Goal: Task Accomplishment & Management: Use online tool/utility

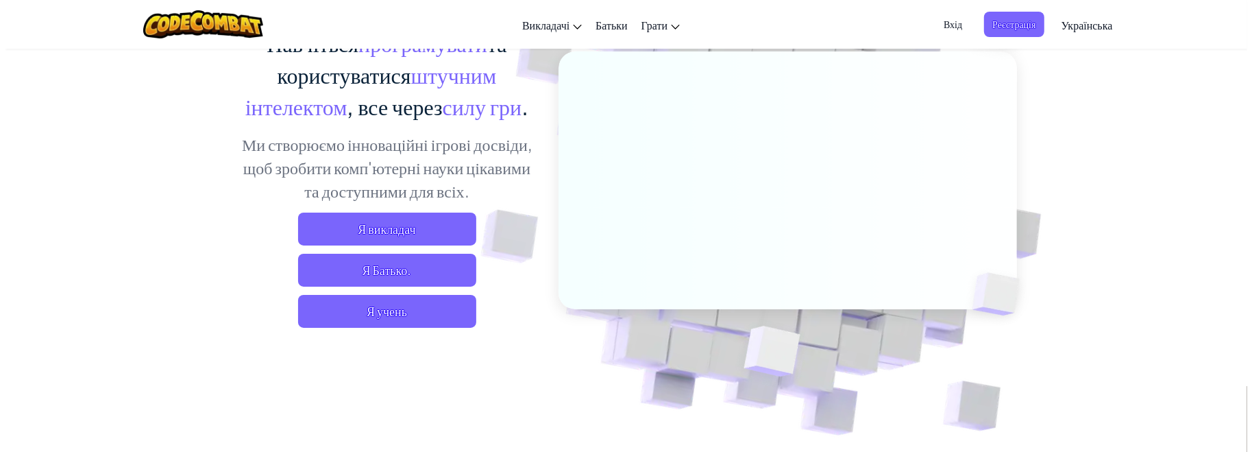
scroll to position [69, 0]
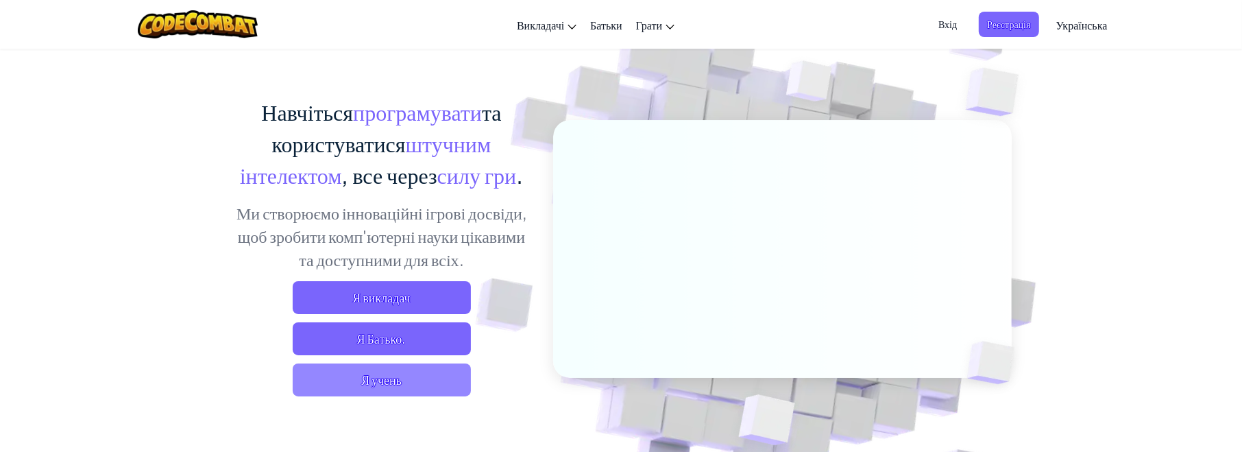
click at [363, 383] on span "Я учень" at bounding box center [382, 379] width 178 height 33
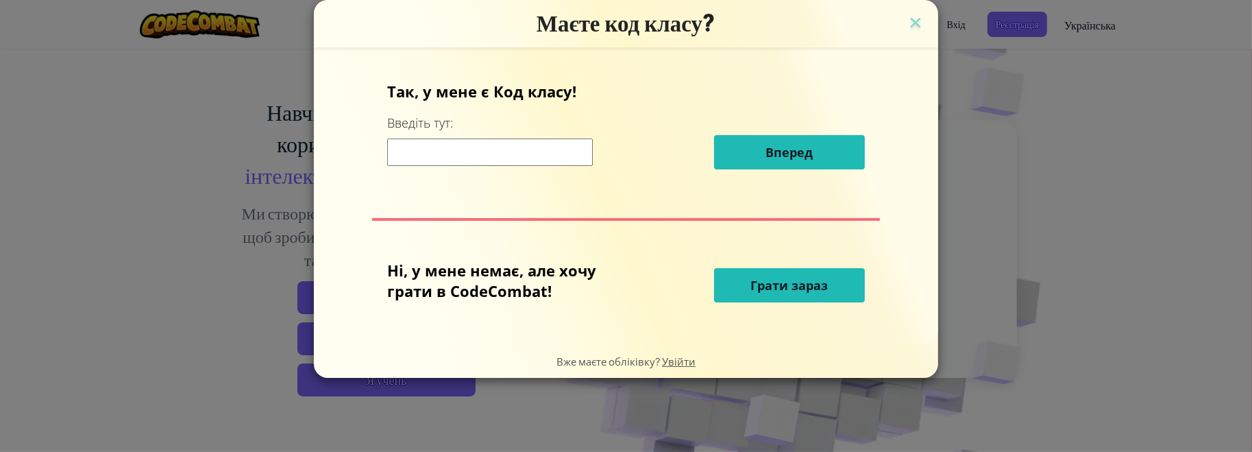
click at [486, 149] on input at bounding box center [490, 151] width 206 height 27
click at [789, 284] on span "Грати зараз" at bounding box center [788, 285] width 77 height 16
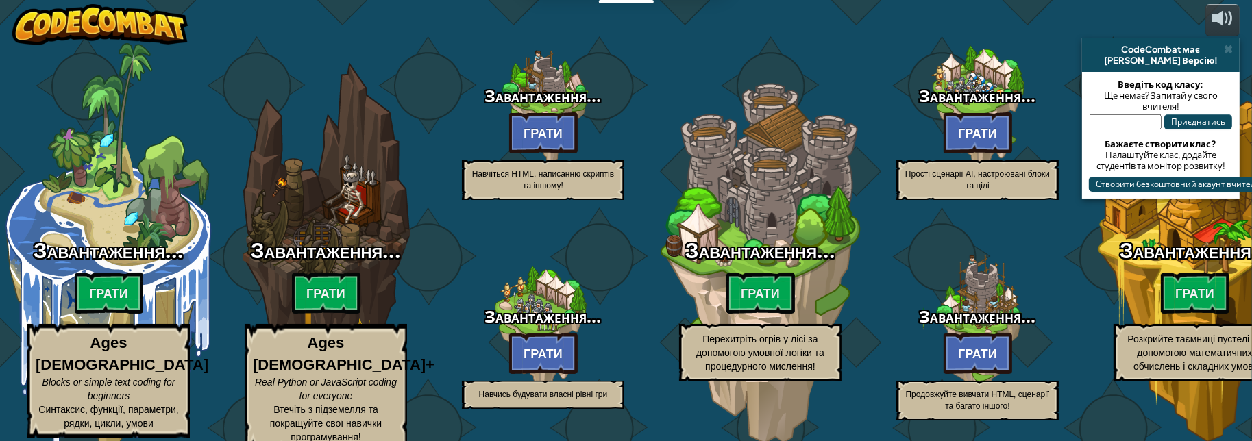
select select "uk"
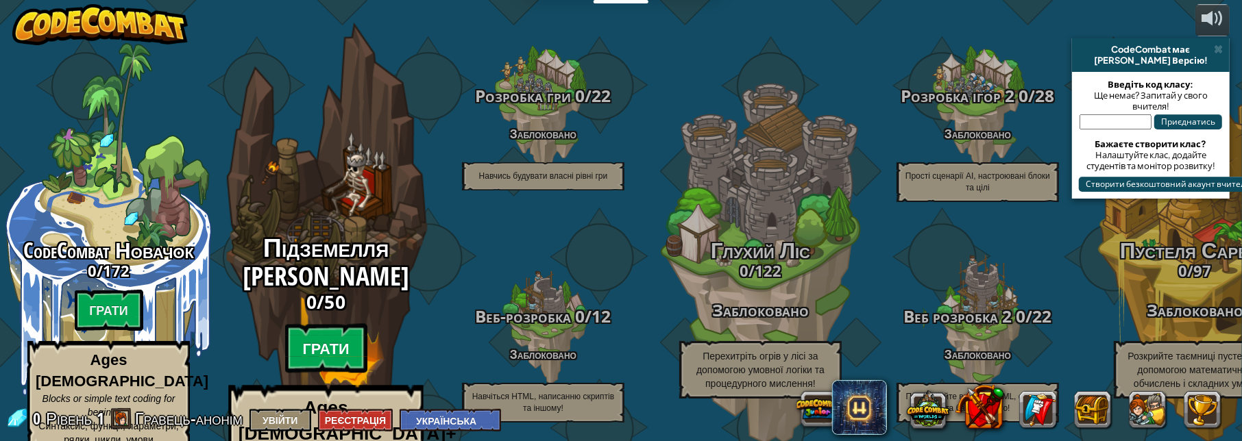
scroll to position [1, 0]
click at [337, 330] on btn "Грати" at bounding box center [326, 348] width 82 height 49
select select "uk"
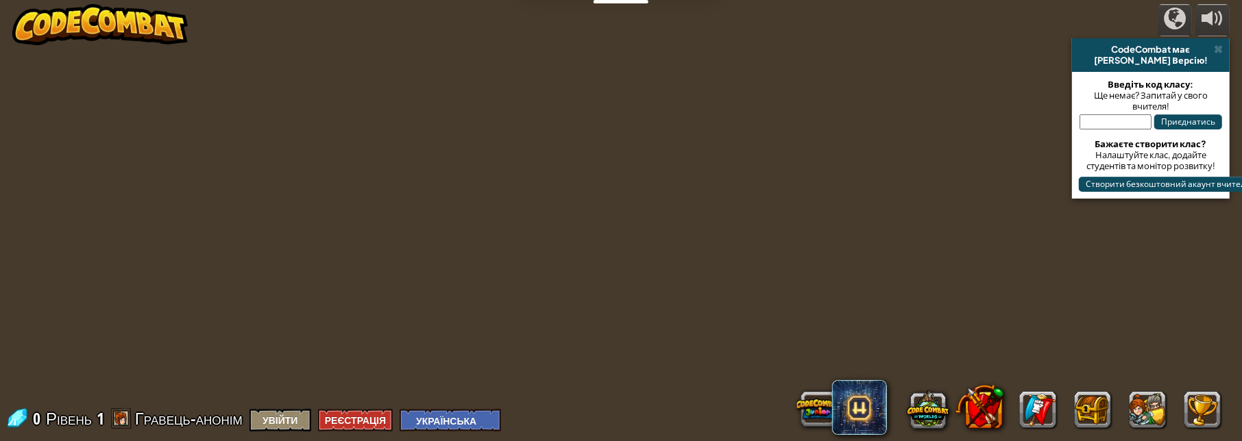
select select "uk"
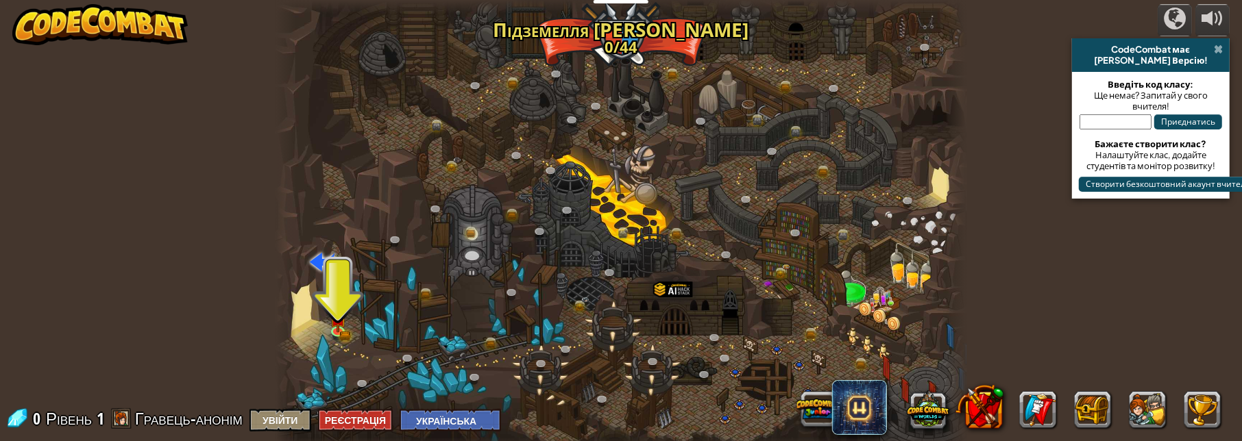
click at [1219, 49] on span at bounding box center [1218, 49] width 9 height 11
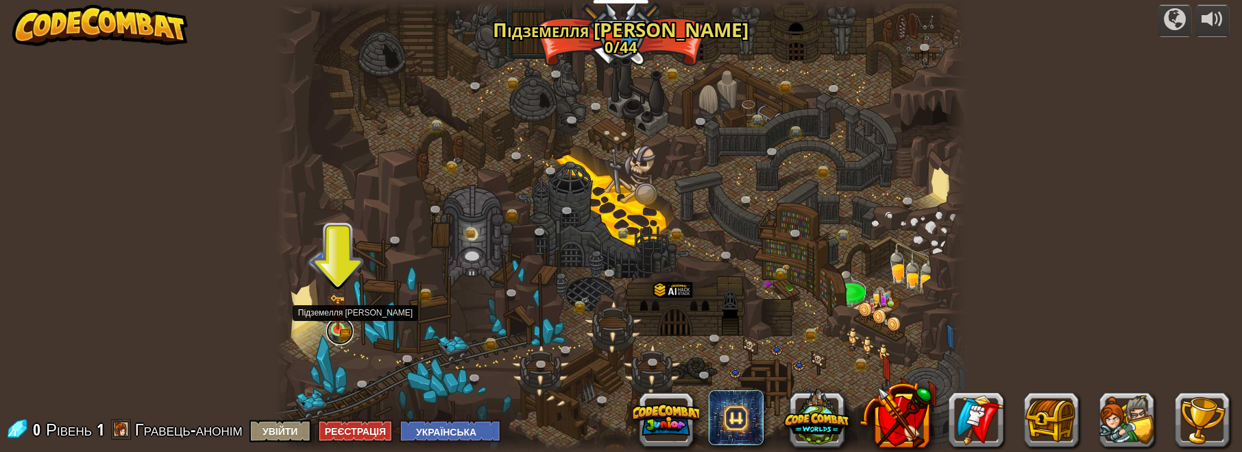
click at [340, 333] on link at bounding box center [339, 330] width 27 height 27
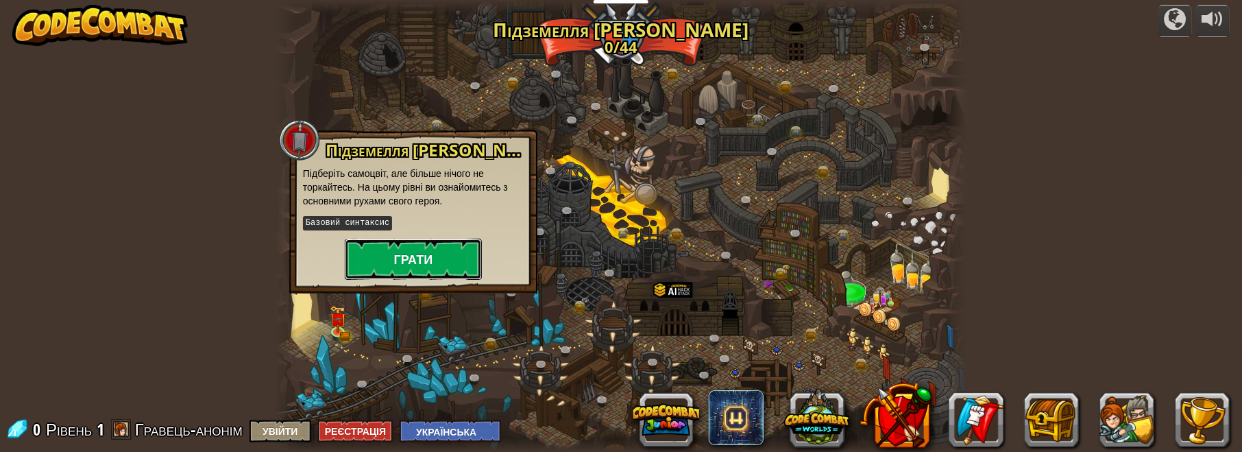
click at [413, 257] on button "Грати" at bounding box center [413, 258] width 137 height 41
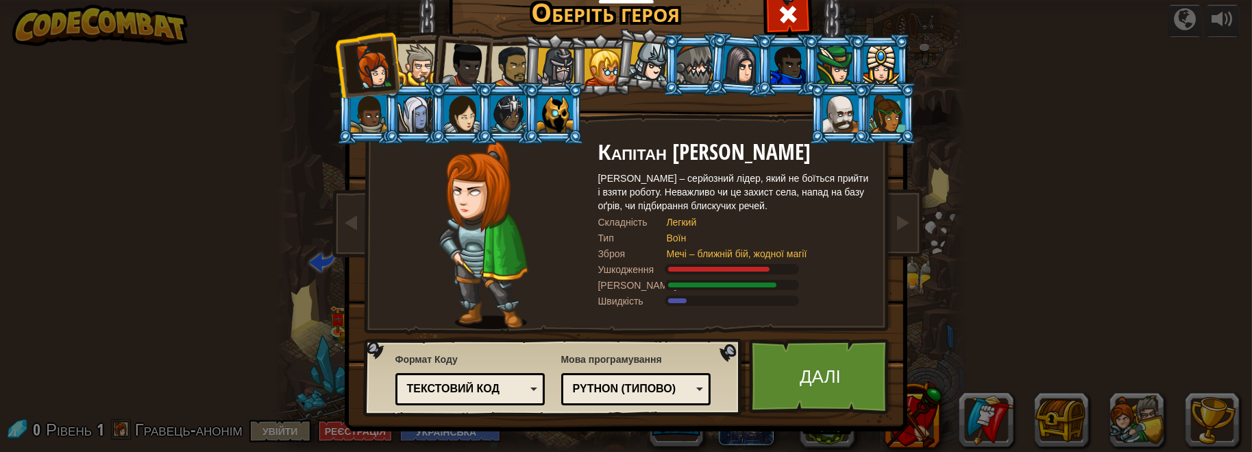
click at [663, 389] on div "Python (Типово)" at bounding box center [632, 389] width 119 height 16
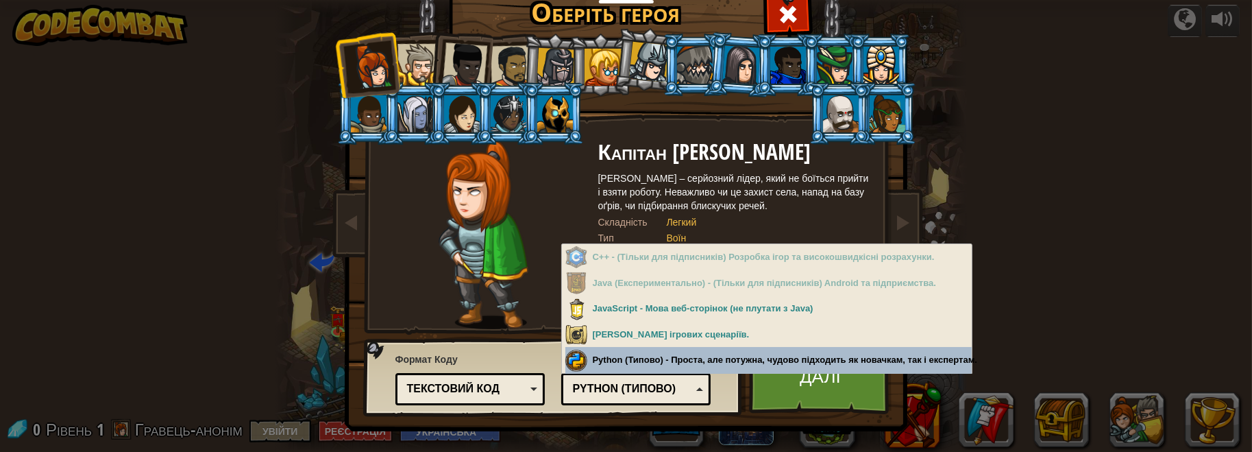
click at [670, 360] on div "Мова програмування Python (Типово) JavaScript Lua C++ Java (Експериментально) P…" at bounding box center [636, 377] width 150 height 56
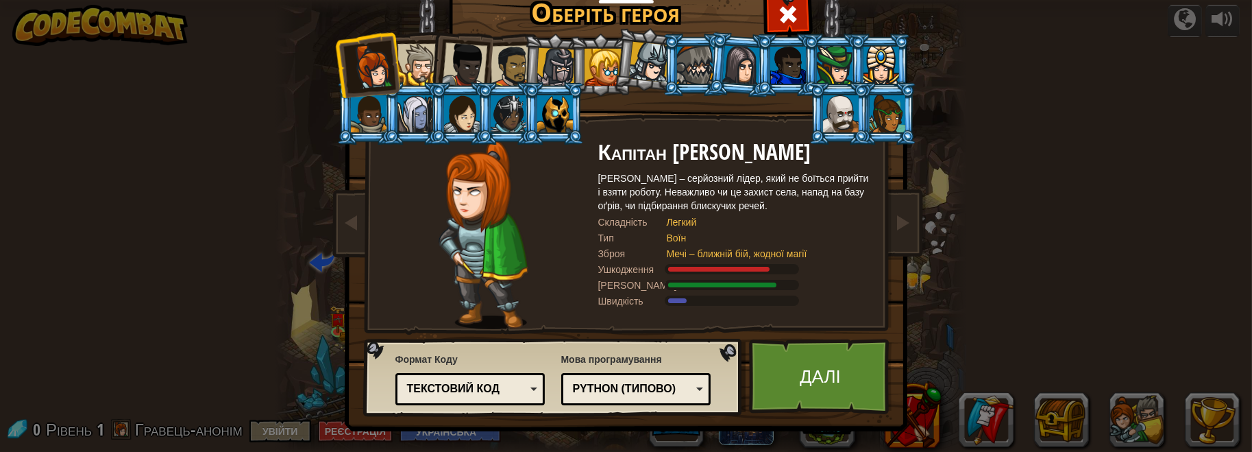
click at [492, 386] on div "Текстовий код" at bounding box center [466, 389] width 119 height 16
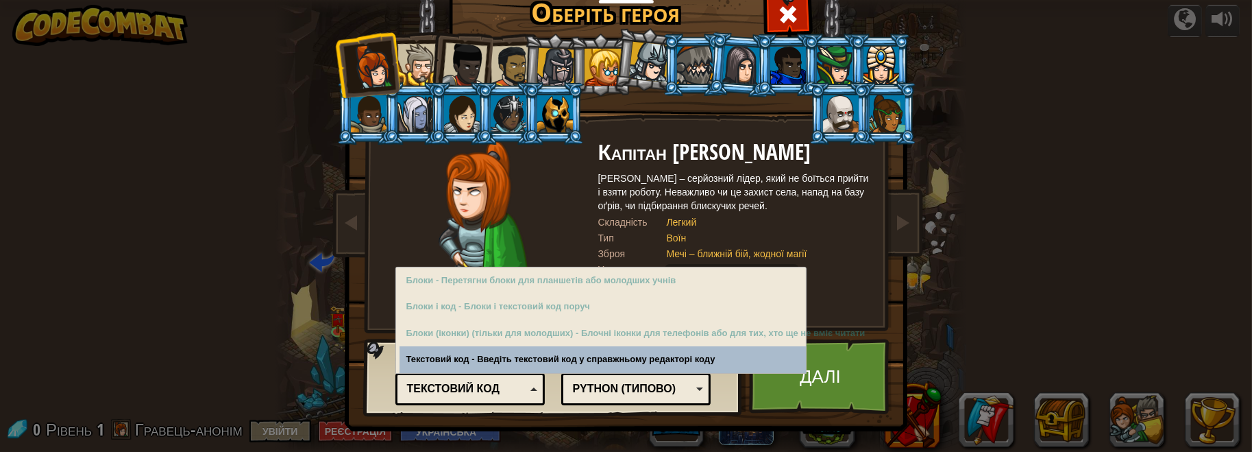
click at [502, 386] on div "Текстовий код" at bounding box center [466, 389] width 119 height 16
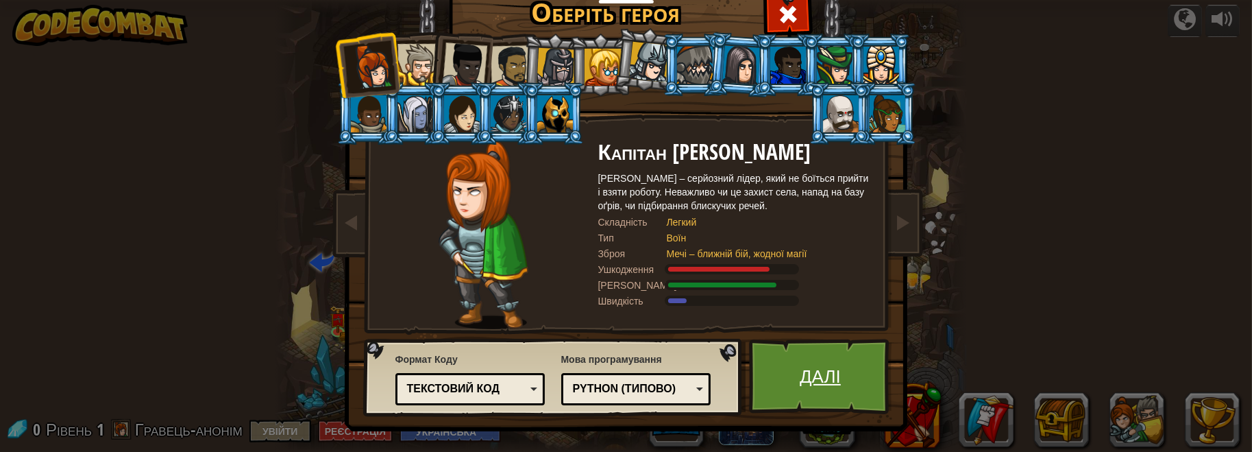
click at [839, 379] on link "Далі" at bounding box center [820, 376] width 143 height 75
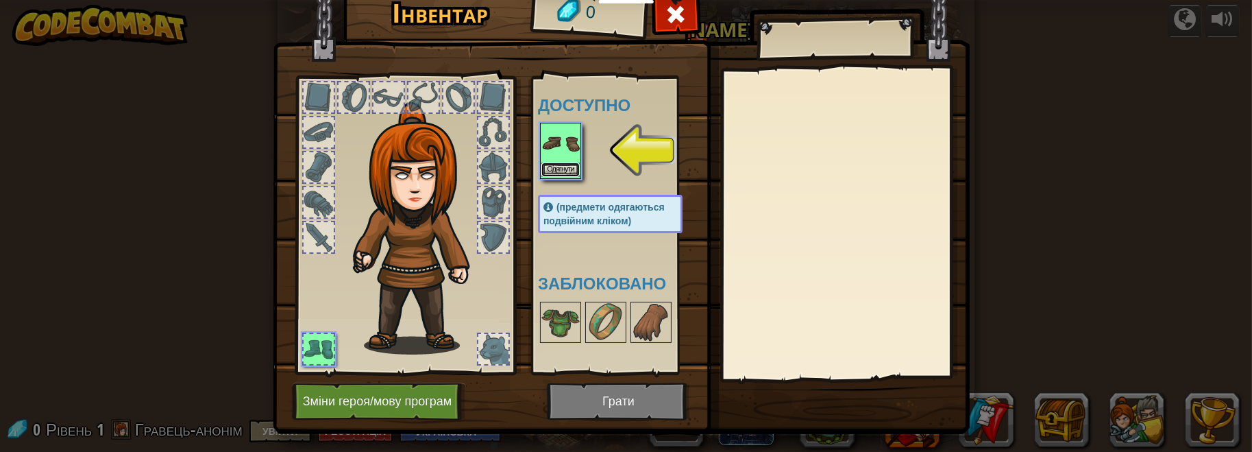
click at [560, 167] on button "Одягнути" at bounding box center [560, 169] width 38 height 14
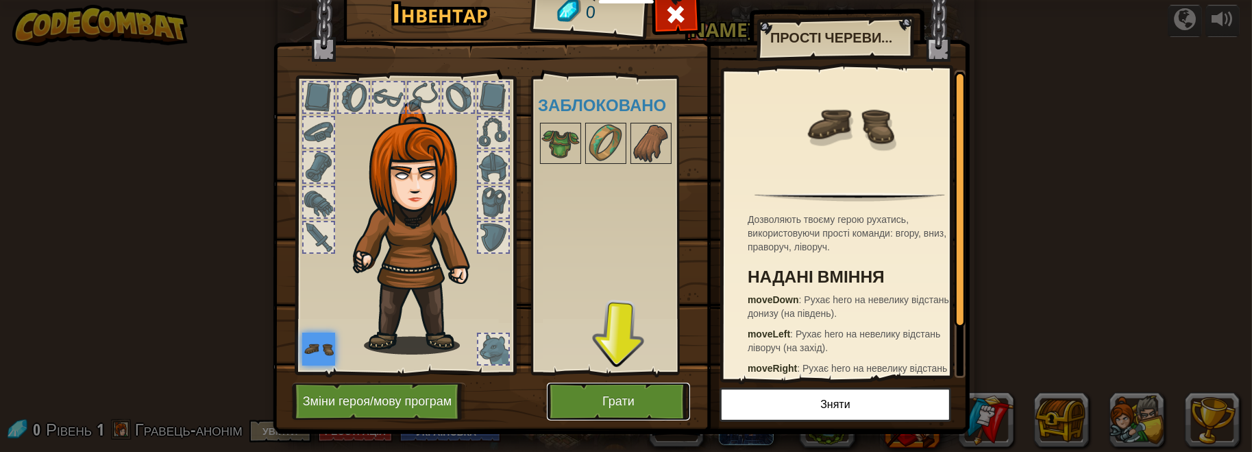
click at [614, 397] on button "Грати" at bounding box center [618, 401] width 143 height 38
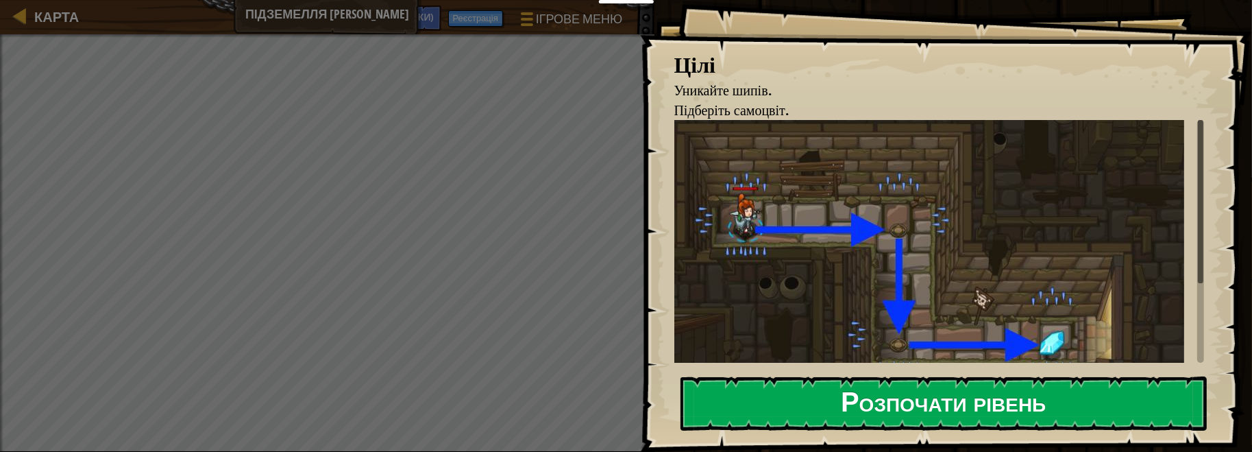
click at [873, 404] on button "Розпочати рівень" at bounding box center [943, 403] width 527 height 54
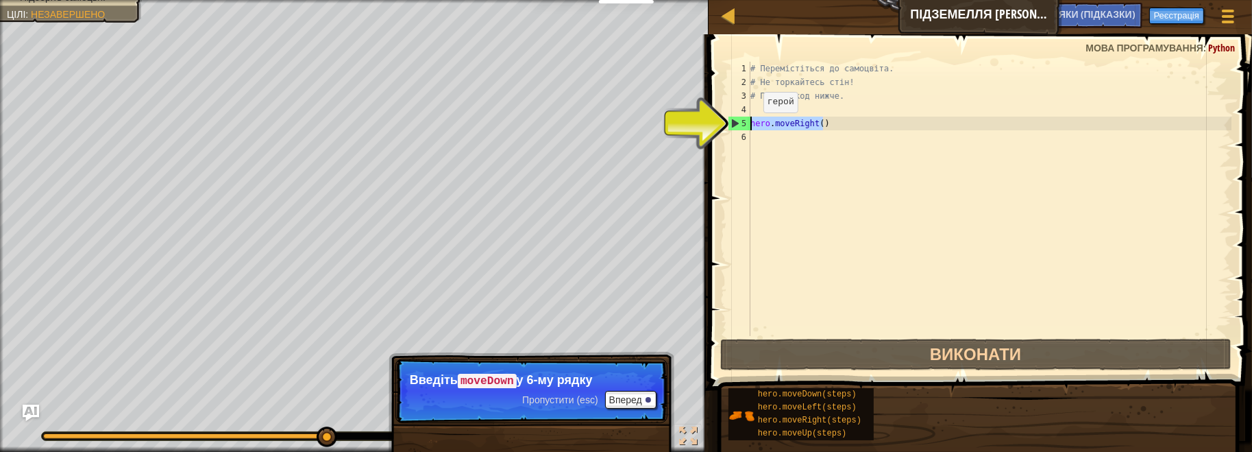
drag, startPoint x: 842, startPoint y: 125, endPoint x: 751, endPoint y: 126, distance: 90.5
click at [751, 126] on div "# Перемістіться до самоцвіта. # Не торкайтесь стін! # Пишіть код нижче. hero . …" at bounding box center [990, 213] width 484 height 302
type textarea "hero.moveRight()"
click at [776, 138] on div "# Перемістіться до самоцвіта. # Не торкайтесь стін! # Пишіть код нижче. hero . …" at bounding box center [990, 213] width 484 height 302
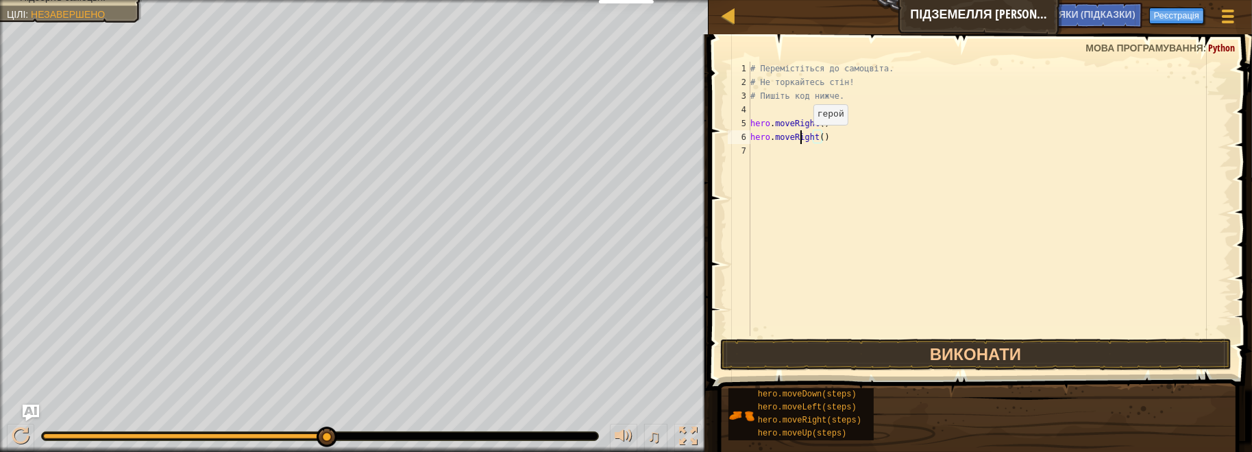
click at [801, 138] on div "# Перемістіться до самоцвіта. # Не торкайтесь стін! # Пишіть код нижче. hero . …" at bounding box center [990, 213] width 484 height 302
drag, startPoint x: 791, startPoint y: 144, endPoint x: 798, endPoint y: 147, distance: 7.7
click at [791, 144] on div "# Перемістіться до самоцвіта. # Не торкайтесь стін! # Пишіть код нижче. hero . …" at bounding box center [990, 199] width 484 height 274
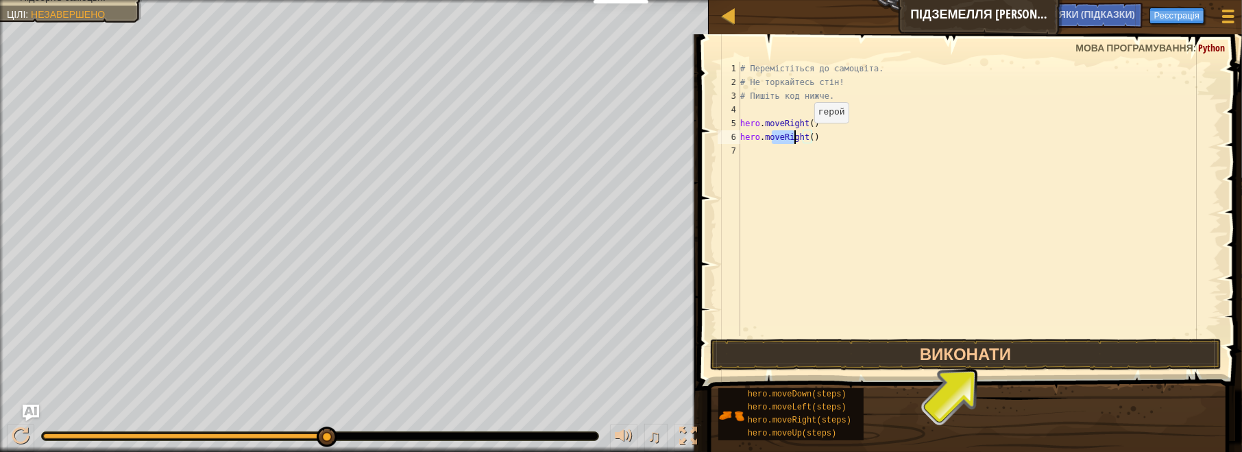
drag, startPoint x: 784, startPoint y: 136, endPoint x: 802, endPoint y: 136, distance: 18.5
click at [802, 136] on div "# Перемістіться до самоцвіта. # Не торкайтесь стін! # Пишіть код нижче. hero . …" at bounding box center [979, 213] width 484 height 302
click at [796, 136] on div "# Перемістіться до самоцвіта. # Не торкайтесь стін! # Пишіть код нижче. hero . …" at bounding box center [979, 199] width 484 height 274
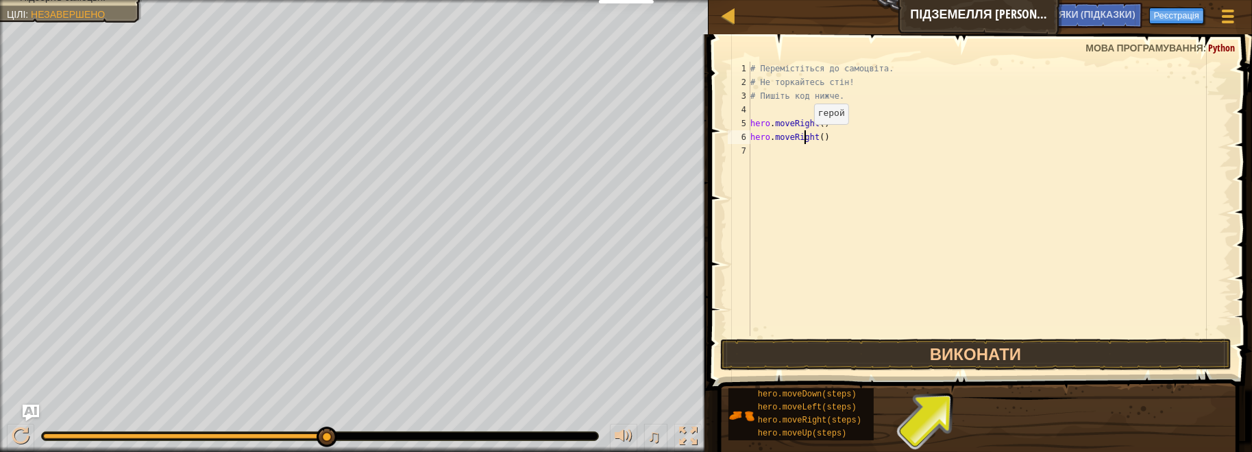
click at [802, 137] on div "# Перемістіться до самоцвіта. # Не торкайтесь стін! # Пишіть код нижче. hero . …" at bounding box center [990, 213] width 484 height 302
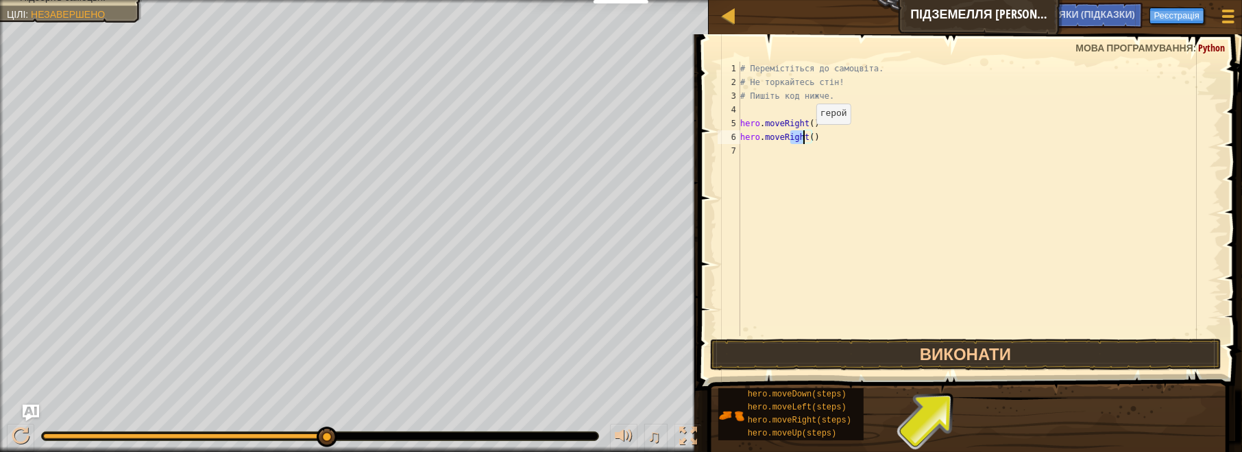
click at [805, 137] on div "# Перемістіться до самоцвіта. # Не торкайтесь стін! # Пишіть код нижче. hero . …" at bounding box center [979, 199] width 484 height 274
click at [790, 160] on div "hero.moveDown Натисність enter" at bounding box center [867, 176] width 260 height 62
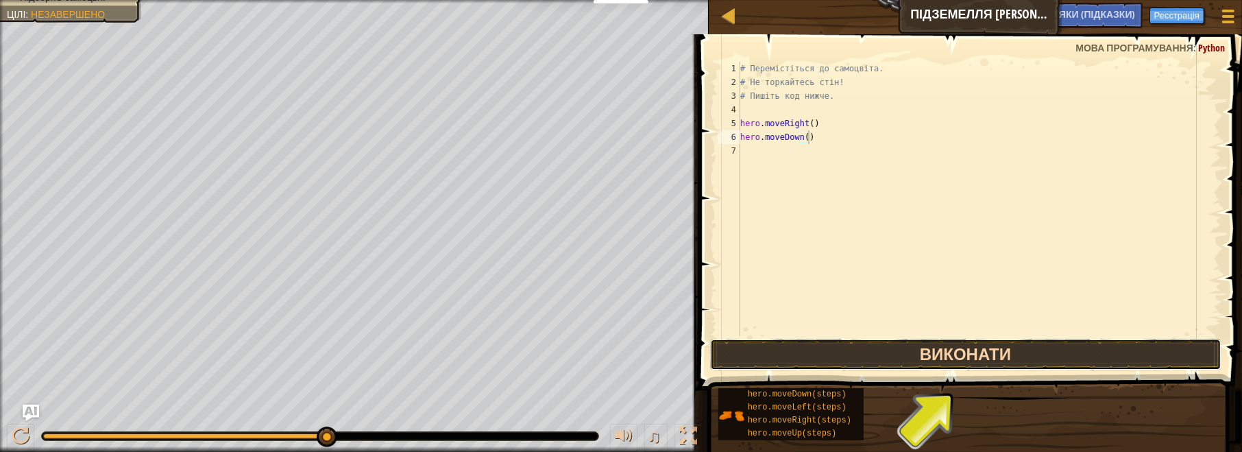
click at [906, 353] on button "Виконати" at bounding box center [965, 355] width 511 height 32
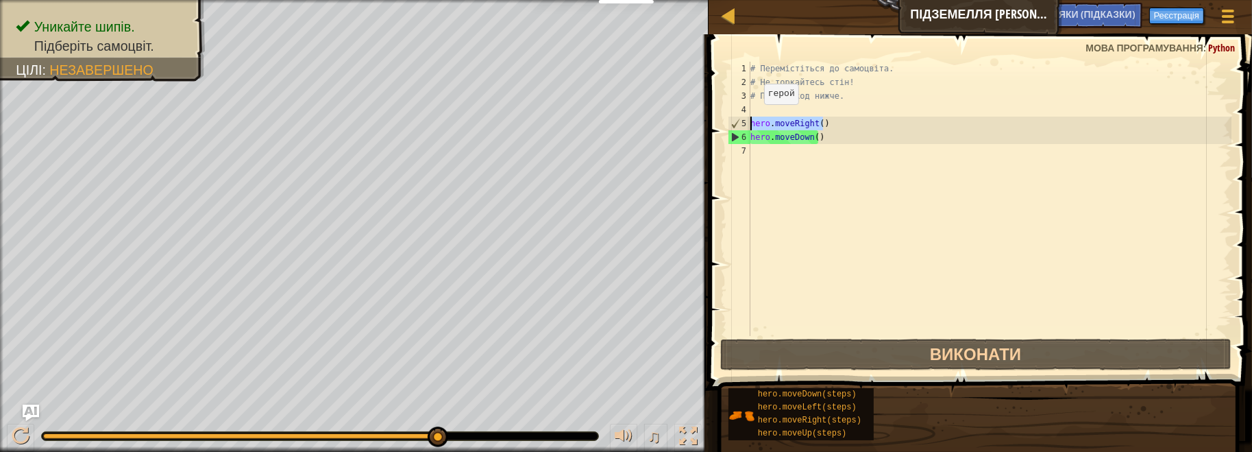
drag, startPoint x: 835, startPoint y: 122, endPoint x: 752, endPoint y: 117, distance: 83.7
click at [752, 117] on div "# Перемістіться до самоцвіта. # Не торкайтесь стін! # Пишіть код нижче. hero . …" at bounding box center [990, 213] width 484 height 302
type textarea "hero.moveRight()"
click at [778, 153] on div "# Перемістіться до самоцвіта. # Не торкайтесь стін! # Пишіть код нижче. hero . …" at bounding box center [990, 213] width 484 height 302
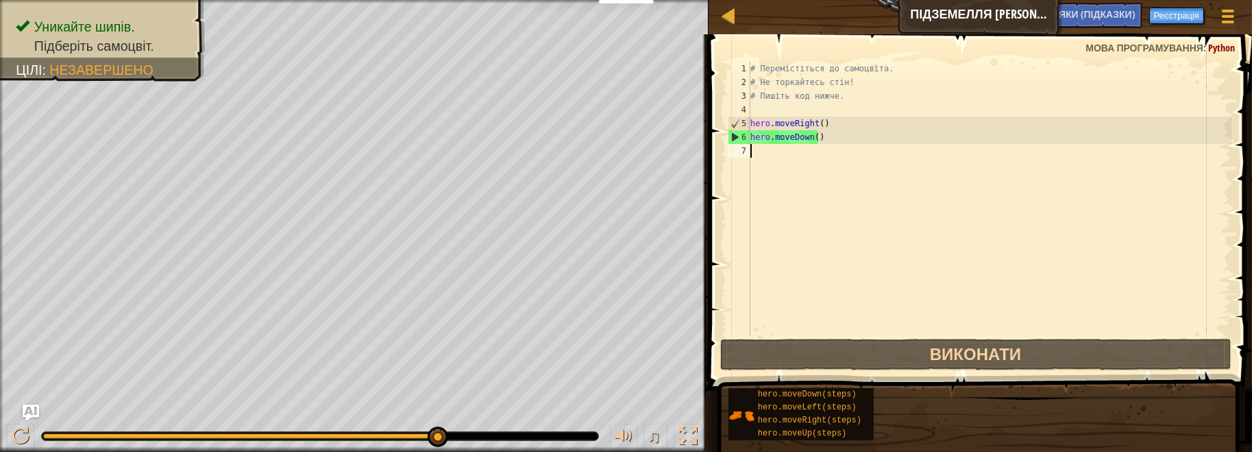
paste textarea "hero.moveRight()"
type textarea "hero.moveRight()"
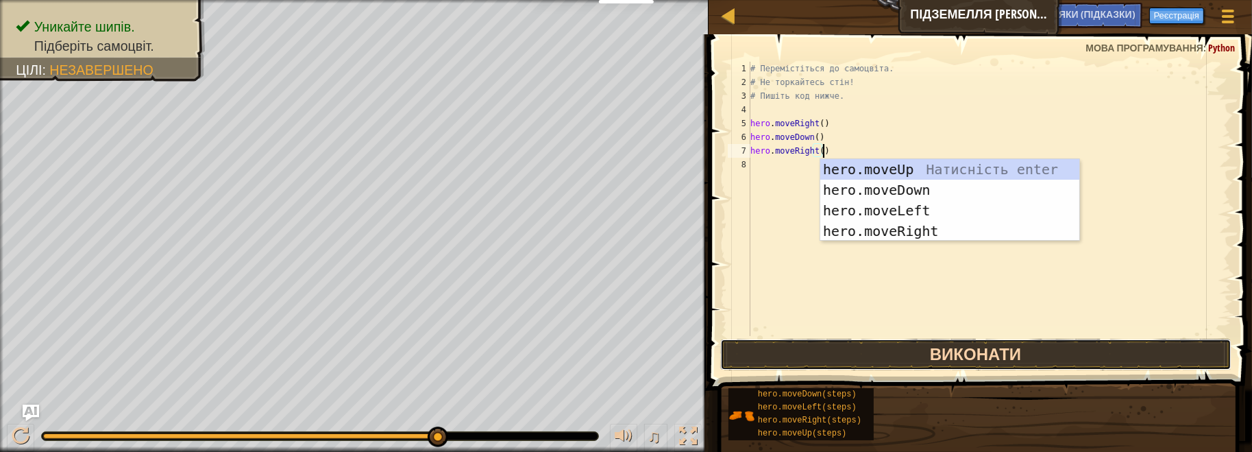
click at [973, 354] on button "Виконати" at bounding box center [975, 355] width 511 height 32
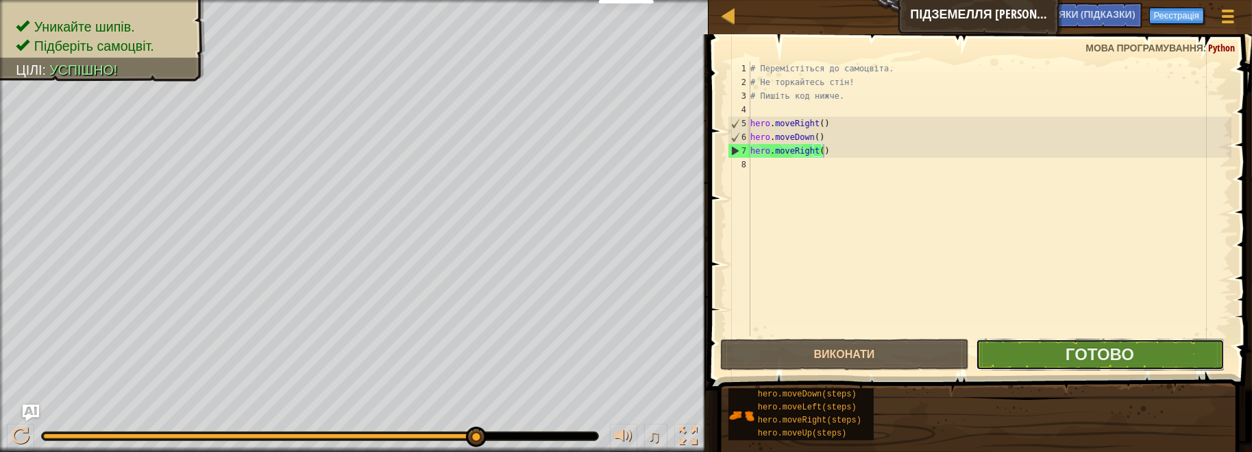
click at [1057, 352] on button "Готово" at bounding box center [1100, 355] width 249 height 32
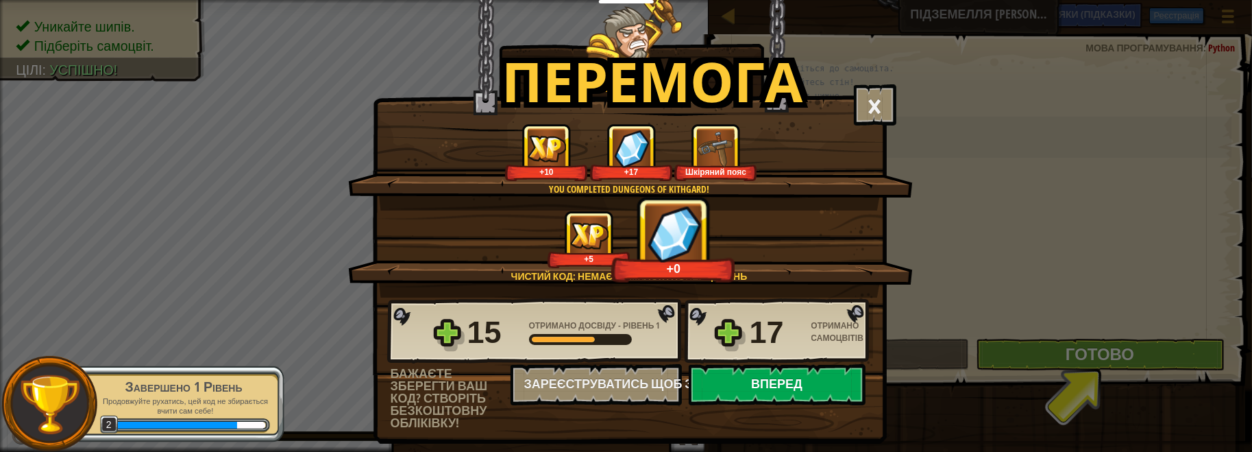
click at [777, 384] on button "Вперед" at bounding box center [777, 384] width 177 height 41
select select "uk"
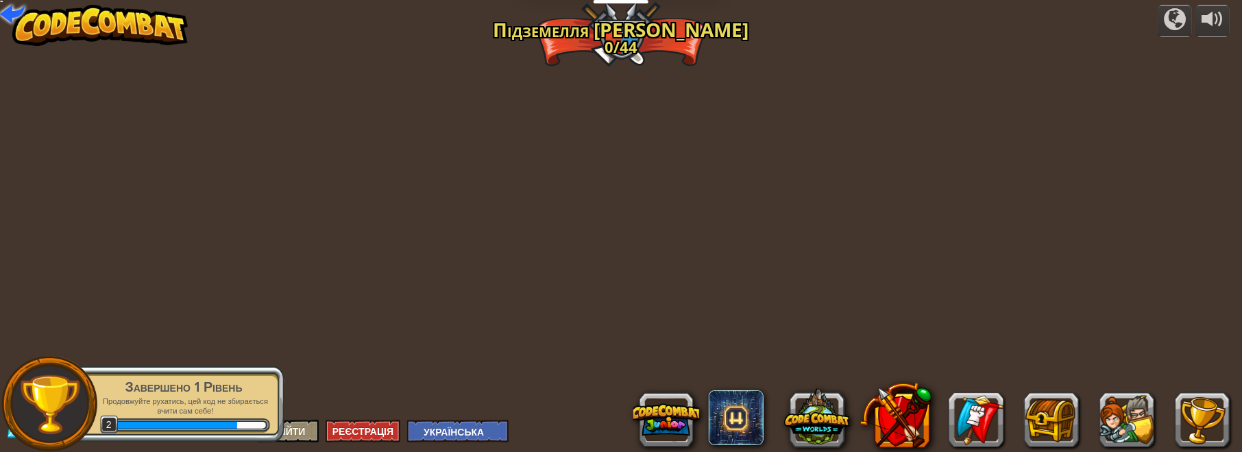
select select "uk"
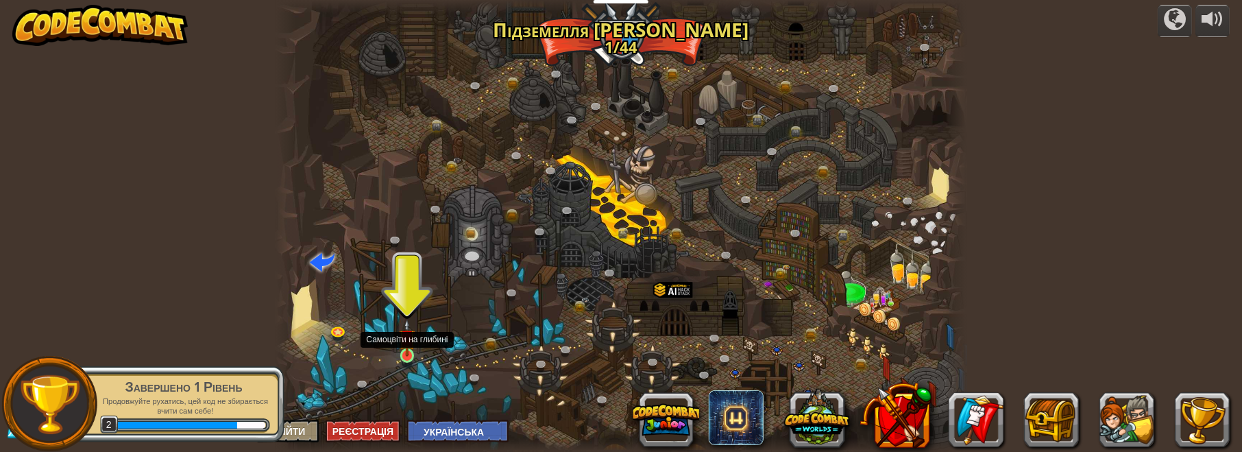
click at [409, 355] on img at bounding box center [407, 338] width 16 height 38
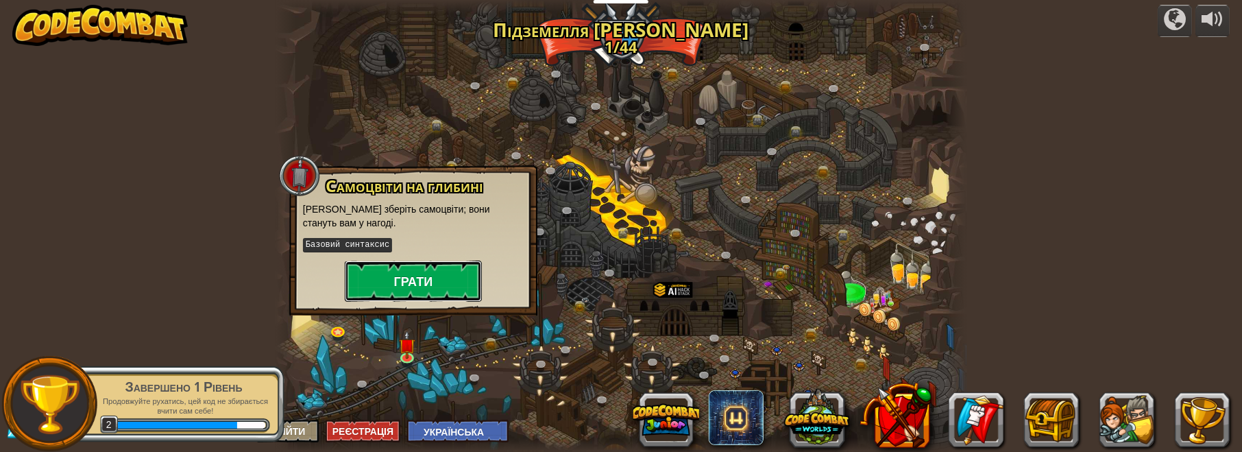
click at [419, 274] on button "Грати" at bounding box center [413, 280] width 137 height 41
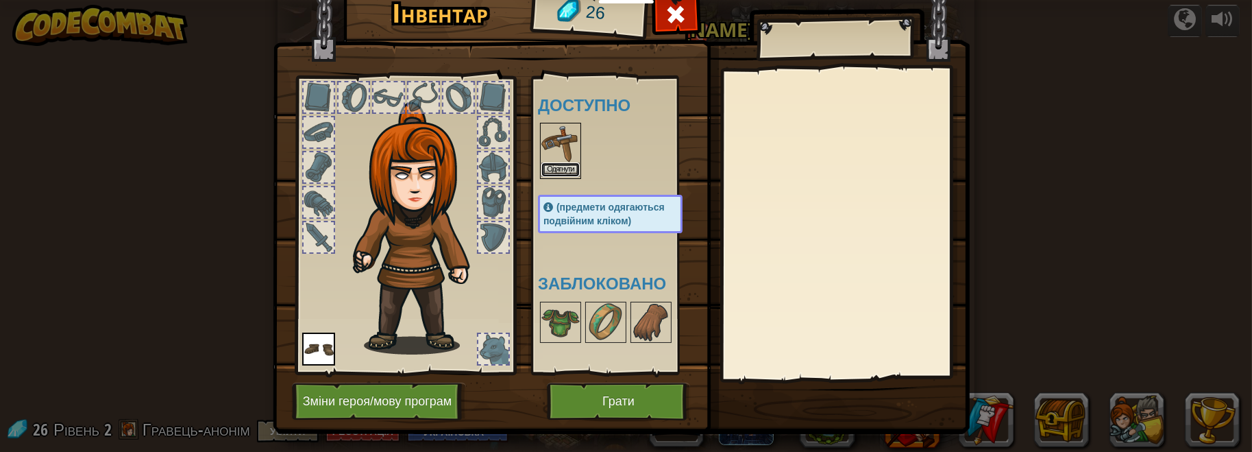
click at [558, 167] on button "Одягнути" at bounding box center [560, 169] width 38 height 14
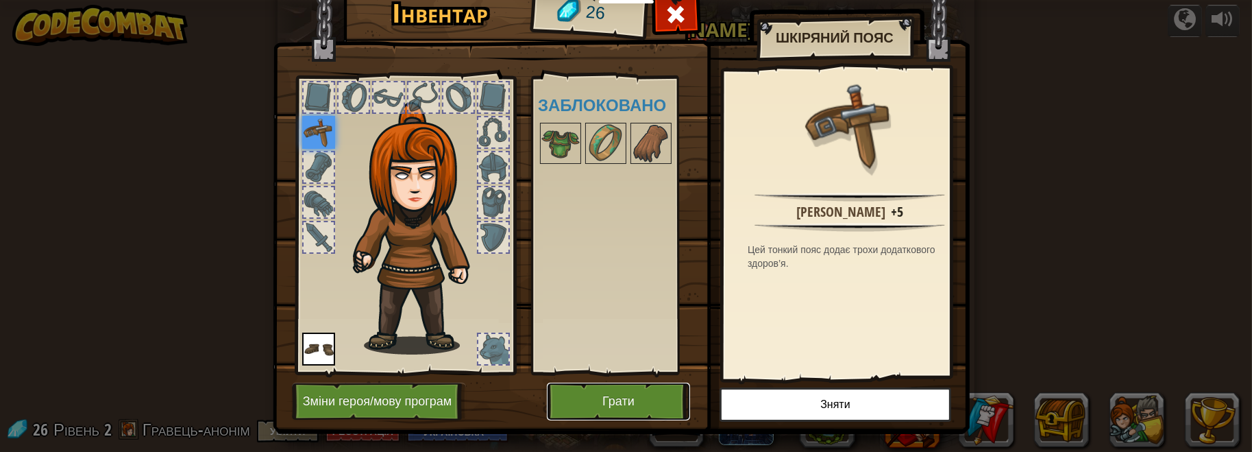
click at [622, 400] on button "Грати" at bounding box center [618, 401] width 143 height 38
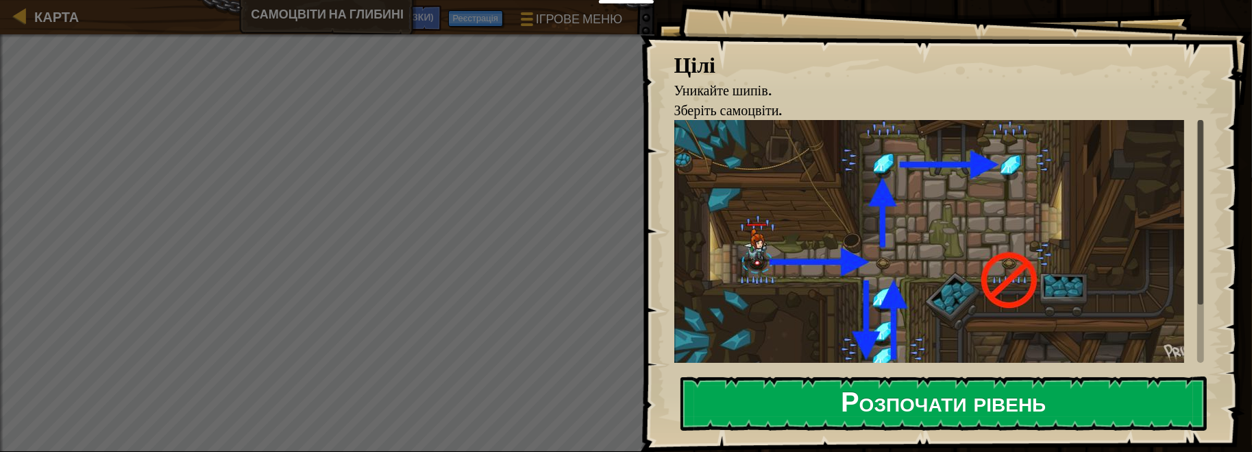
click at [820, 391] on button "Розпочати рівень" at bounding box center [943, 403] width 527 height 54
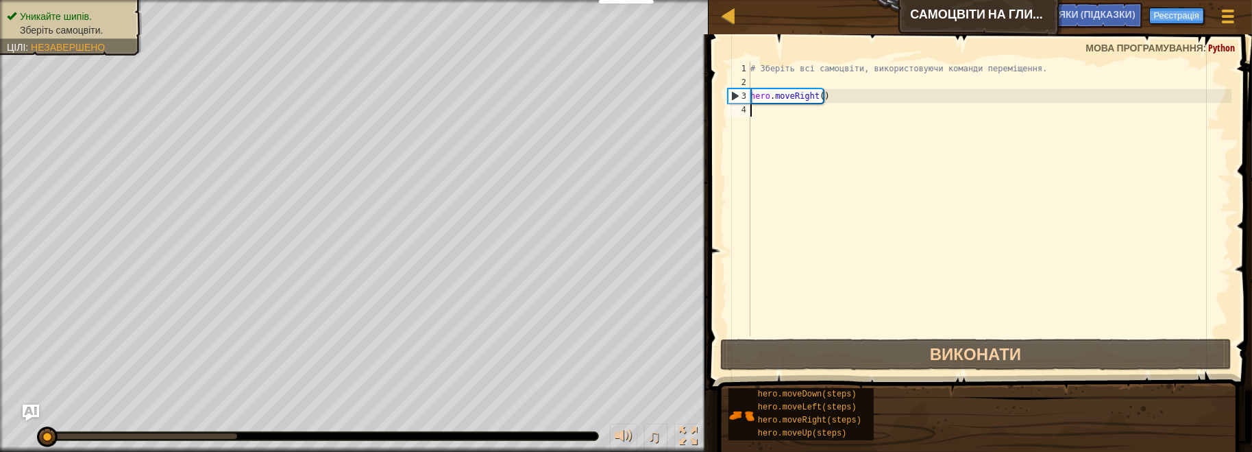
click at [774, 109] on div "# Зберіть всі самоцвіти, використовуючи команди переміщення. hero . moveRight (…" at bounding box center [990, 213] width 484 height 302
drag, startPoint x: 827, startPoint y: 97, endPoint x: 752, endPoint y: 95, distance: 75.4
click at [752, 95] on div "# Зберіть всі самоцвіти, використовуючи команди переміщення. hero . moveRight (…" at bounding box center [990, 213] width 484 height 302
type textarea "hero.moveRight()"
click at [764, 114] on div "# Зберіть всі самоцвіти, використовуючи команди переміщення. hero . moveRight (…" at bounding box center [990, 213] width 484 height 302
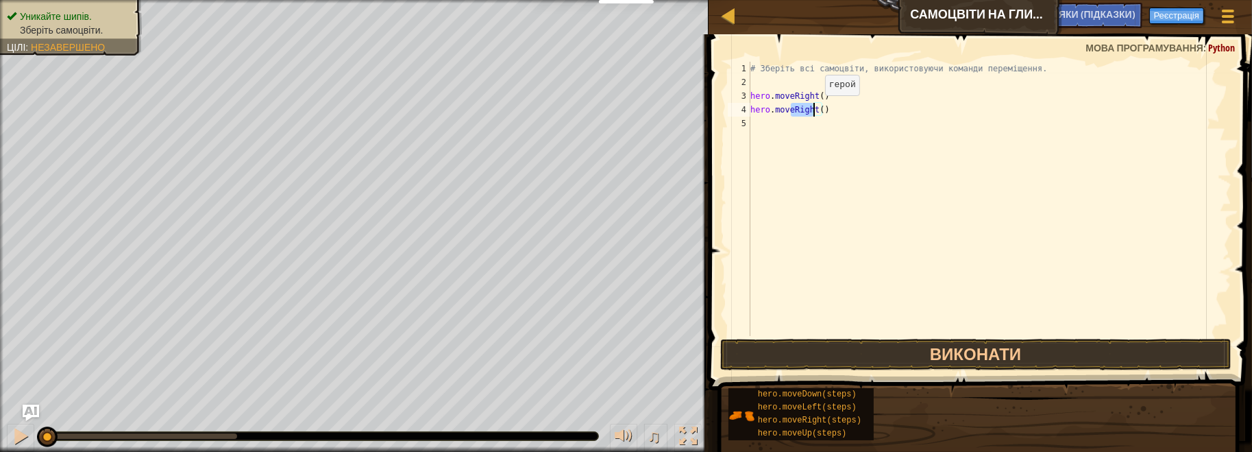
drag, startPoint x: 790, startPoint y: 109, endPoint x: 813, endPoint y: 109, distance: 22.6
click at [813, 109] on div "# Зберіть всі самоцвіти, використовуючи команди переміщення. hero . moveRight (…" at bounding box center [990, 213] width 484 height 302
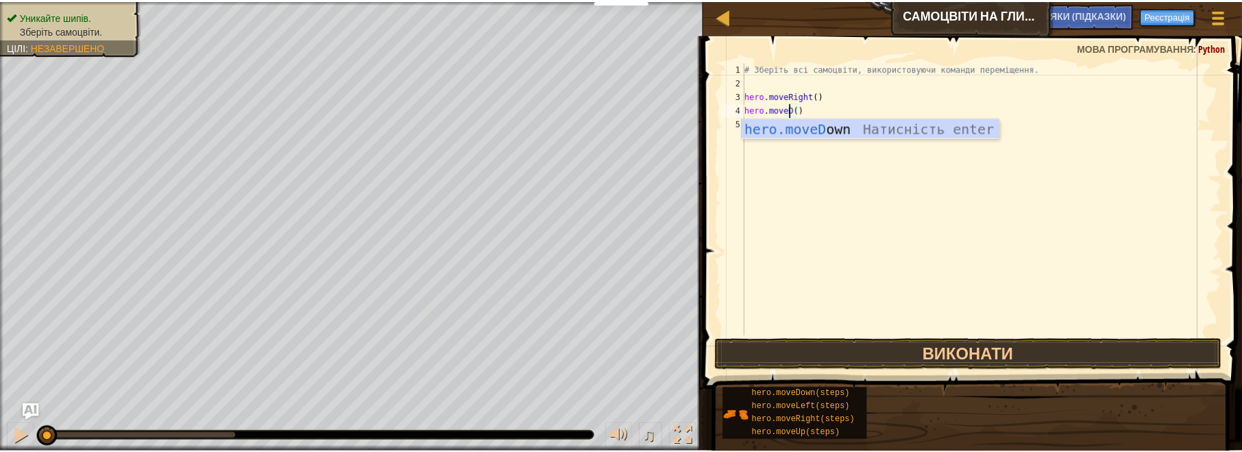
scroll to position [5, 3]
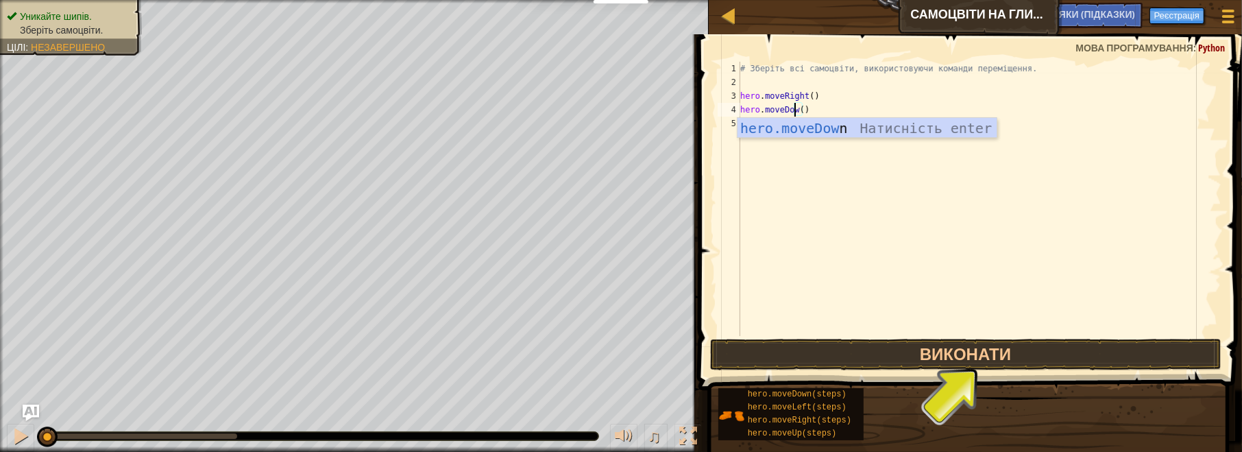
type textarea "hero.moveDown()"
click at [786, 169] on div "# Зберіть всі самоцвіти, використовуючи команди переміщення. hero . moveRight (…" at bounding box center [979, 213] width 484 height 302
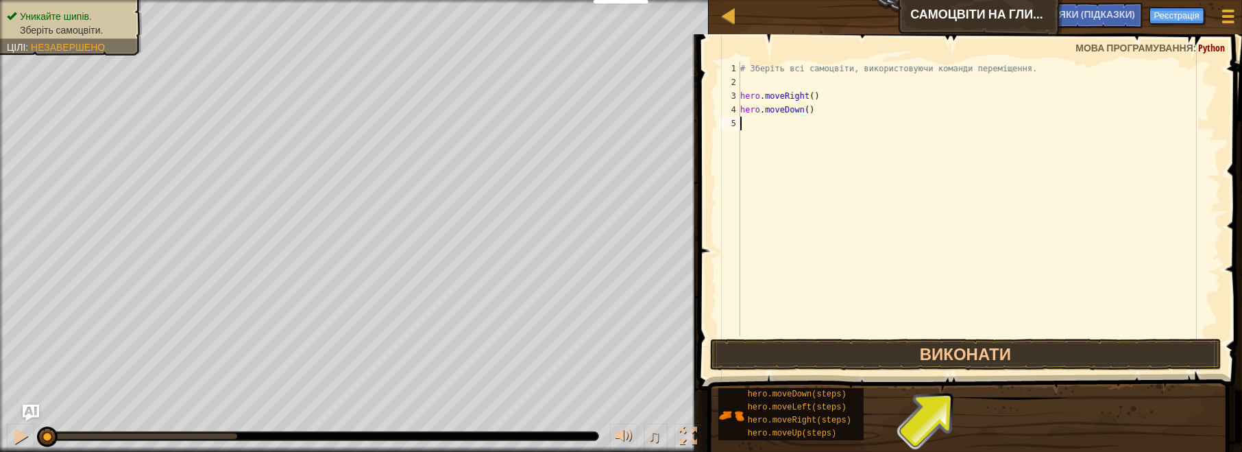
scroll to position [5, 0]
click at [773, 127] on div "# Зберіть всі самоцвіти, використовуючи команди переміщення. hero . moveRight (…" at bounding box center [979, 213] width 484 height 302
drag, startPoint x: 783, startPoint y: 122, endPoint x: 802, endPoint y: 121, distance: 19.2
click at [802, 121] on div "# Зберіть всі самоцвіти, використовуючи команди переміщення. hero . moveRight (…" at bounding box center [979, 213] width 484 height 302
click at [801, 121] on div "# Зберіть всі самоцвіти, використовуючи команди переміщення. hero . moveRight (…" at bounding box center [979, 199] width 484 height 274
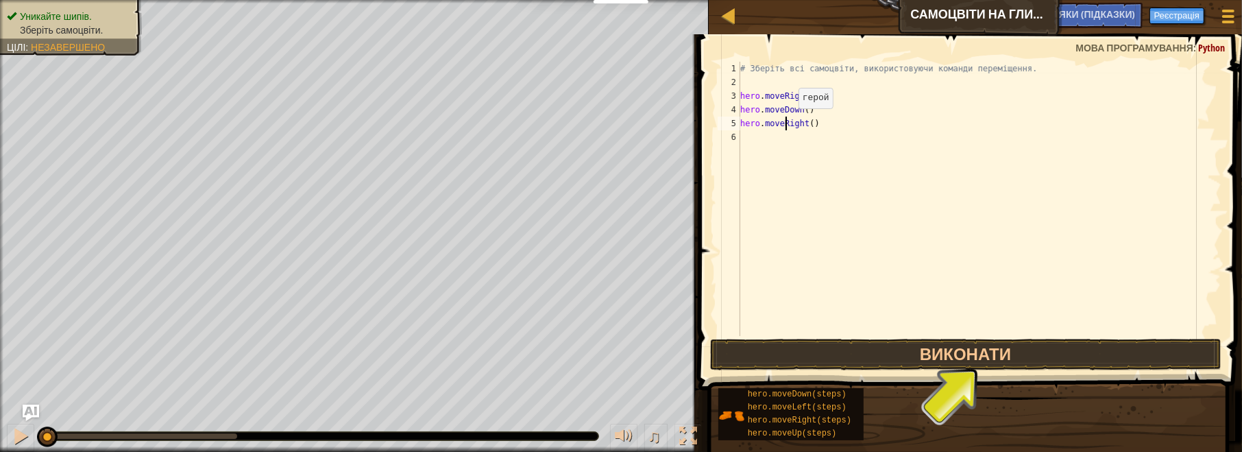
click at [787, 121] on div "# Зберіть всі самоцвіти, використовуючи команди переміщення. hero . moveRight (…" at bounding box center [979, 213] width 484 height 302
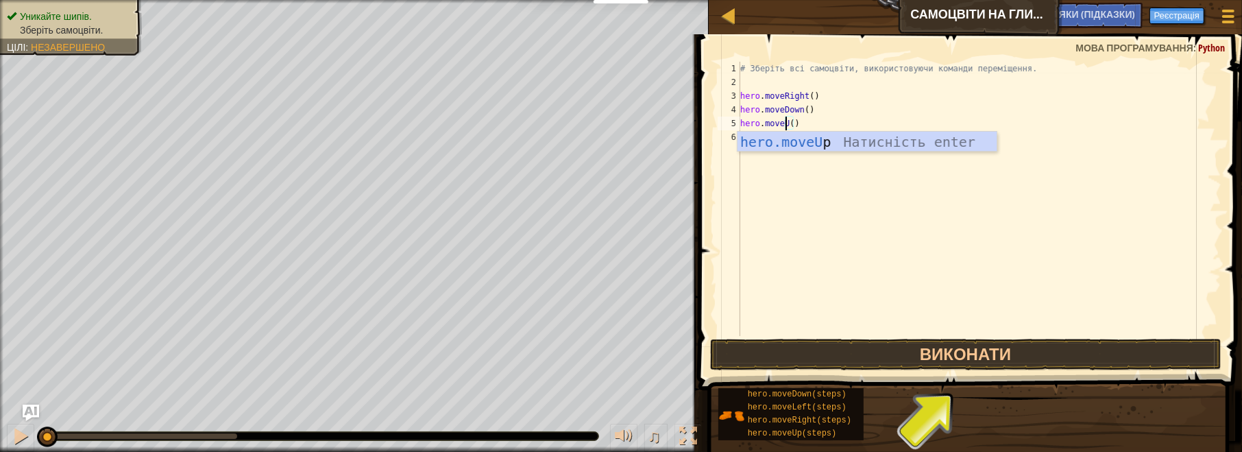
scroll to position [6, 3]
type textarea "hero.moveUp()"
click at [876, 174] on div "# Зберіть всі самоцвіти, використовуючи команди переміщення. hero . moveRight (…" at bounding box center [979, 213] width 484 height 302
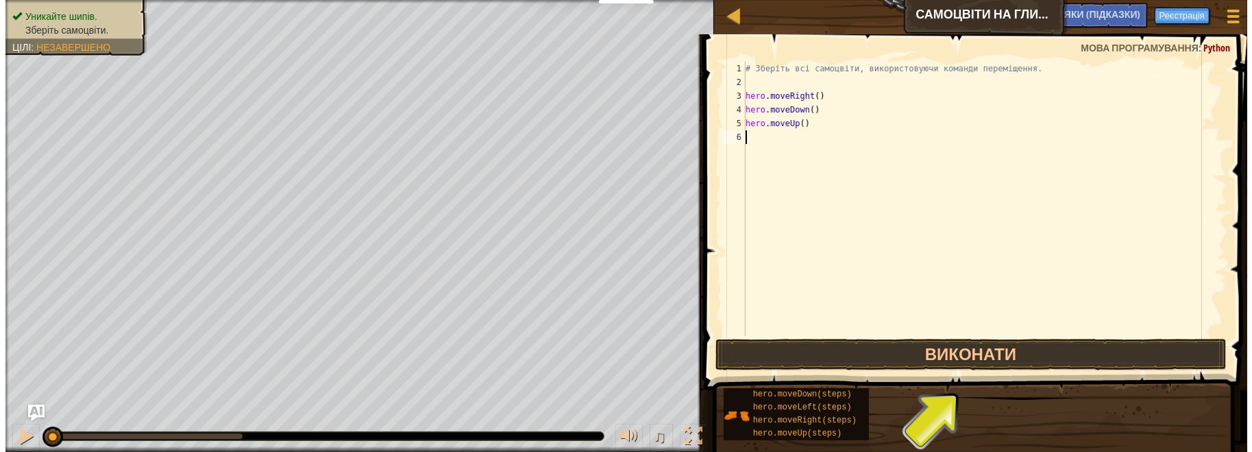
scroll to position [6, 0]
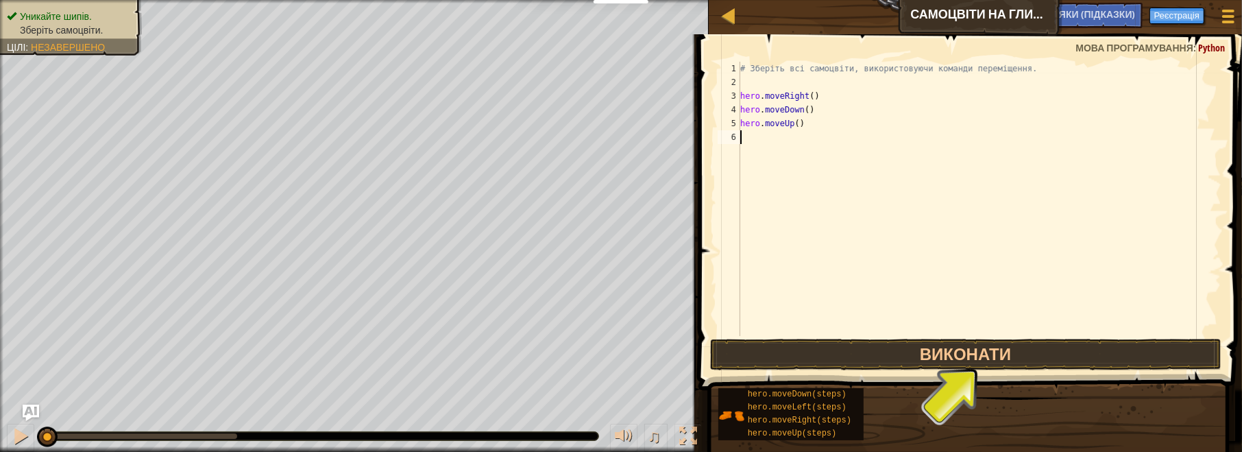
paste textarea "hero.moveRight()"
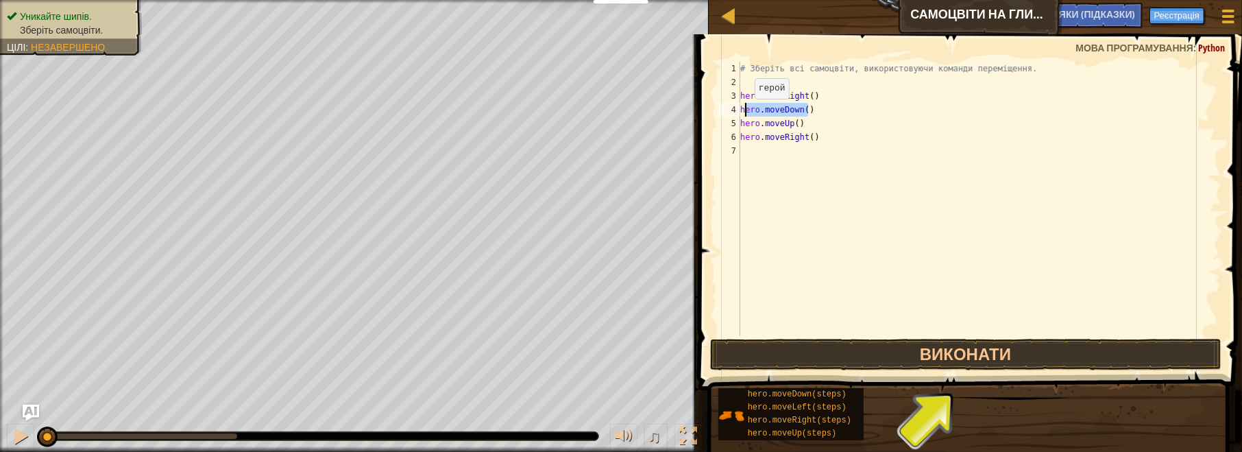
drag, startPoint x: 808, startPoint y: 109, endPoint x: 743, endPoint y: 112, distance: 65.2
click at [743, 112] on div "# Зберіть всі самоцвіти, використовуючи команди переміщення. hero . moveRight (…" at bounding box center [979, 213] width 484 height 302
click at [822, 118] on div "# Зберіть всі самоцвіти, використовуючи команди переміщення. hero . moveRight (…" at bounding box center [979, 213] width 484 height 302
drag, startPoint x: 789, startPoint y: 110, endPoint x: 746, endPoint y: 110, distance: 42.5
click at [746, 110] on div "# Зберіть всі самоцвіти, використовуючи команди переміщення. hero . moveRight (…" at bounding box center [979, 213] width 484 height 302
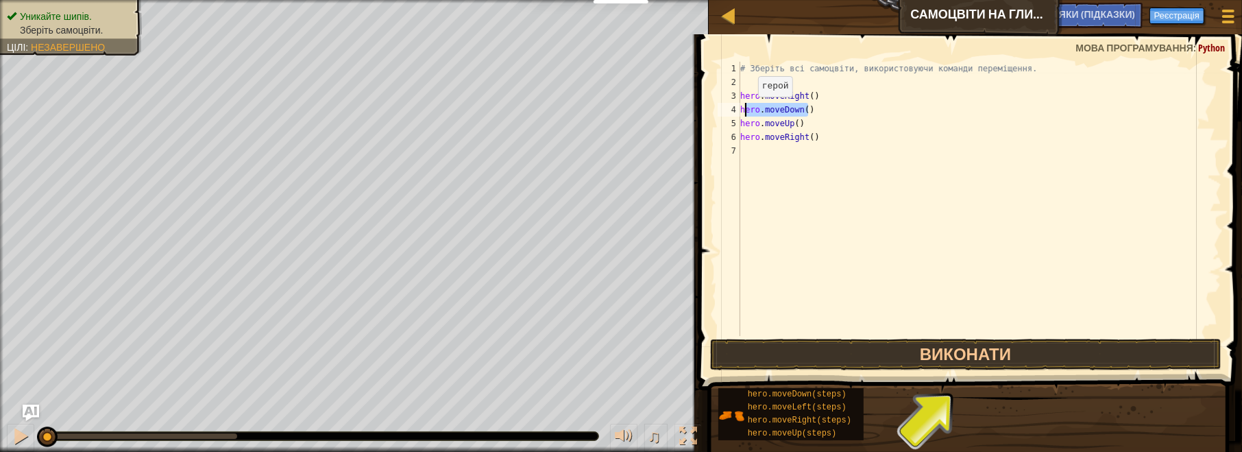
type textarea "hero.moveDown()"
click at [779, 145] on div "# Зберіть всі самоцвіти, використовуючи команди переміщення. hero . moveRight (…" at bounding box center [979, 213] width 484 height 302
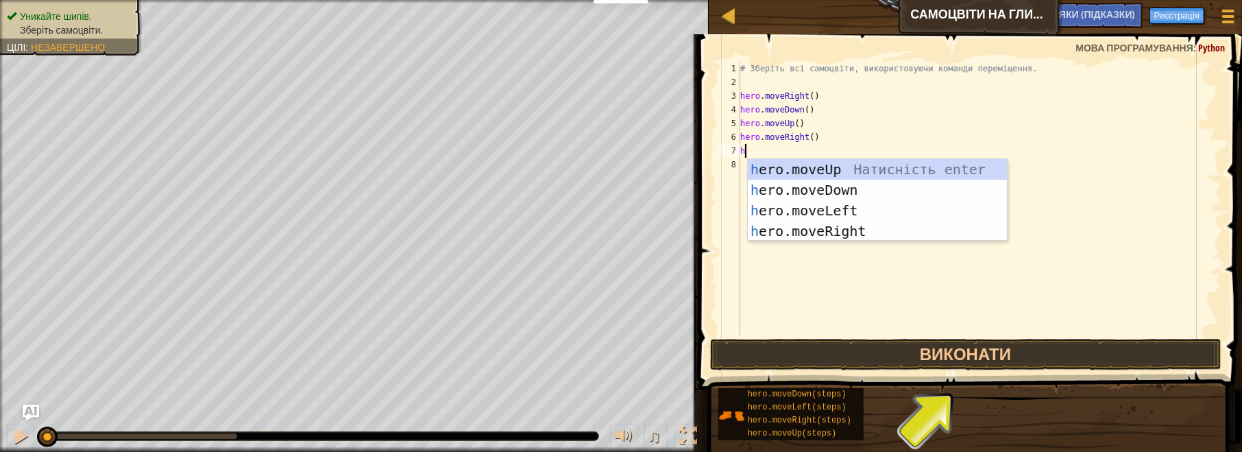
paste textarea "ero.moveDown()"
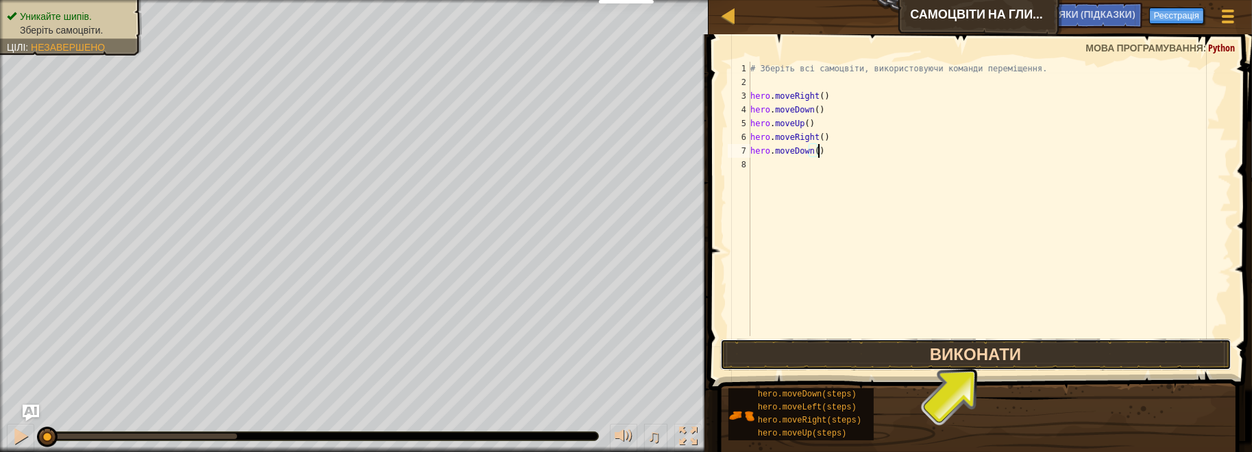
click at [953, 356] on button "Виконати" at bounding box center [975, 355] width 511 height 32
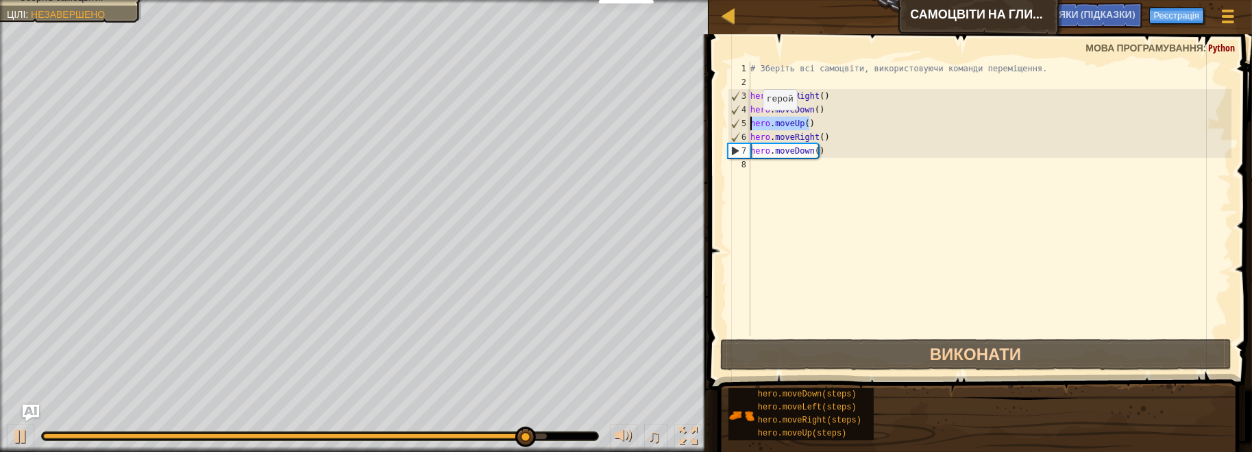
drag, startPoint x: 821, startPoint y: 122, endPoint x: 751, endPoint y: 123, distance: 69.9
click at [751, 123] on div "# Зберіть всі самоцвіти, використовуючи команди переміщення. hero . moveRight (…" at bounding box center [990, 213] width 484 height 302
type textarea "hero.moveUp()"
click at [839, 120] on div "# Зберіть всі самоцвіти, використовуючи команди переміщення. hero . moveRight (…" at bounding box center [990, 199] width 484 height 274
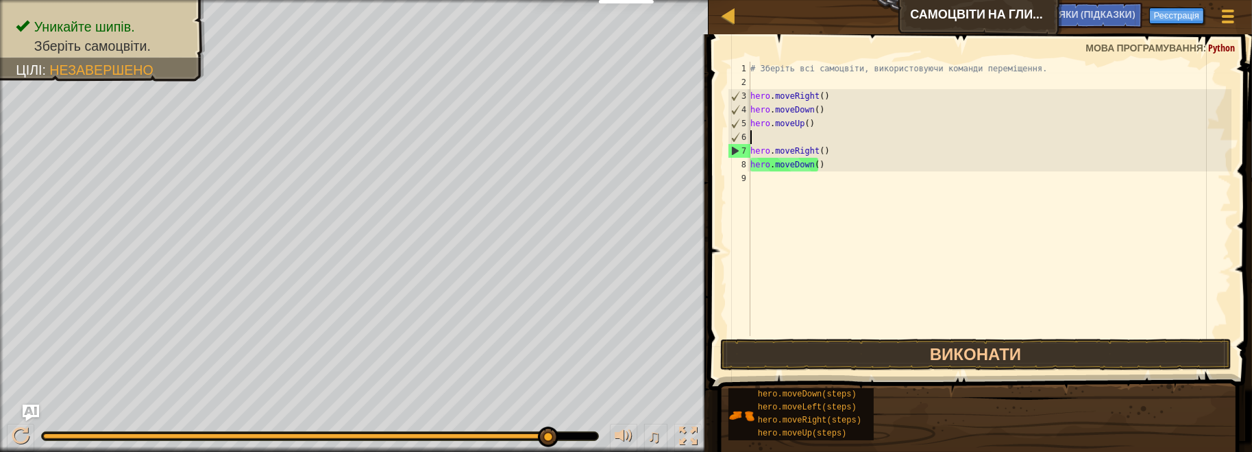
paste textarea "hero.moveUp()"
type textarea "hero.moveUp()"
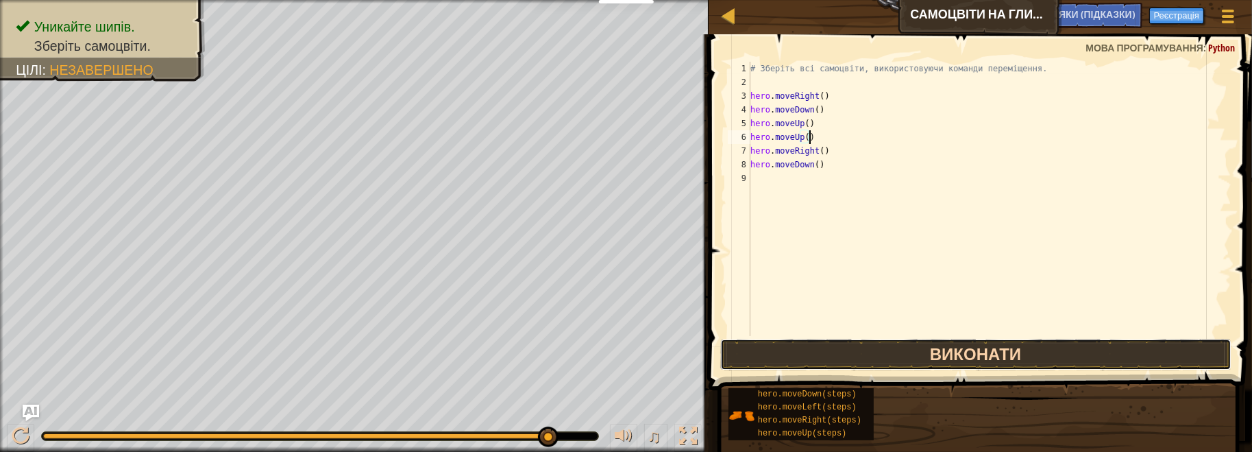
click at [965, 355] on button "Виконати" at bounding box center [975, 355] width 511 height 32
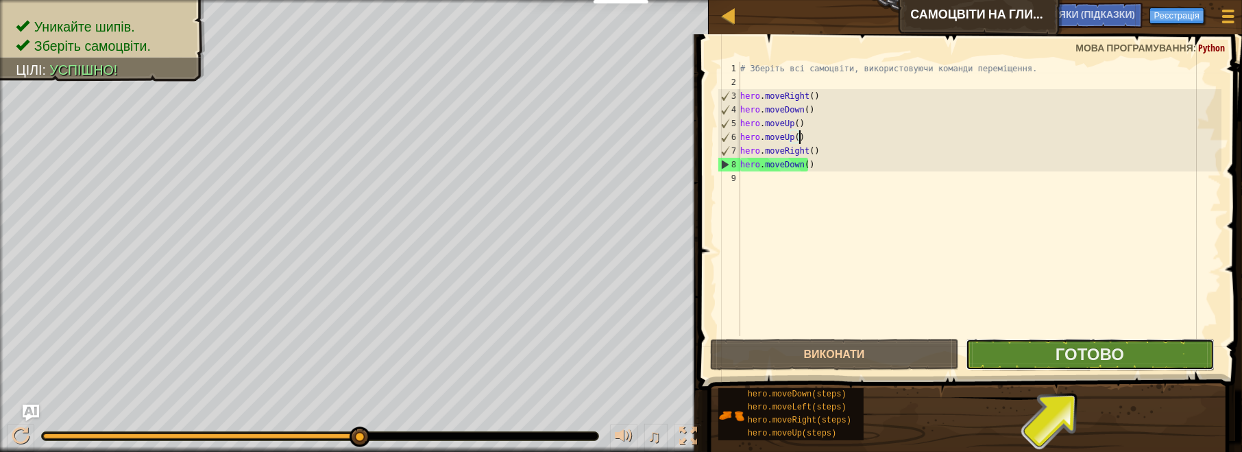
click at [1054, 352] on button "Готово" at bounding box center [1090, 355] width 249 height 32
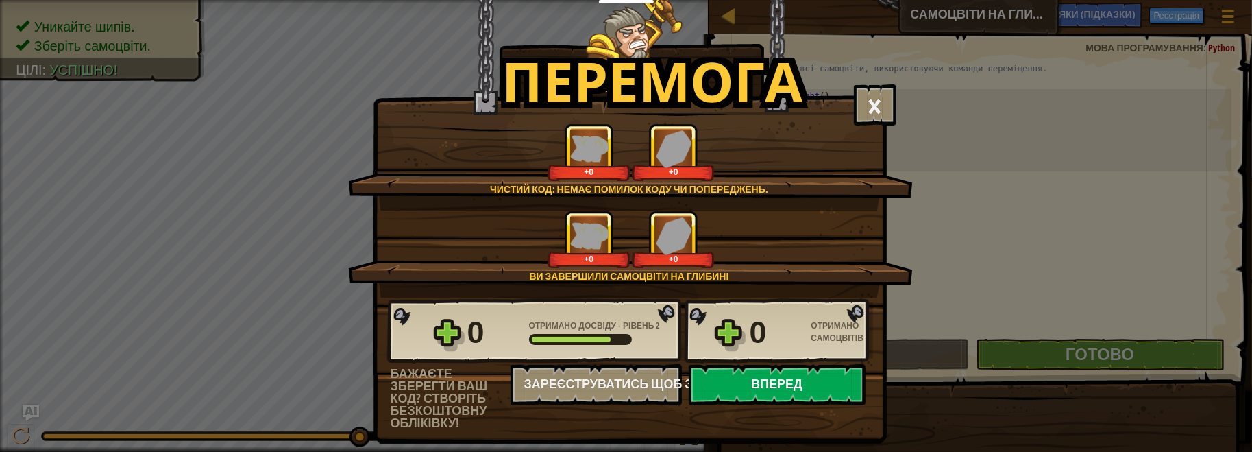
click at [776, 388] on button "Вперед" at bounding box center [777, 384] width 177 height 41
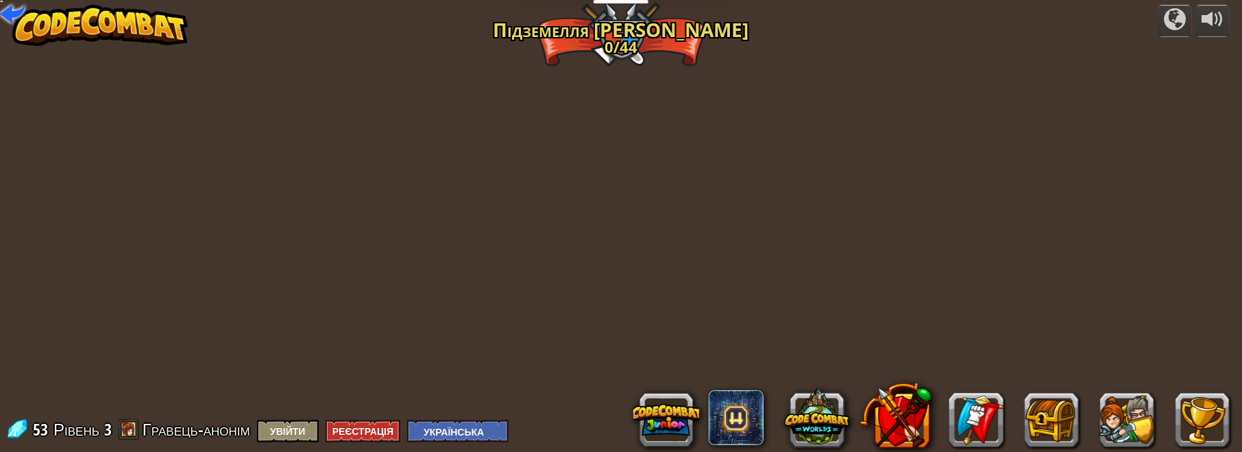
select select "uk"
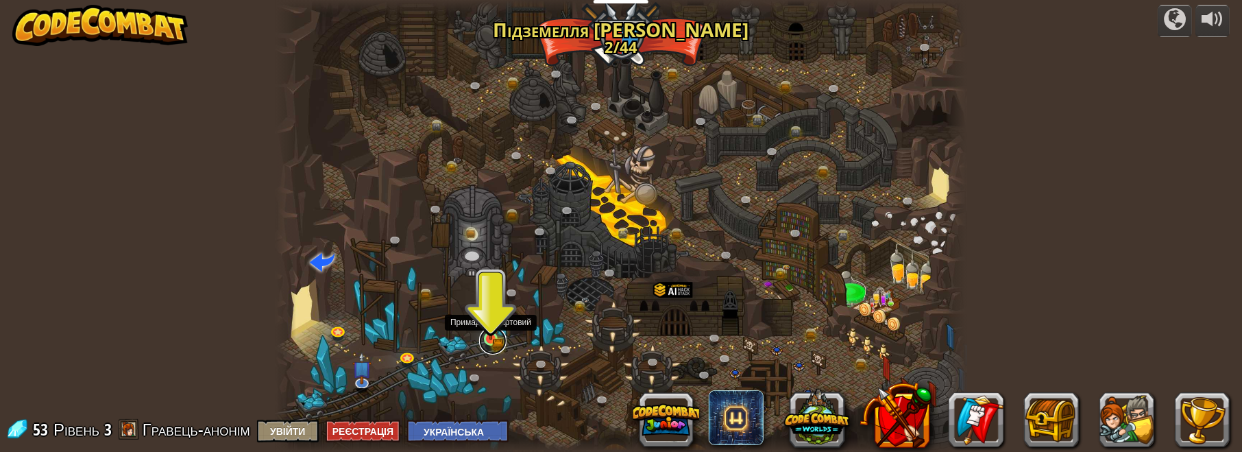
click at [494, 341] on link at bounding box center [492, 340] width 27 height 27
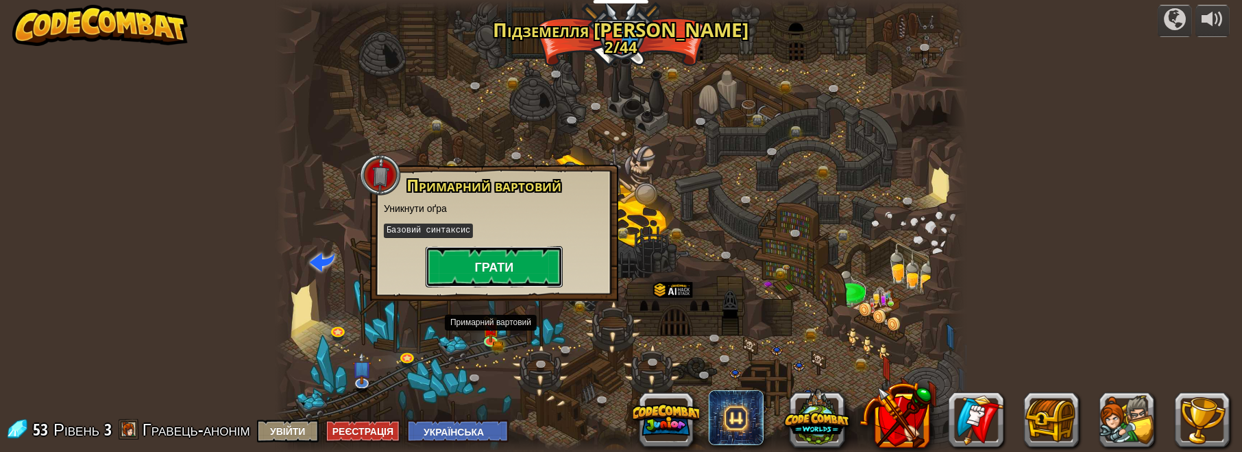
click at [511, 262] on button "Грати" at bounding box center [494, 266] width 137 height 41
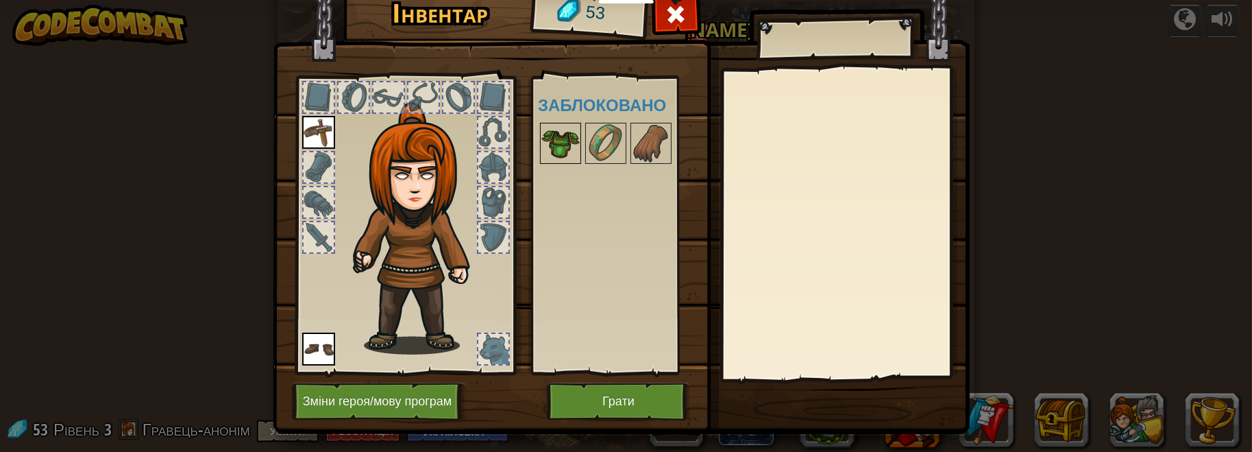
click at [553, 149] on img at bounding box center [560, 143] width 38 height 38
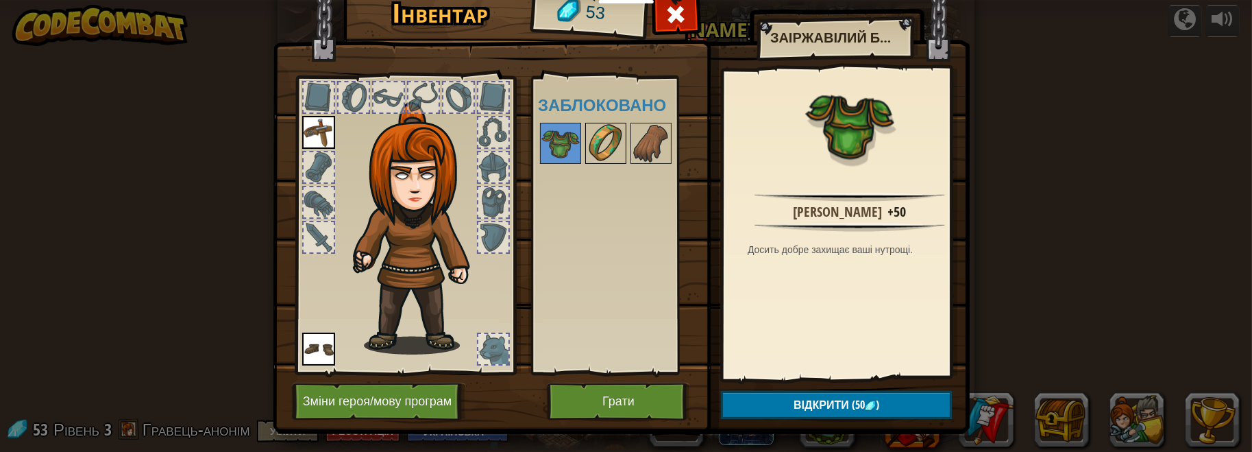
click at [604, 140] on img at bounding box center [606, 143] width 38 height 38
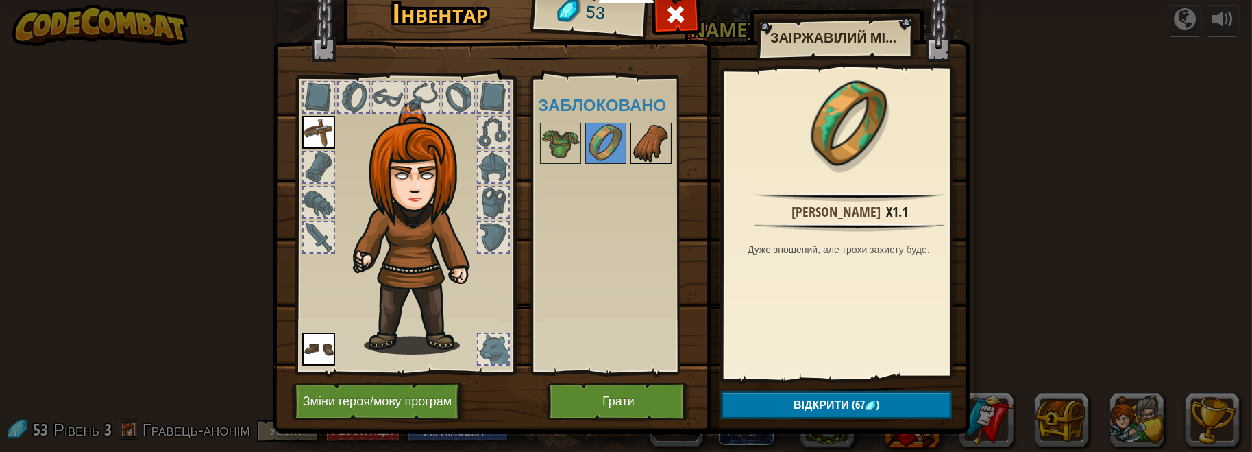
click at [666, 136] on div at bounding box center [650, 143] width 41 height 41
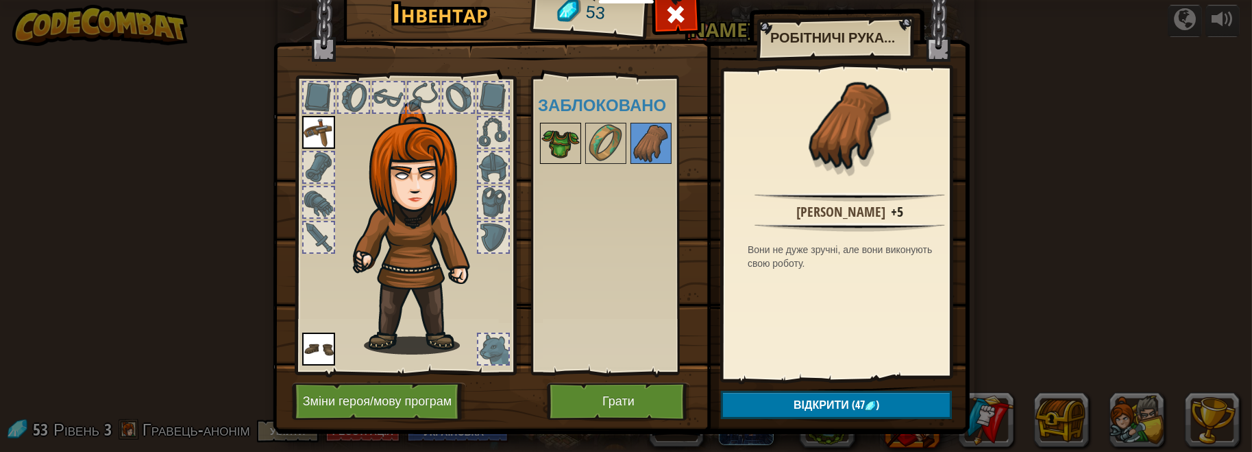
click at [556, 145] on img at bounding box center [560, 143] width 38 height 38
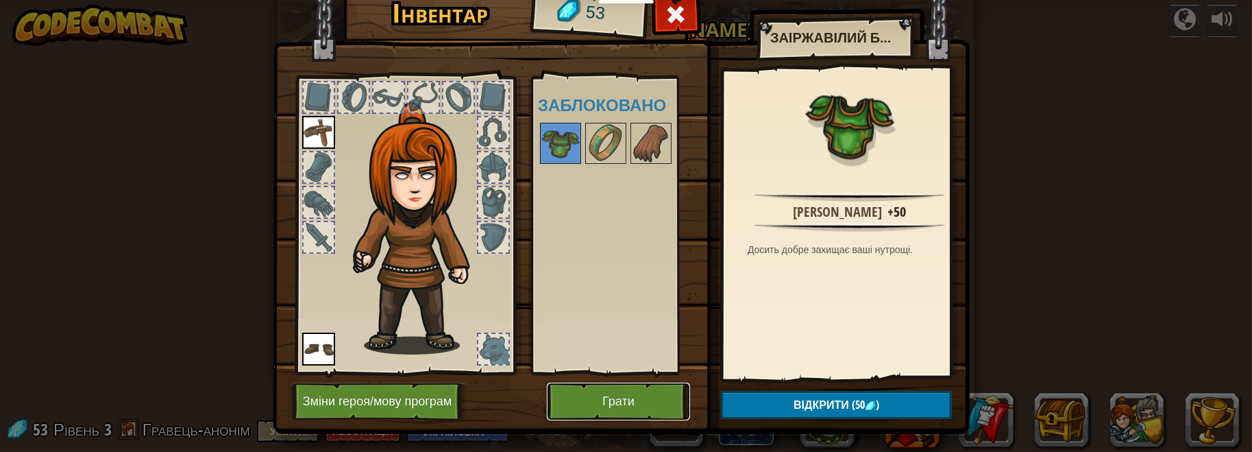
click at [602, 400] on button "Грати" at bounding box center [618, 401] width 143 height 38
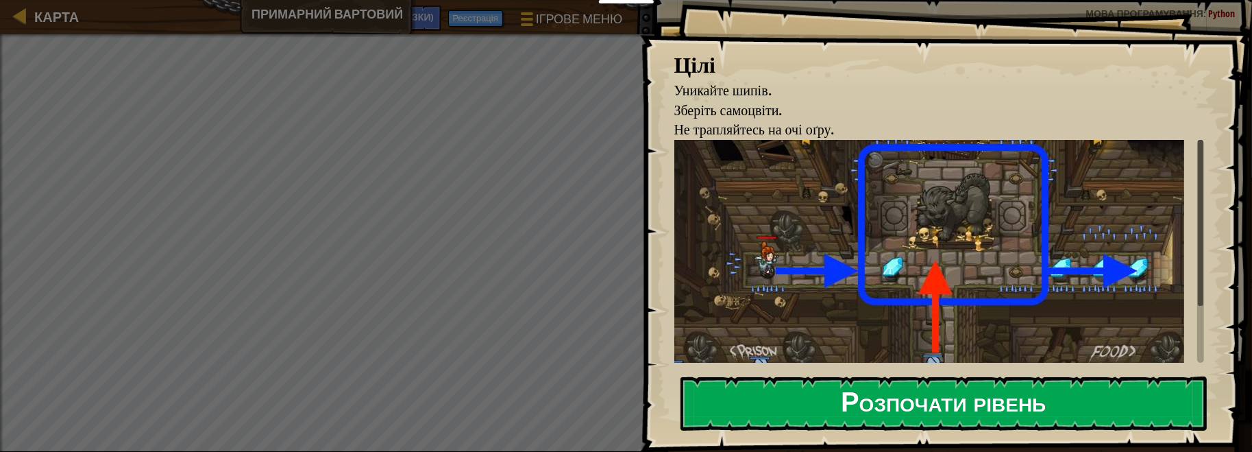
click at [917, 409] on button "Розпочати рівень" at bounding box center [943, 403] width 527 height 54
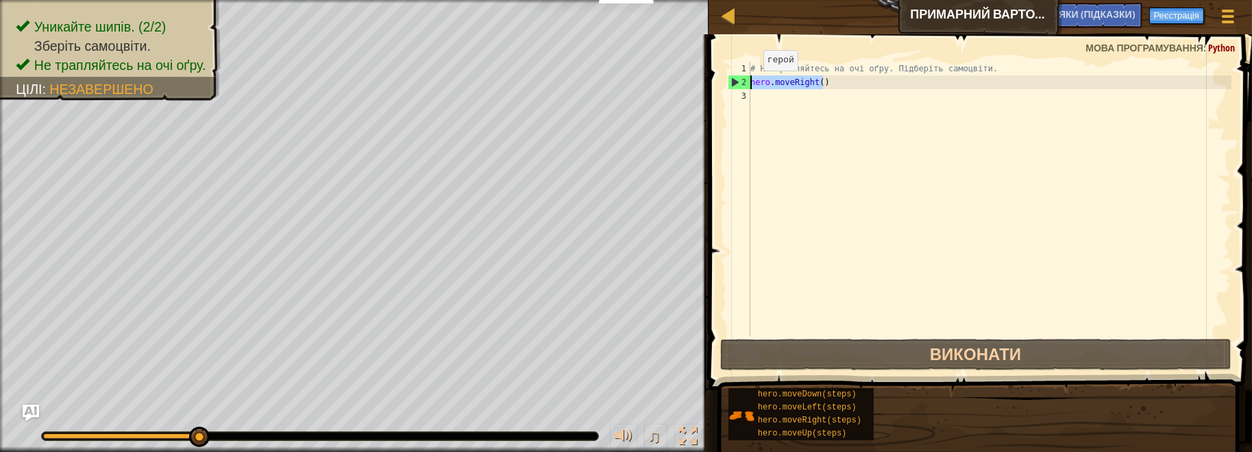
drag, startPoint x: 846, startPoint y: 82, endPoint x: 752, endPoint y: 84, distance: 94.6
click at [752, 84] on div "# Не трапляйтесь на очі оґру. Підберіть самоцвіти. hero . moveRight ( )" at bounding box center [990, 213] width 484 height 302
type textarea "hero.moveRight()"
click at [763, 93] on div "# Не трапляйтесь на очі оґру. Підберіть самоцвіти. hero . moveRight ( )" at bounding box center [990, 213] width 484 height 302
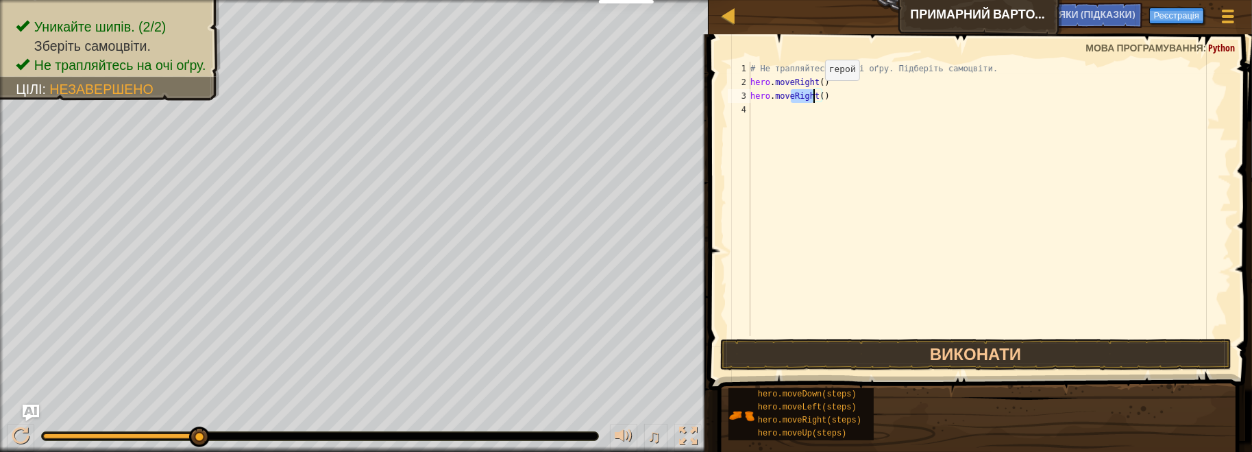
drag, startPoint x: 800, startPoint y: 95, endPoint x: 813, endPoint y: 93, distance: 13.1
click at [813, 93] on div "# Не трапляйтесь на очі оґру. Підберіть самоцвіти. hero . moveRight ( ) hero . …" at bounding box center [990, 213] width 484 height 302
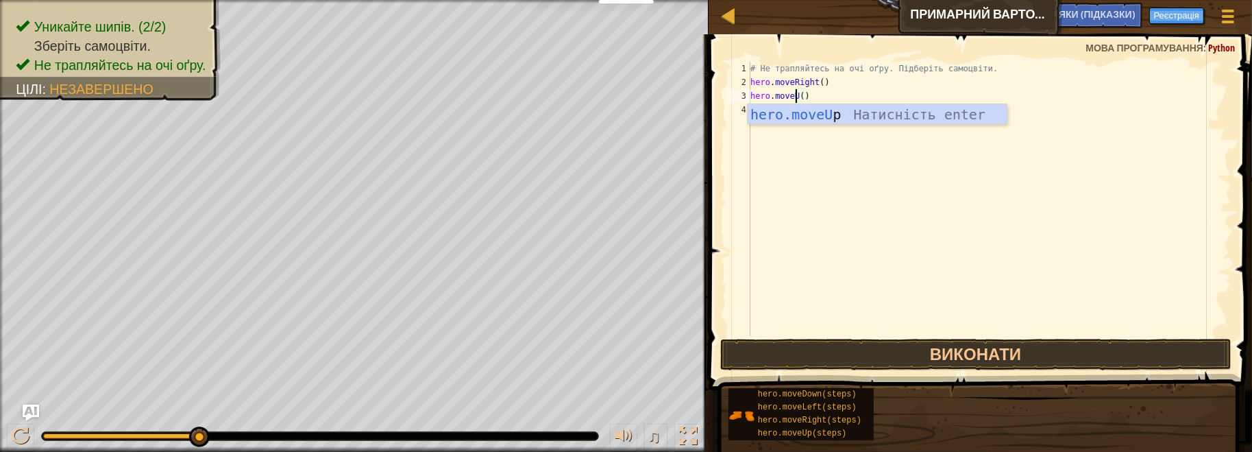
type textarea "hero.moveUp()"
click at [885, 93] on div "# Не трапляйтесь на очі оґру. Підберіть самоцвіти. hero . moveRight ( ) hero . …" at bounding box center [990, 213] width 484 height 302
click at [789, 112] on div "# Не трапляйтесь на очі оґру. Підберіть самоцвіти. hero . moveRight ( ) hero . …" at bounding box center [990, 213] width 484 height 302
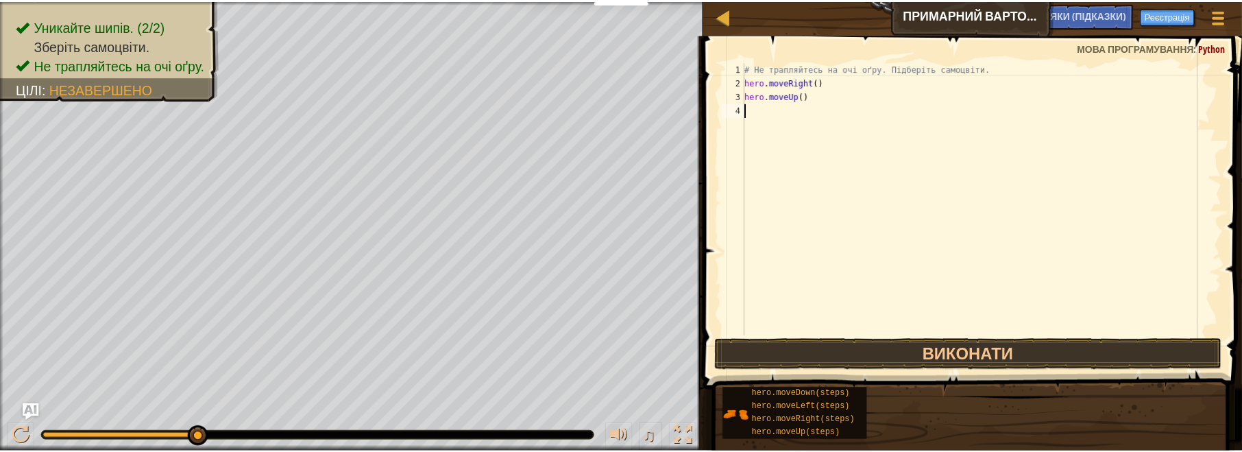
scroll to position [6, 0]
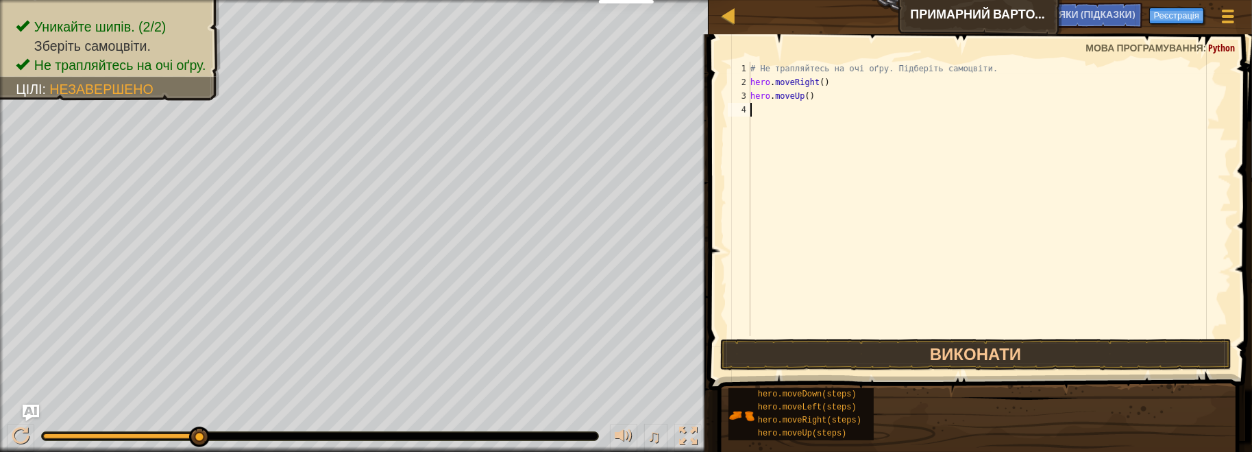
type textarea "hero.moveRight()"
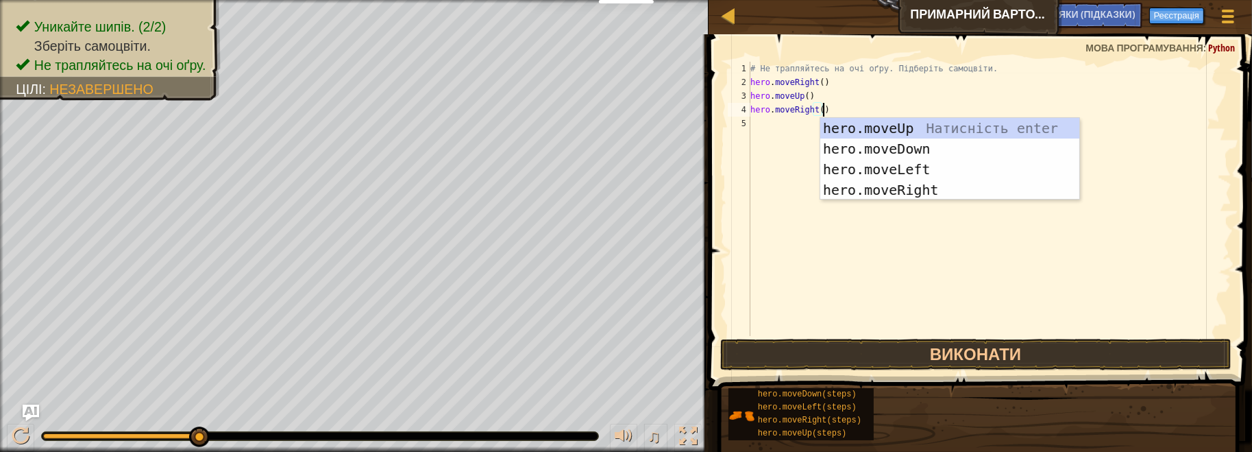
click at [777, 123] on div "# Не трапляйтесь на очі оґру. Підберіть самоцвіти. hero . moveRight ( ) hero . …" at bounding box center [990, 213] width 484 height 302
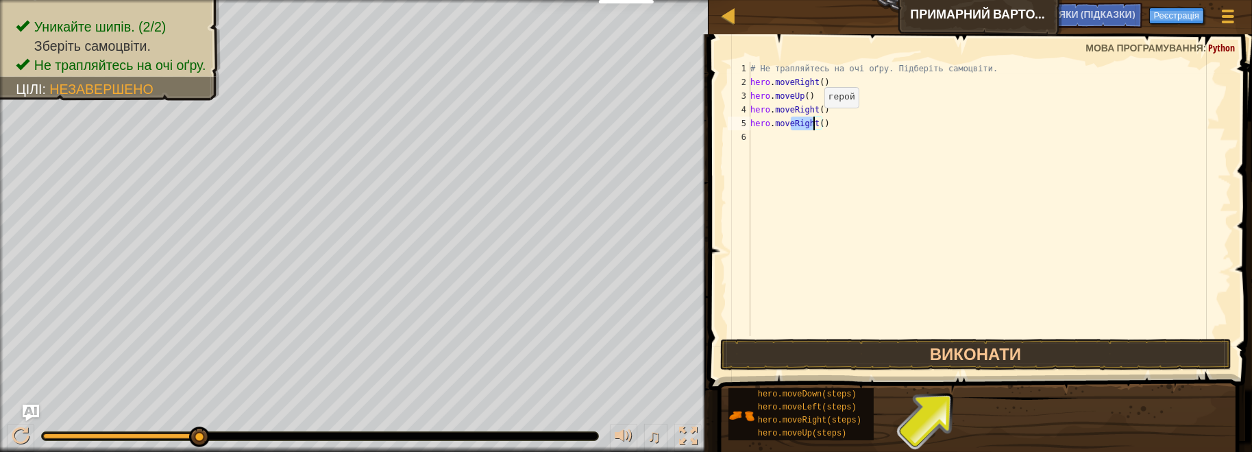
drag, startPoint x: 792, startPoint y: 121, endPoint x: 813, endPoint y: 121, distance: 20.6
click at [813, 121] on div "# Не трапляйтесь на очі оґру. Підберіть самоцвіти. hero . moveRight ( ) hero . …" at bounding box center [990, 213] width 484 height 302
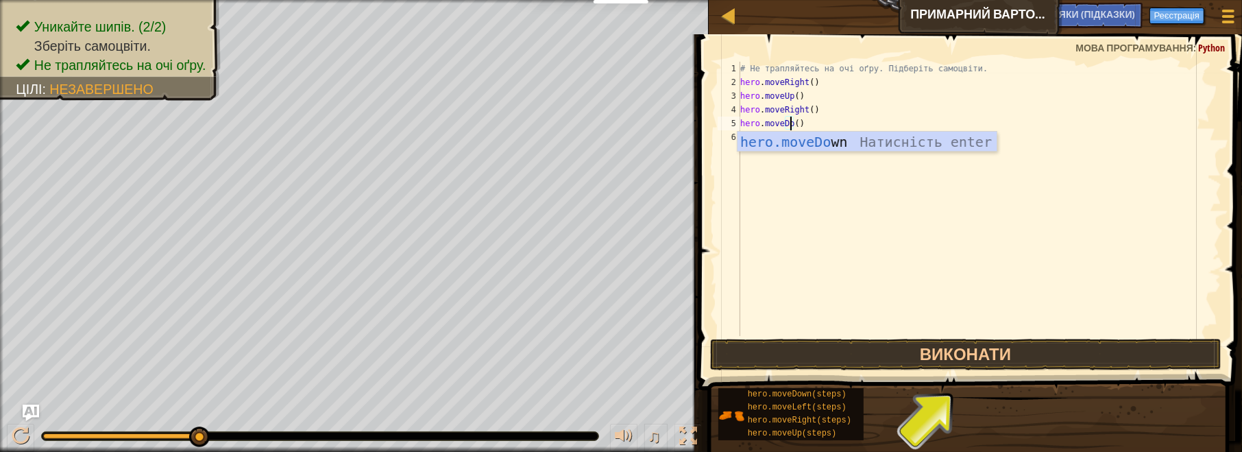
scroll to position [6, 3]
type textarea "hero.moveDown()"
click at [852, 123] on div "# Не трапляйтесь на очі оґру. Підберіть самоцвіти. hero . moveRight ( ) hero . …" at bounding box center [979, 213] width 484 height 302
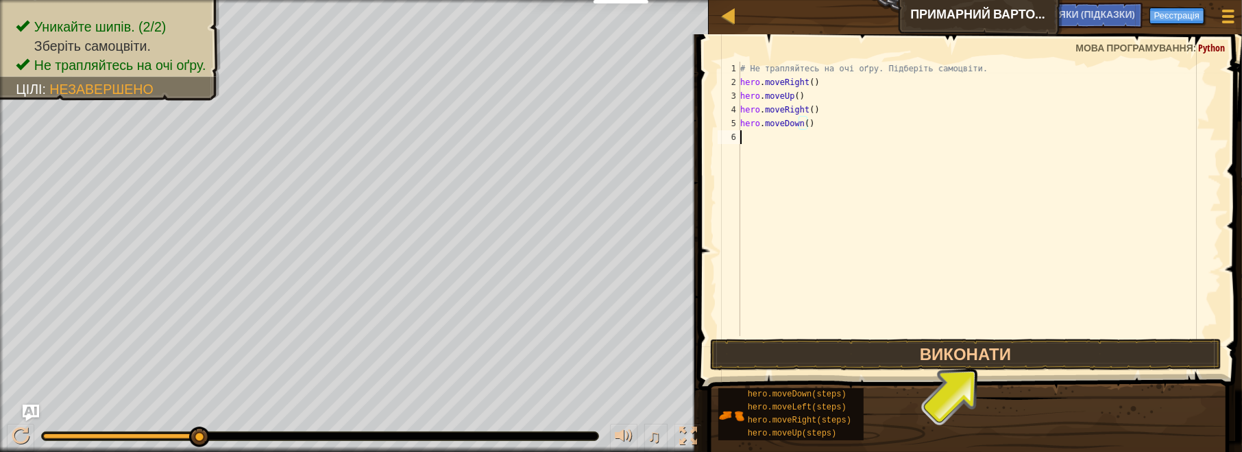
click at [805, 136] on div "# Не трапляйтесь на очі оґру. Підберіть самоцвіти. hero . moveRight ( ) hero . …" at bounding box center [979, 213] width 484 height 302
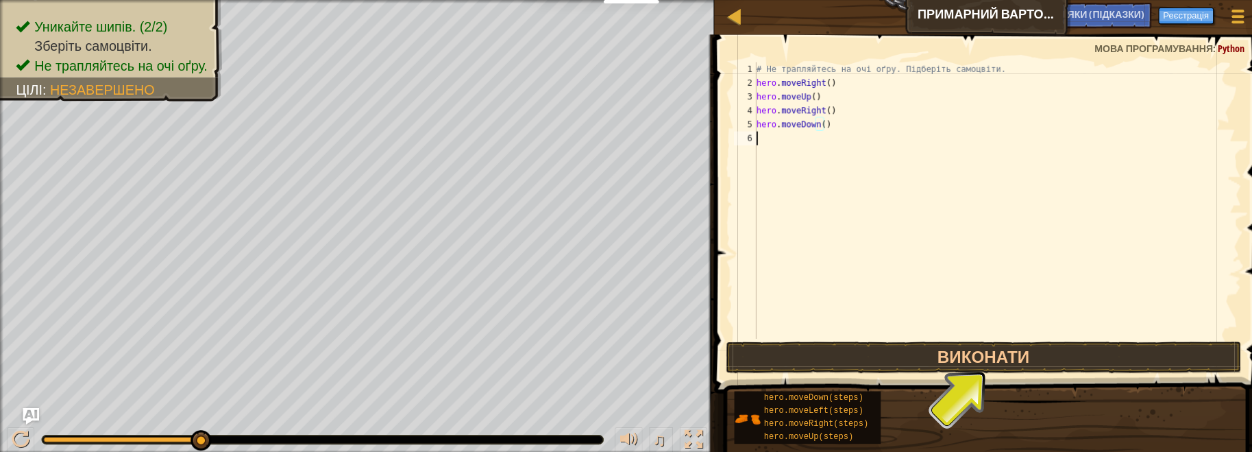
scroll to position [6, 0]
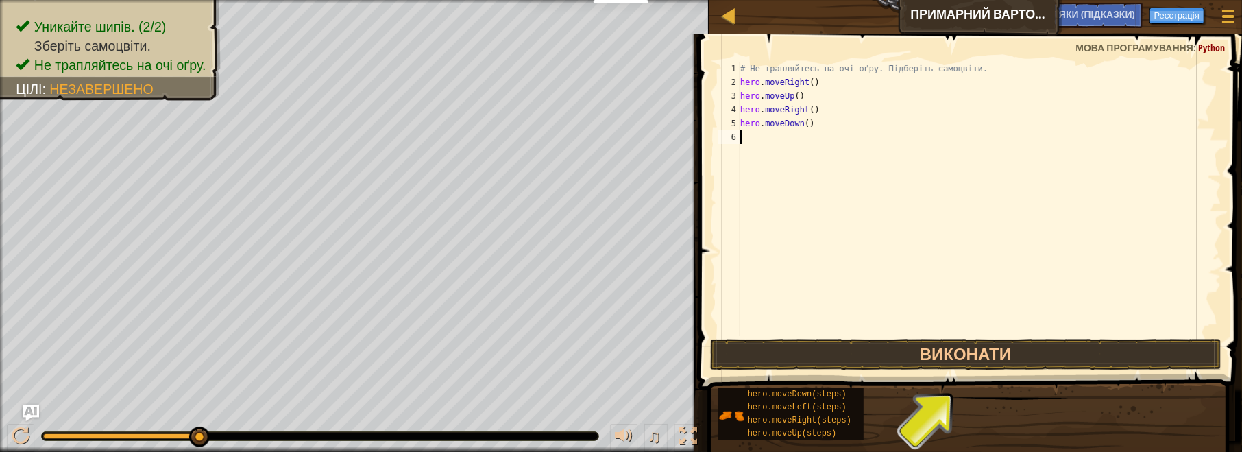
type textarea "hero.moveRight()"
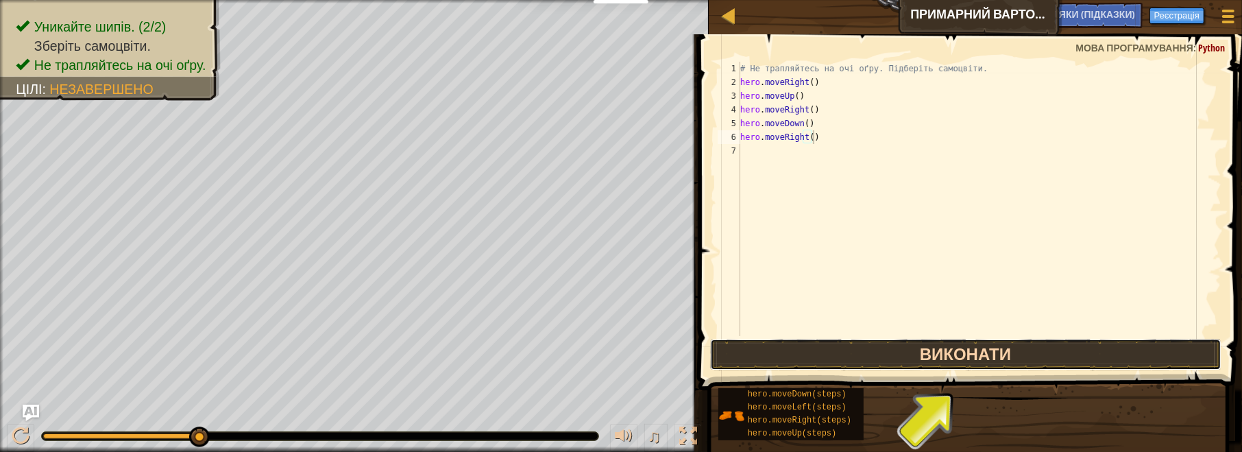
click at [916, 356] on button "Виконати" at bounding box center [965, 355] width 511 height 32
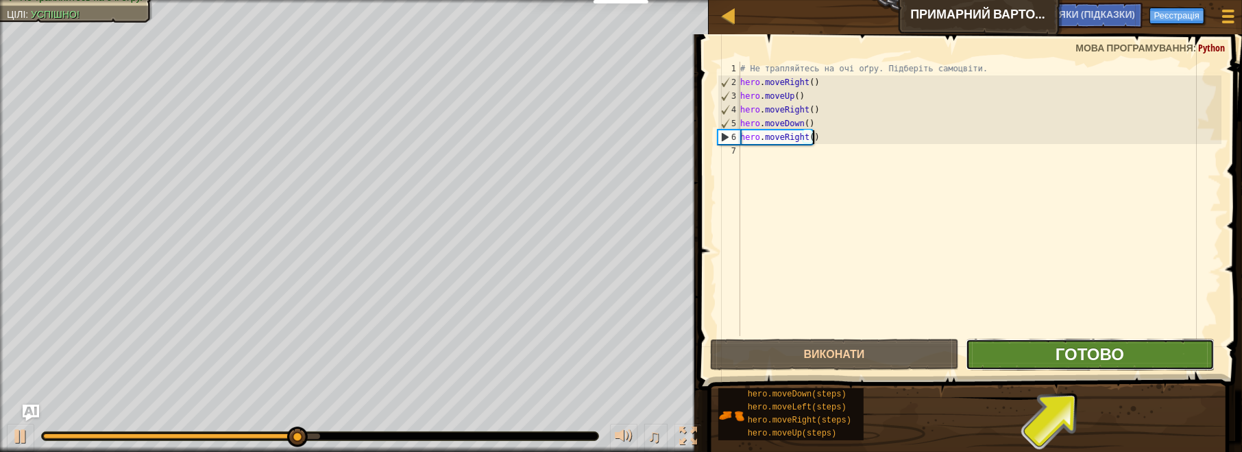
click at [1099, 354] on span "Готово" at bounding box center [1089, 354] width 69 height 22
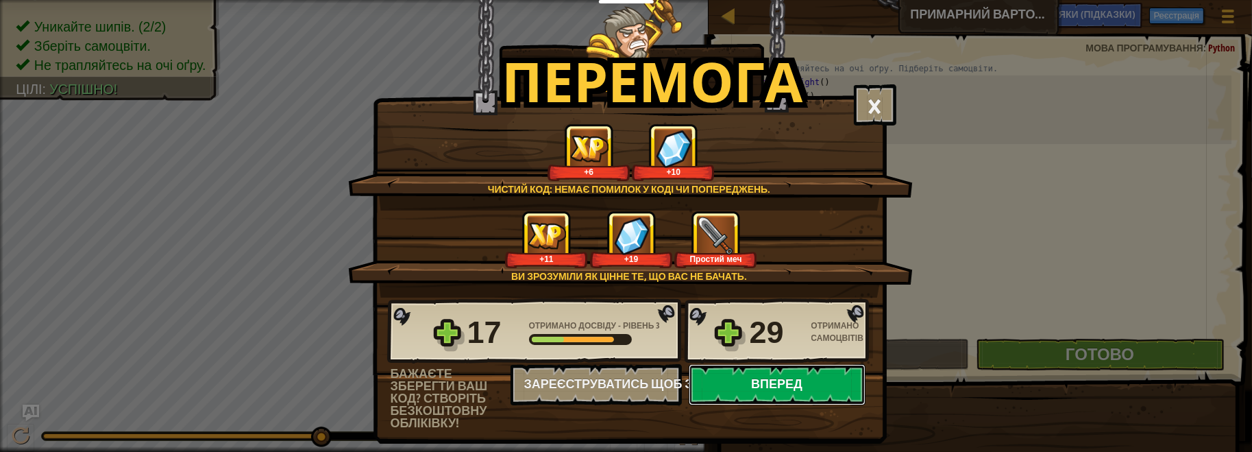
click at [755, 384] on button "Вперед" at bounding box center [777, 384] width 177 height 41
select select "uk"
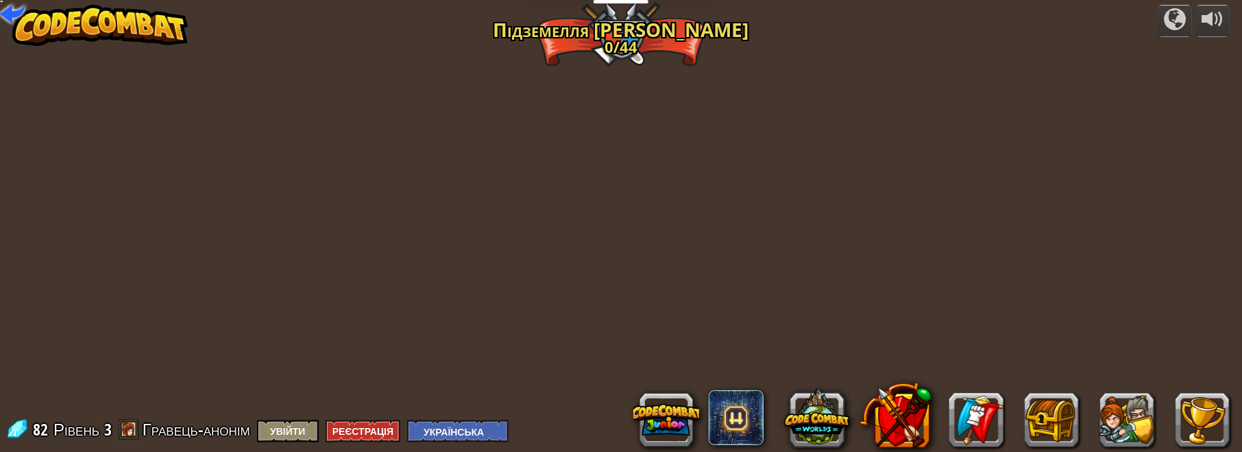
select select "uk"
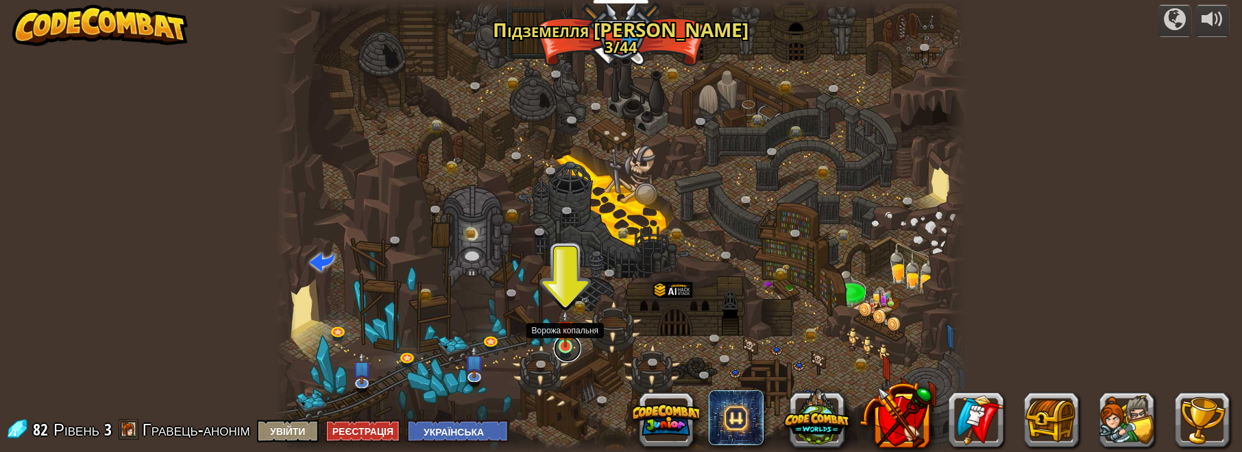
click at [567, 348] on link at bounding box center [567, 347] width 27 height 27
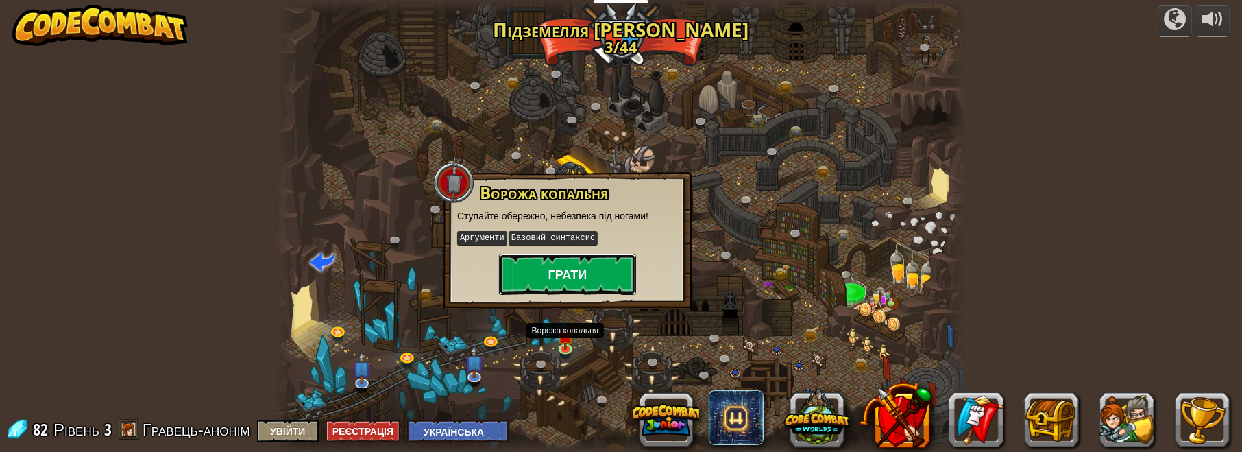
click at [569, 280] on button "Грати" at bounding box center [567, 274] width 137 height 41
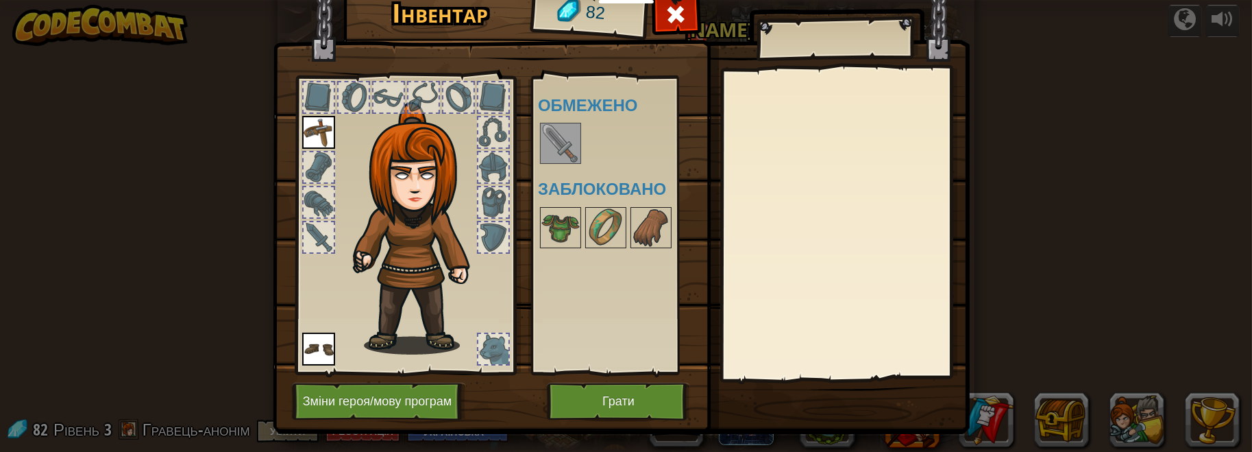
click at [550, 142] on img at bounding box center [560, 143] width 38 height 38
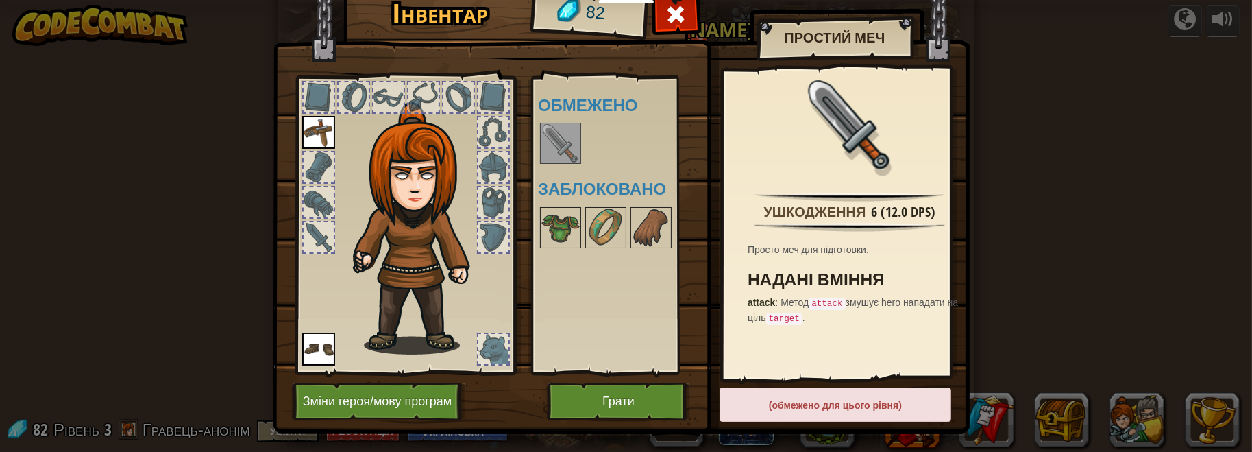
click at [552, 139] on img at bounding box center [560, 143] width 38 height 38
click at [552, 136] on img at bounding box center [560, 143] width 38 height 38
click at [828, 212] on div "Ушкодження" at bounding box center [815, 212] width 102 height 20
click at [817, 402] on div "(обмежено для цього рівня)" at bounding box center [836, 404] width 232 height 34
click at [617, 400] on button "Грати" at bounding box center [618, 401] width 143 height 38
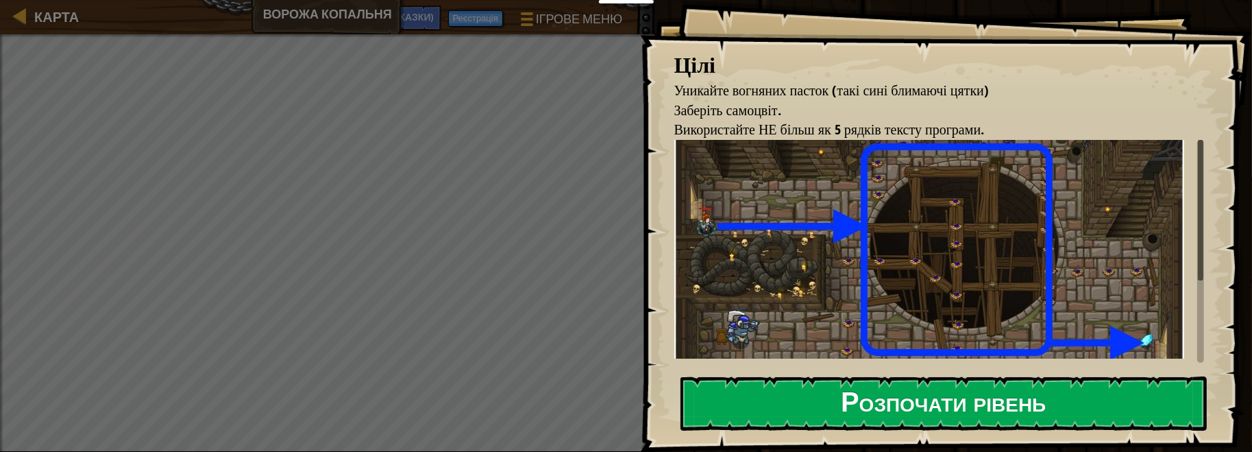
click at [853, 376] on button "Розпочати рівень" at bounding box center [943, 403] width 527 height 54
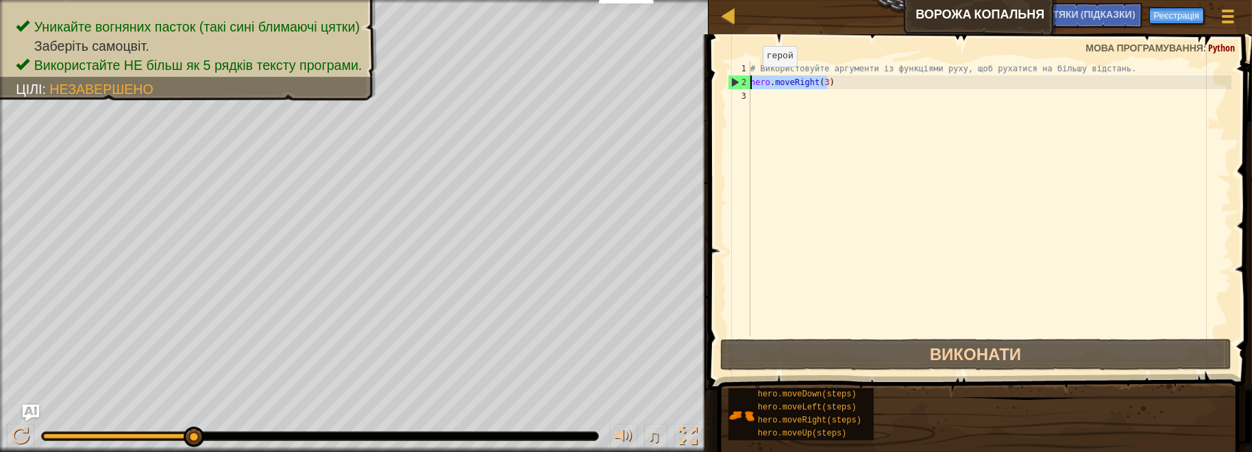
drag, startPoint x: 847, startPoint y: 84, endPoint x: 750, endPoint y: 79, distance: 96.7
click at [750, 79] on div "# Використовуйте аргументи із функціями руху, щоб рухатися на більшу відстань. …" at bounding box center [990, 213] width 484 height 302
type textarea "hero.moveRight(3)"
click at [772, 95] on div "# Використовуйте аргументи із функціями руху, щоб рухатися на більшу відстань. …" at bounding box center [990, 213] width 484 height 302
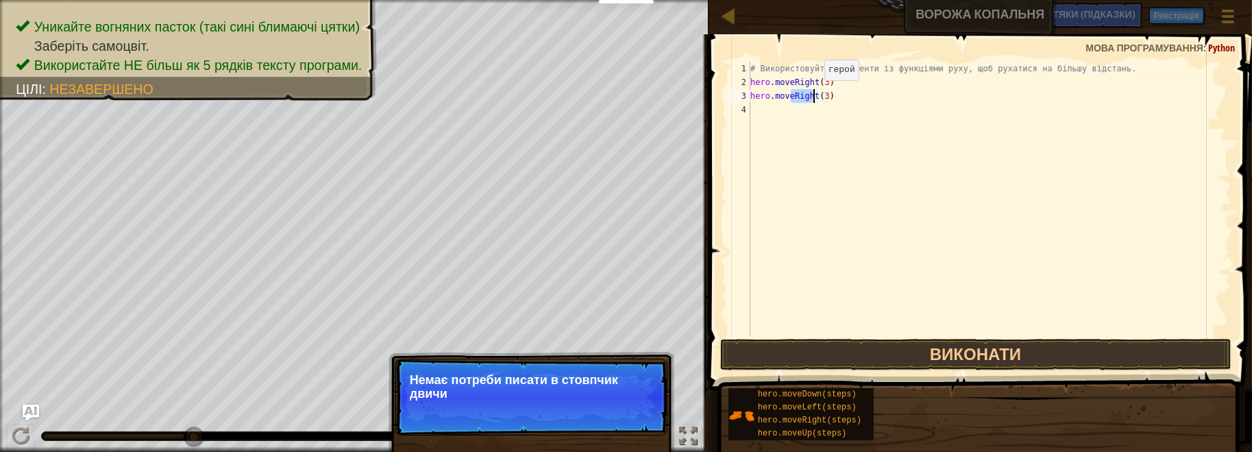
drag, startPoint x: 790, startPoint y: 95, endPoint x: 813, endPoint y: 93, distance: 22.7
click at [813, 93] on div "# Використовуйте аргументи із функціями руху, щоб рухатися на більшу відстань. …" at bounding box center [990, 213] width 484 height 302
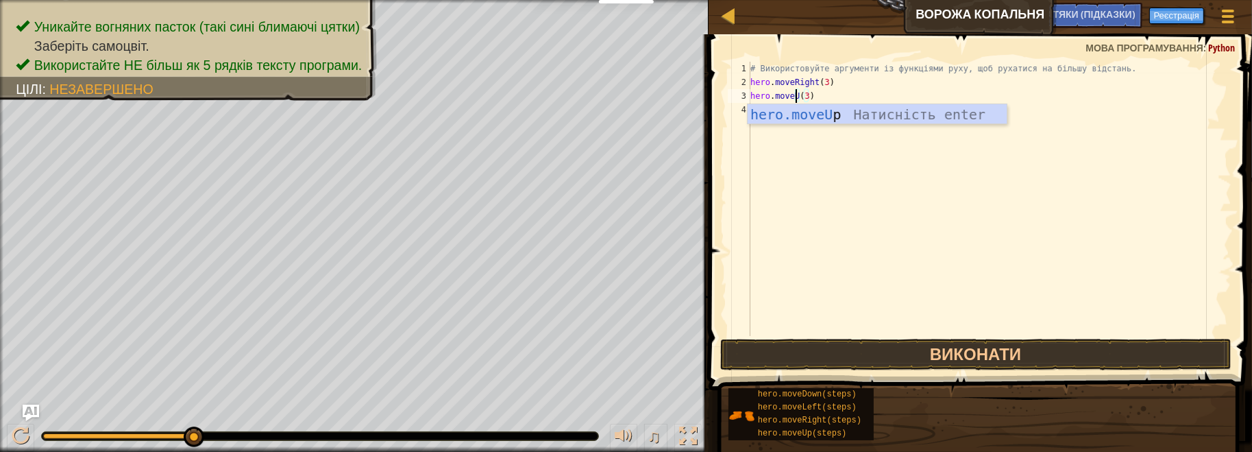
scroll to position [6, 3]
click at [807, 98] on div "# Використовуйте аргументи із функціями руху, щоб рухатися на більшу відстань. …" at bounding box center [990, 213] width 484 height 302
type textarea "hero.moveUp()"
click at [806, 107] on div "# Використовуйте аргументи із функціями руху, щоб рухатися на більшу відстань. …" at bounding box center [990, 213] width 484 height 302
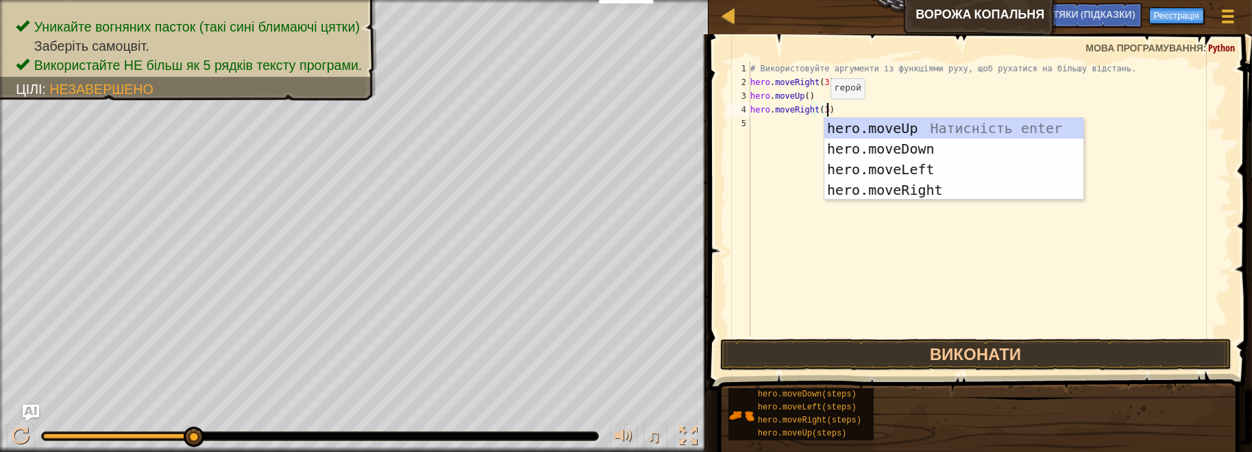
click at [818, 112] on div "# Використовуйте аргументи із функціями руху, щоб рухатися на більшу відстань. …" at bounding box center [990, 213] width 484 height 302
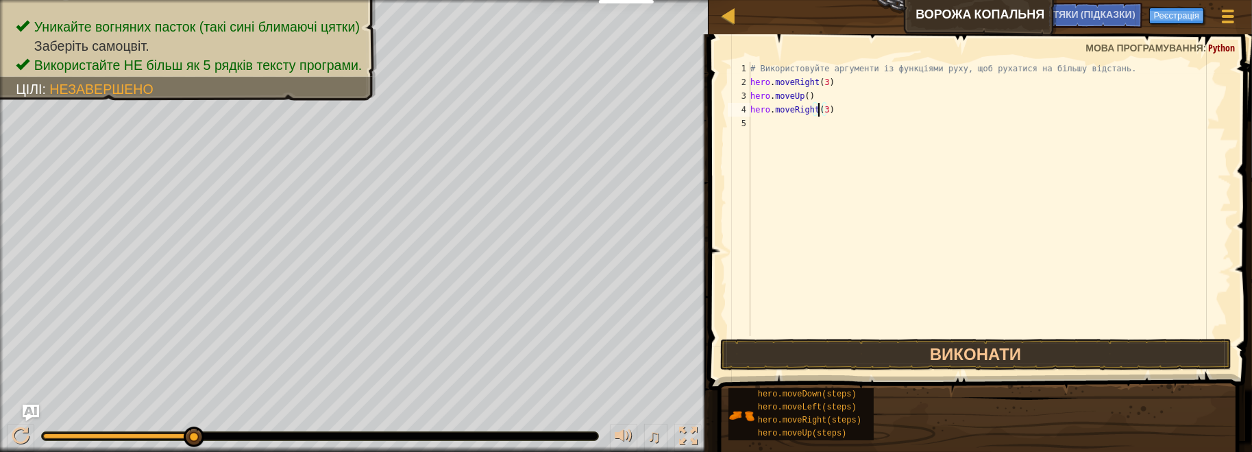
type textarea "hero.moveRight()"
click at [794, 123] on div "# Використовуйте аргументи із функціями руху, щоб рухатися на більшу відстань. …" at bounding box center [990, 213] width 484 height 302
drag, startPoint x: 792, startPoint y: 122, endPoint x: 812, endPoint y: 121, distance: 19.9
click at [812, 121] on div "# Використовуйте аргументи із функціями руху, щоб рухатися на більшу відстань. …" at bounding box center [990, 213] width 484 height 302
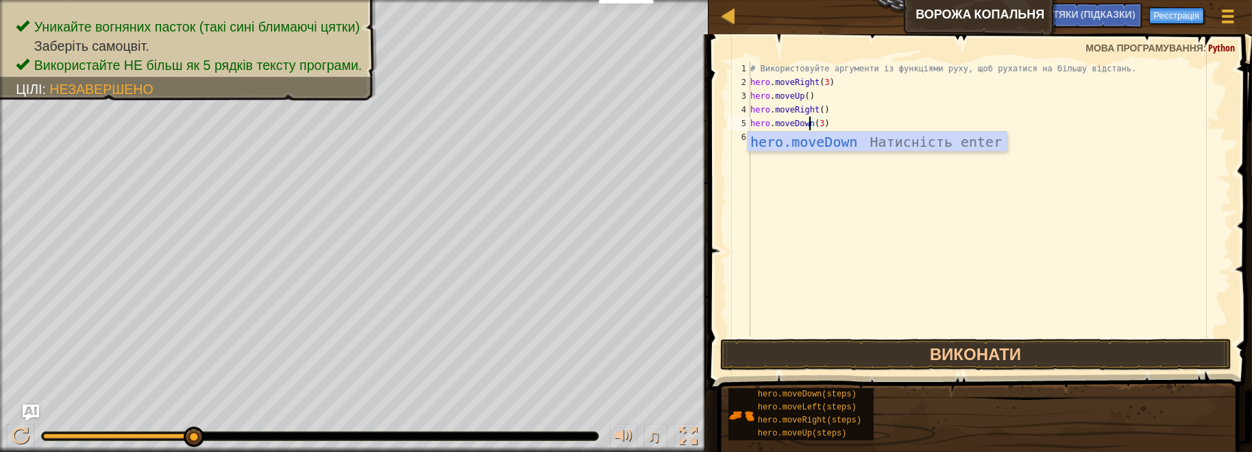
click at [861, 117] on div "# Використовуйте аргументи із функціями руху, щоб рухатися на більшу відстань. …" at bounding box center [990, 213] width 484 height 302
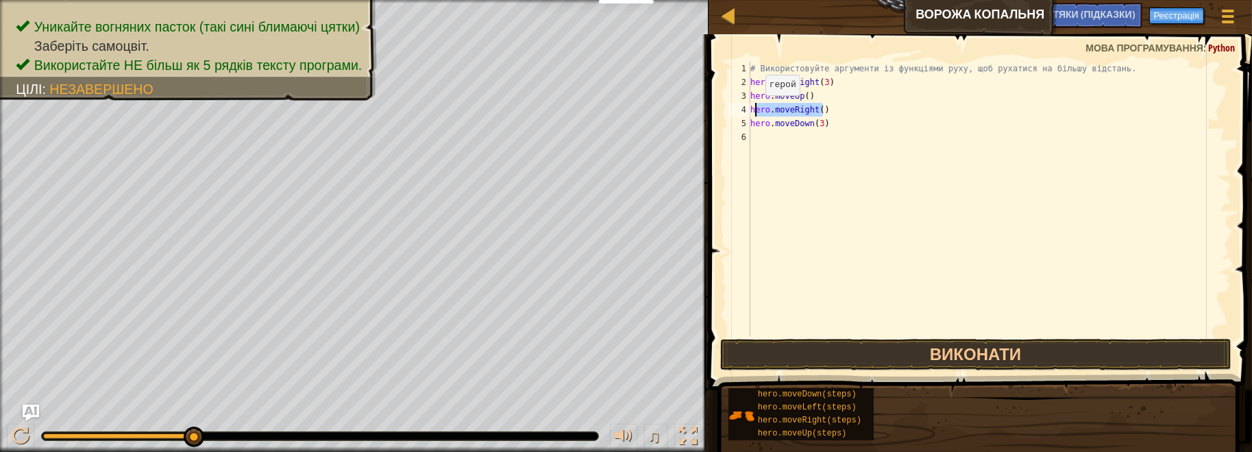
drag, startPoint x: 830, startPoint y: 107, endPoint x: 754, endPoint y: 109, distance: 76.1
click at [754, 109] on div "# Використовуйте аргументи із функціями руху, щоб рухатися на більшу відстань. …" at bounding box center [990, 213] width 484 height 302
type textarea "hero.moveRight()"
click at [770, 134] on div "# Використовуйте аргументи із функціями руху, щоб рухатися на більшу відстань. …" at bounding box center [990, 213] width 484 height 302
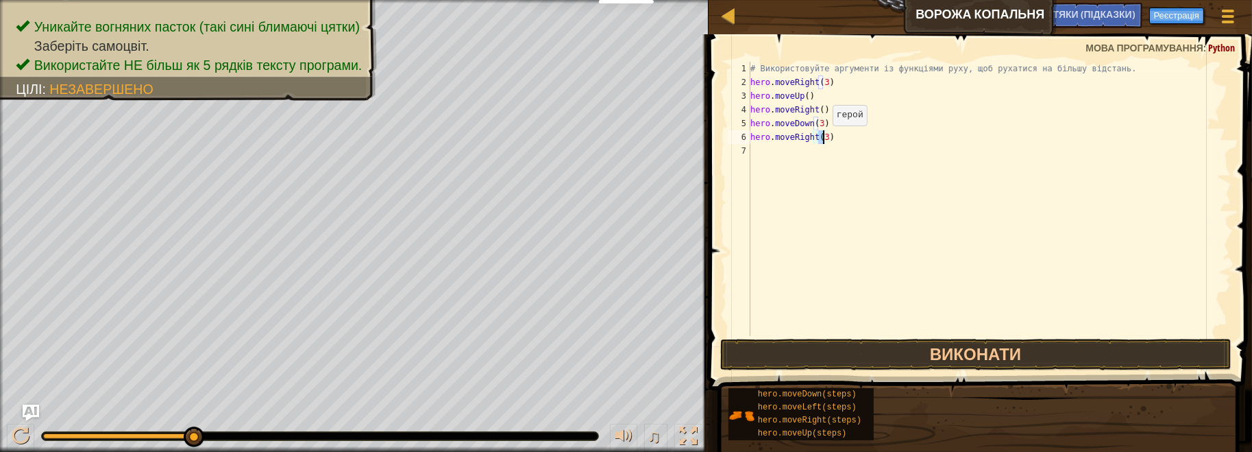
click at [821, 138] on div "# Використовуйте аргументи із функціями руху, щоб рухатися на більшу відстань. …" at bounding box center [990, 213] width 484 height 302
type textarea "hero.moveRight(2)"
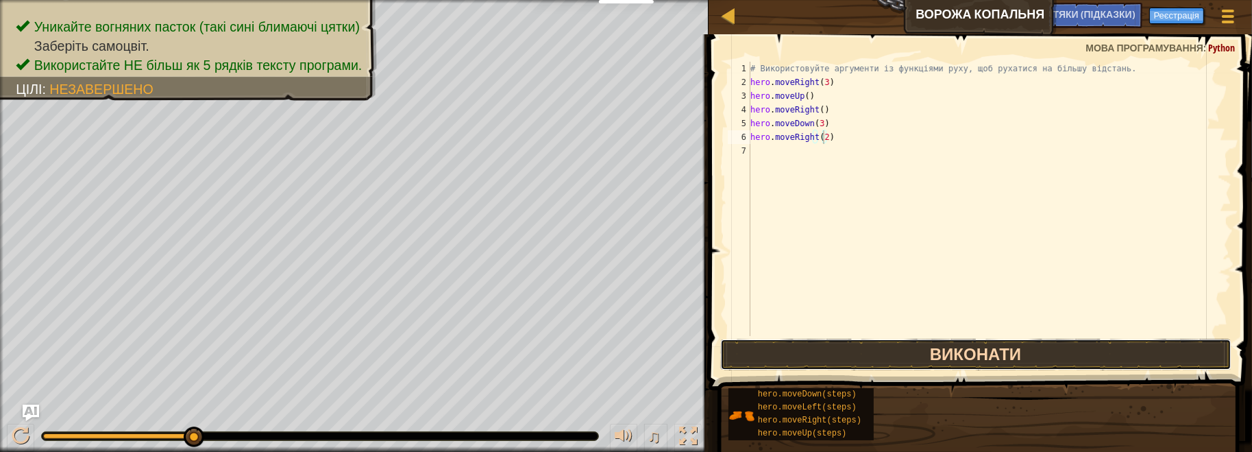
click at [986, 349] on button "Виконати" at bounding box center [975, 355] width 511 height 32
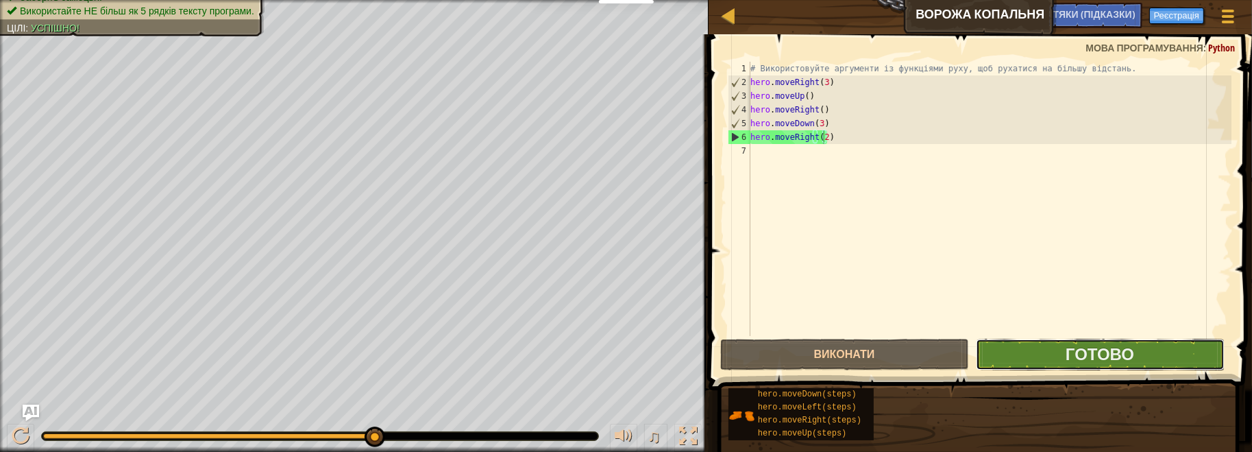
click at [1145, 353] on button "Готово" at bounding box center [1100, 355] width 249 height 32
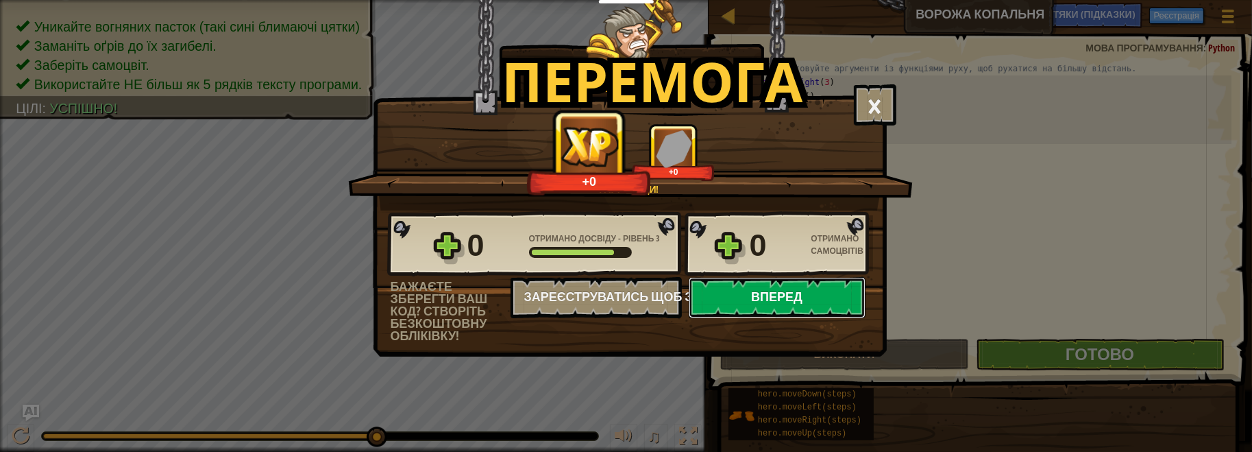
click at [785, 298] on button "Вперед" at bounding box center [777, 297] width 177 height 41
select select "uk"
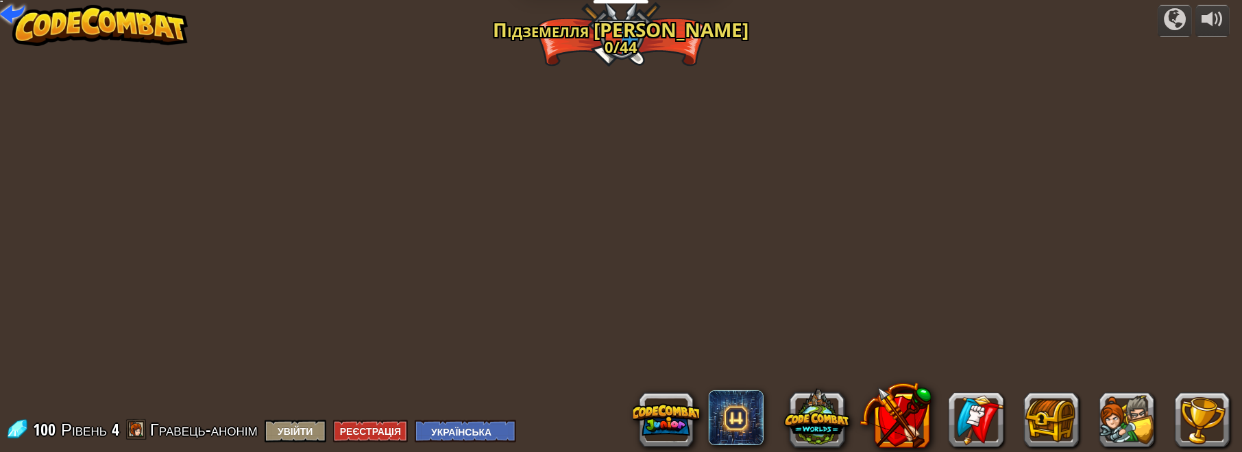
select select "uk"
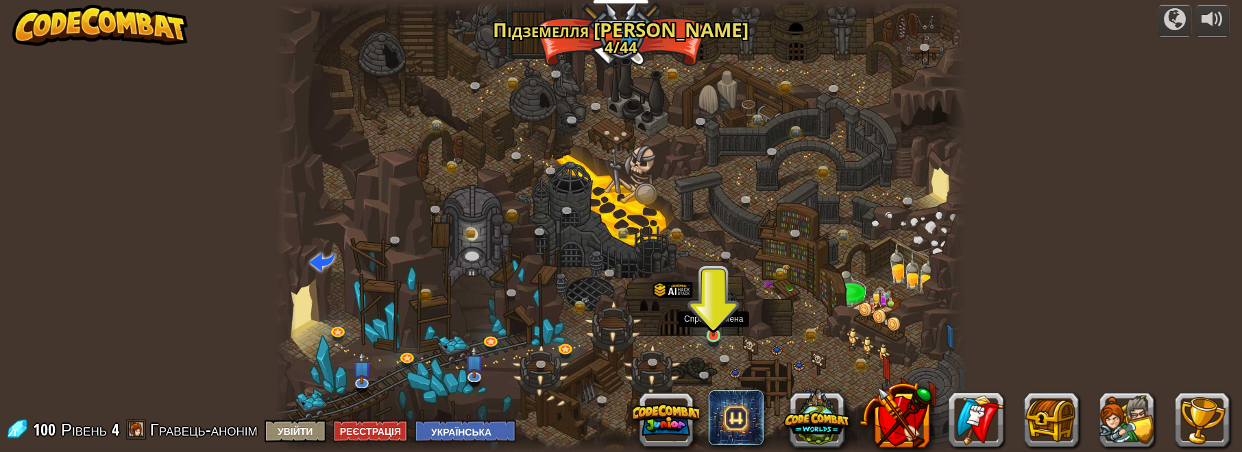
click at [712, 336] on img at bounding box center [713, 317] width 16 height 38
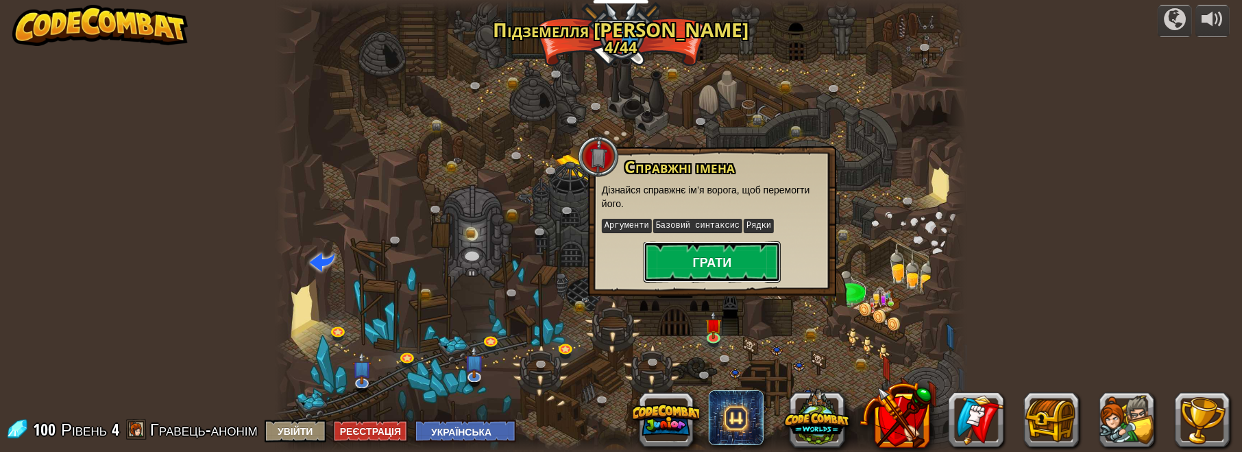
click at [711, 271] on button "Грати" at bounding box center [711, 261] width 137 height 41
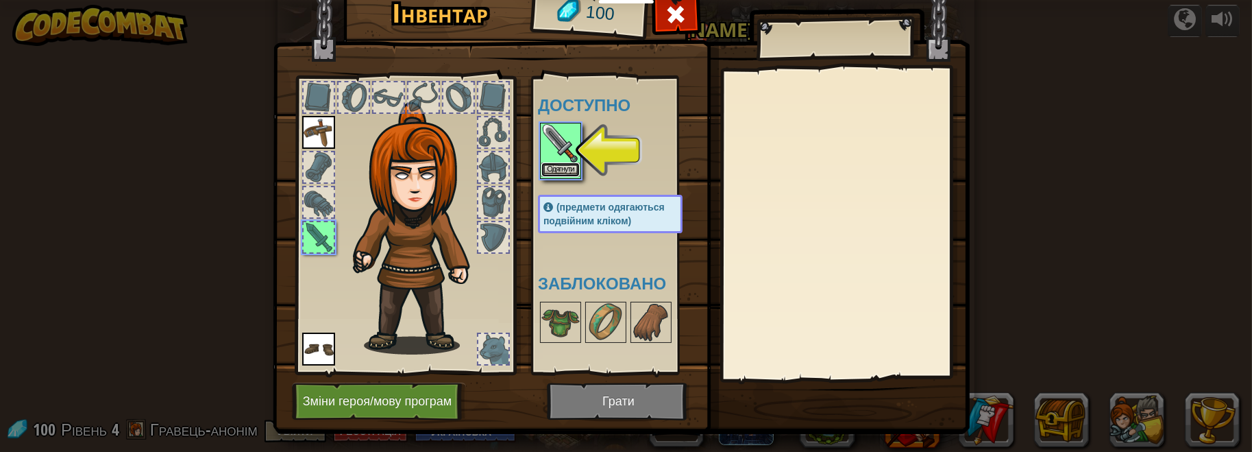
click at [550, 167] on button "Одягнути" at bounding box center [560, 169] width 38 height 14
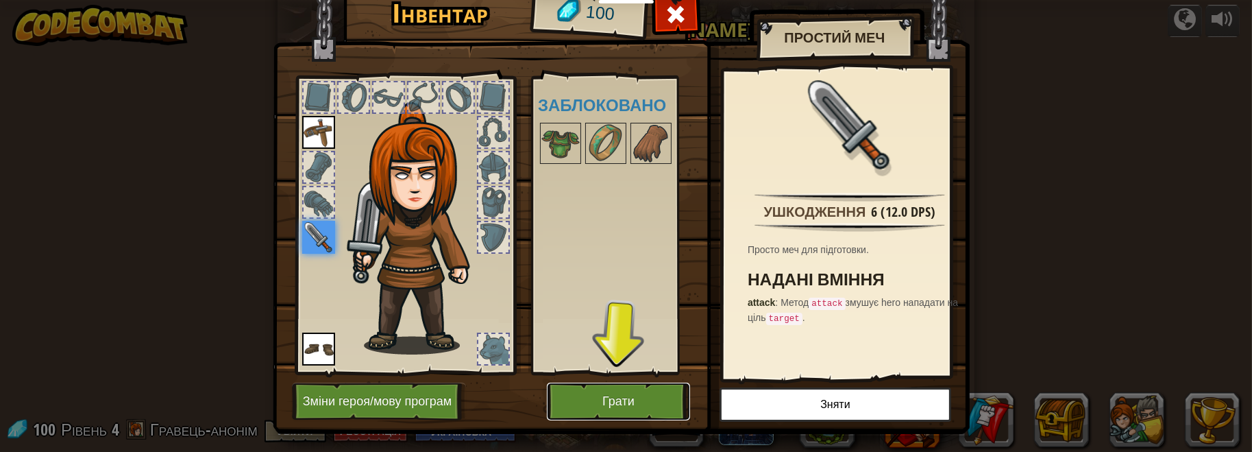
click at [603, 401] on button "Грати" at bounding box center [618, 401] width 143 height 38
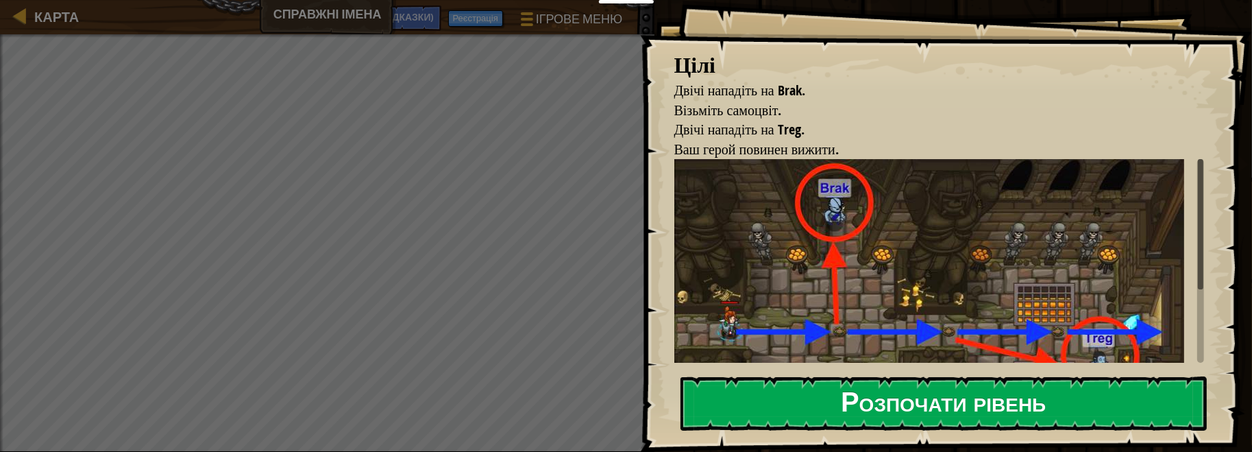
click at [883, 407] on button "Розпочати рівень" at bounding box center [943, 403] width 527 height 54
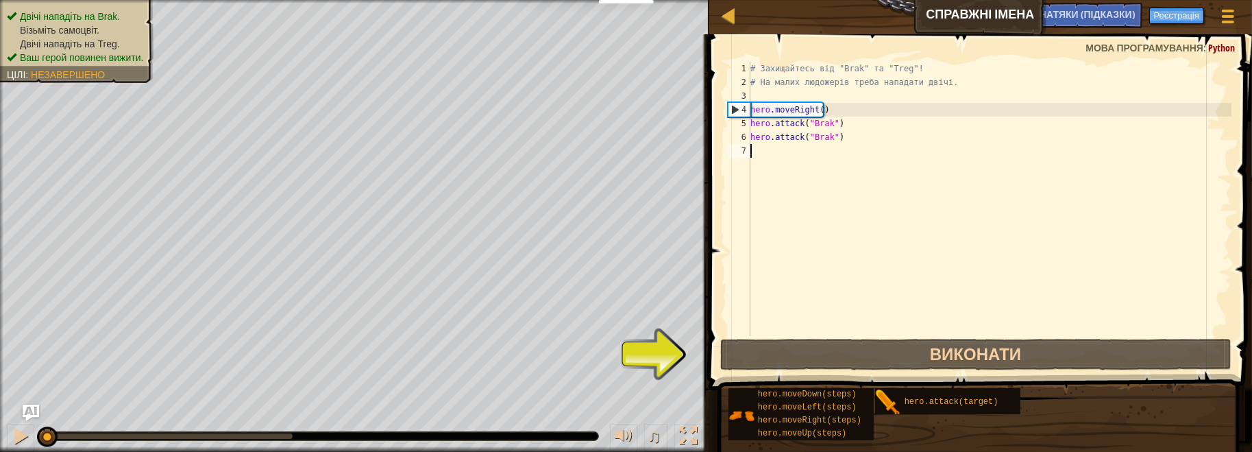
click at [845, 123] on div "# Захищайтесь від "Brak" та "Treg"! # На малих людожерів треба нападати двічі. …" at bounding box center [990, 213] width 484 height 302
type textarea "hero.attack("Brak")"
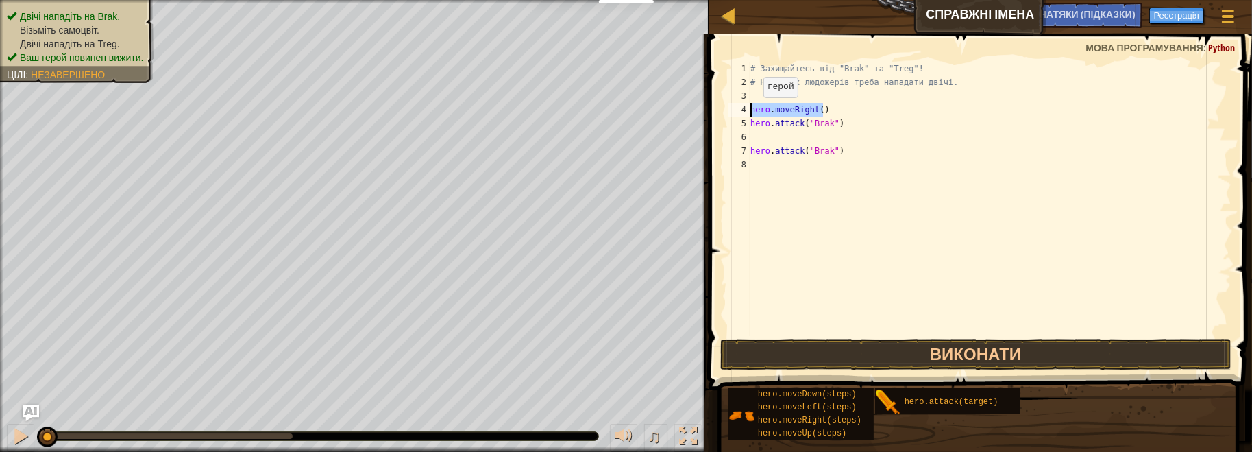
drag, startPoint x: 832, startPoint y: 109, endPoint x: 751, endPoint y: 111, distance: 80.9
click at [751, 111] on div "# Захищайтесь від "Brak" та "Treg"! # На малих людожерів треба нападати двічі. …" at bounding box center [990, 213] width 484 height 302
type textarea "hero.moveRight()"
click at [785, 136] on div "# Захищайтесь від "Brak" та "Treg"! # На малих людожерів треба нападати двічі. …" at bounding box center [990, 213] width 484 height 302
drag, startPoint x: 811, startPoint y: 150, endPoint x: 828, endPoint y: 149, distance: 17.1
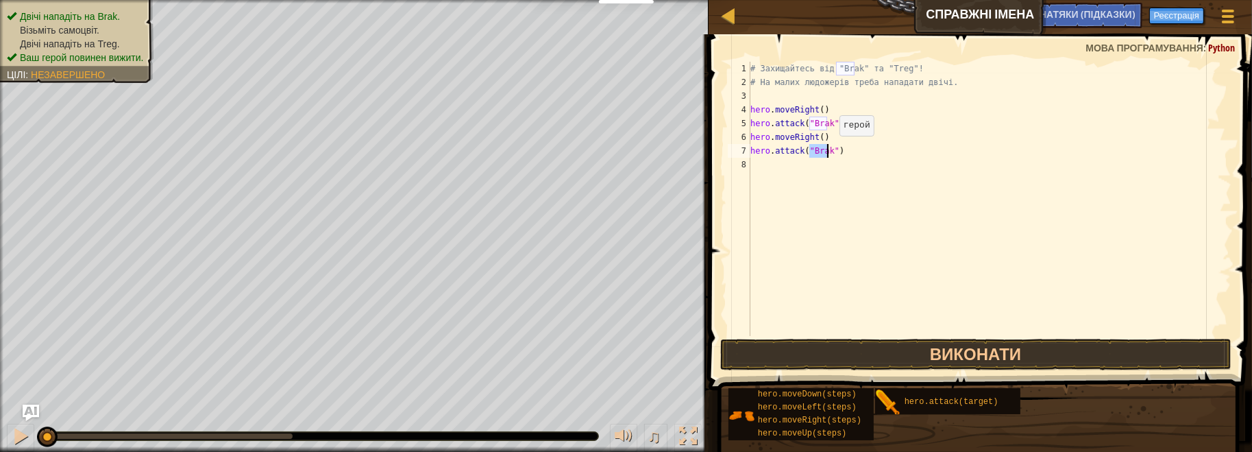
click at [828, 149] on div "# Захищайтесь від "Brak" та "Treg"! # На малих людожерів треба нападати двічі. …" at bounding box center [990, 213] width 484 height 302
drag, startPoint x: 841, startPoint y: 134, endPoint x: 750, endPoint y: 142, distance: 91.5
click at [750, 142] on div "hero.attack("Treg") 1 2 3 4 5 6 7 8 # Захищайтесь від "Brak" та "Treg"! # На ма…" at bounding box center [978, 199] width 506 height 274
type textarea "hero.moveRight()"
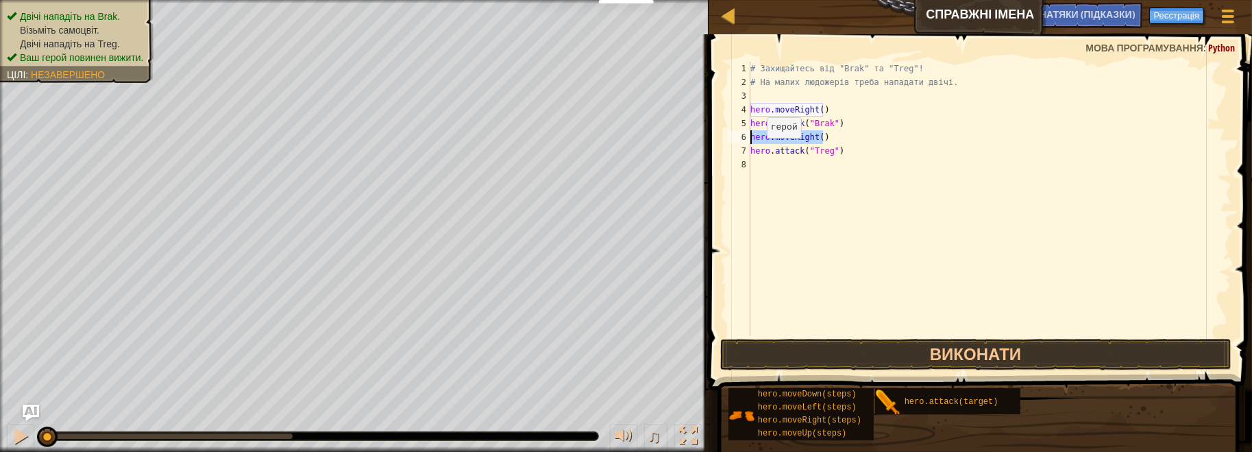
scroll to position [6, 5]
click at [761, 163] on div "# Захищайтесь від "Brak" та "Treg"! # На малих людожерів треба нападати двічі. …" at bounding box center [990, 213] width 484 height 302
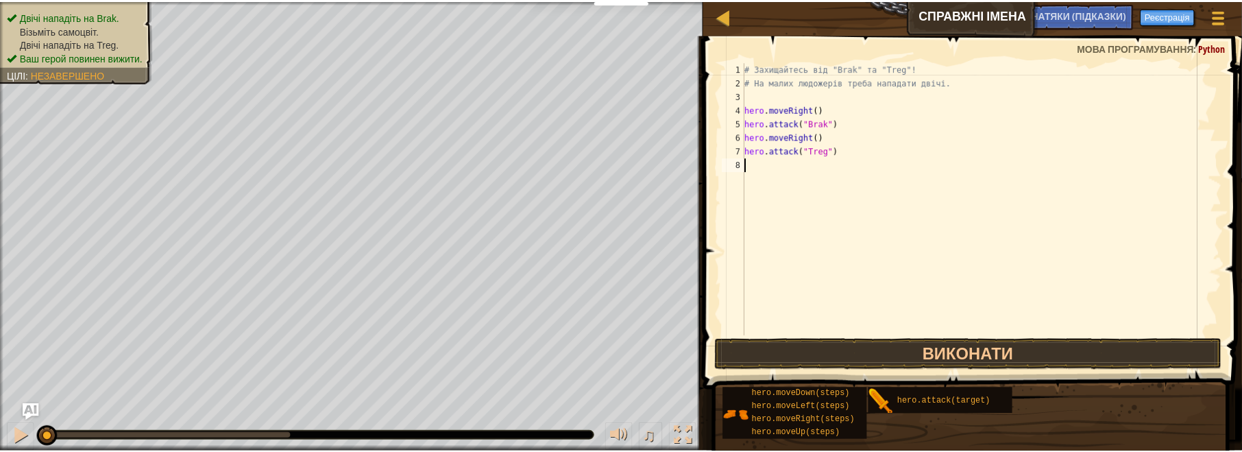
scroll to position [6, 0]
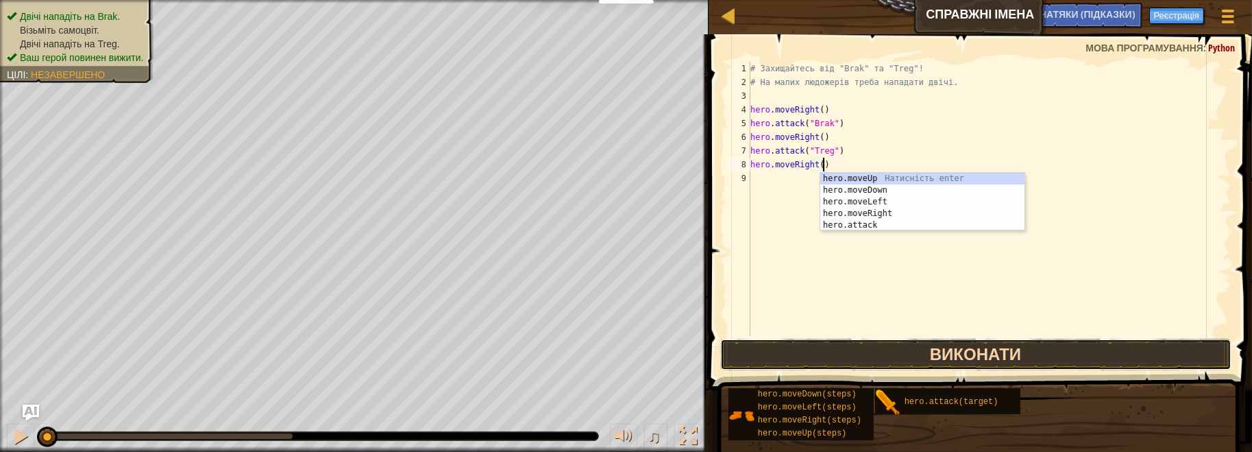
click at [959, 347] on button "Виконати" at bounding box center [975, 355] width 511 height 32
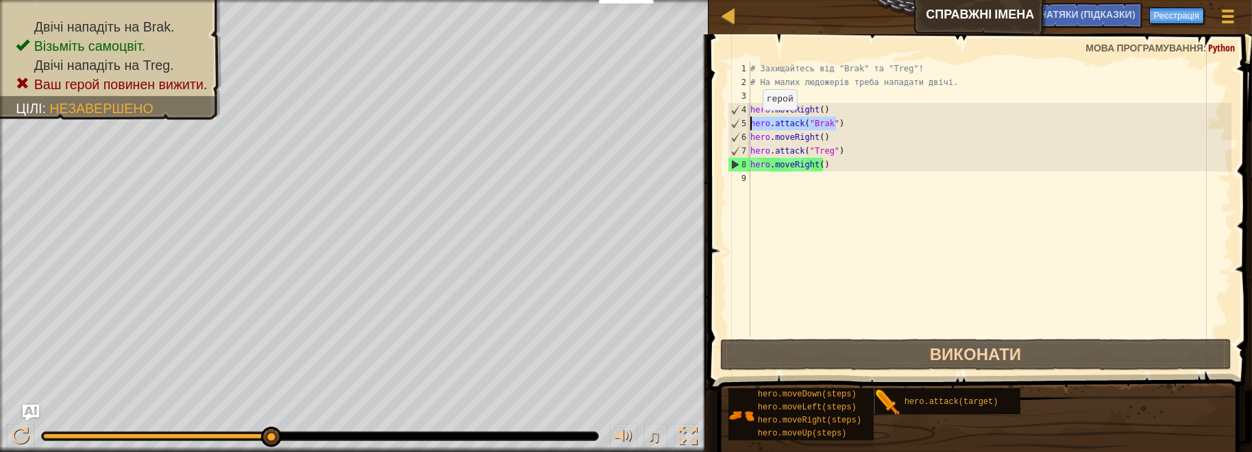
drag, startPoint x: 844, startPoint y: 123, endPoint x: 747, endPoint y: 123, distance: 97.3
click at [746, 123] on div "hero.moveRight() 1 2 3 4 5 6 7 8 9 # Захищайтесь від "Brak" та "Treg"! # На мал…" at bounding box center [978, 199] width 506 height 274
type textarea "hero.attack("Brak")"
click at [850, 126] on div "# Захищайтесь від "Brak" та "Treg"! # На малих людожерів треба нападати двічі. …" at bounding box center [990, 199] width 484 height 274
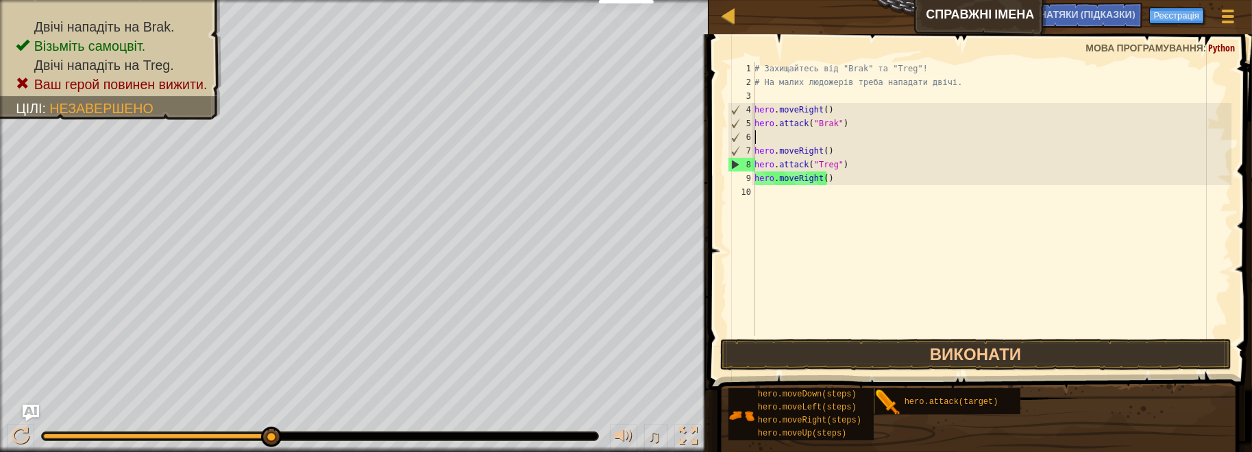
paste textarea "hero.attack("Brak")"
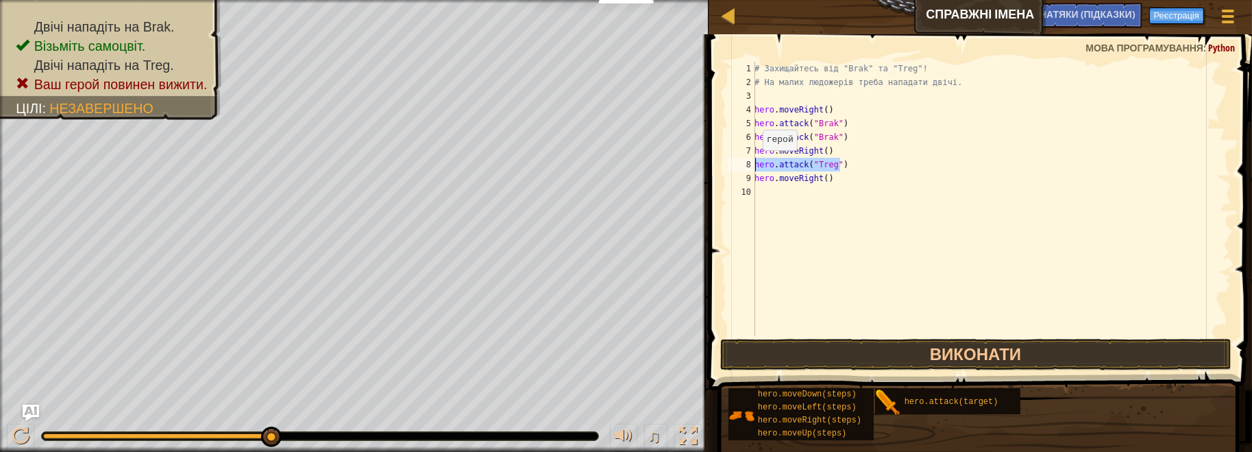
drag, startPoint x: 852, startPoint y: 164, endPoint x: 754, endPoint y: 164, distance: 98.7
click at [754, 164] on div "hero.attack("Brak") 1 2 3 4 5 6 7 8 9 10 # Захищайтесь від "Brak" та "Treg"! # …" at bounding box center [978, 199] width 506 height 274
type textarea "hero.attack("Treg")"
click at [847, 161] on div "# Захищайтесь від "Brak" та "Treg"! # На малих людожерів треба нападати двічі. …" at bounding box center [992, 199] width 480 height 274
paste textarea "hero.attack("Treg")"
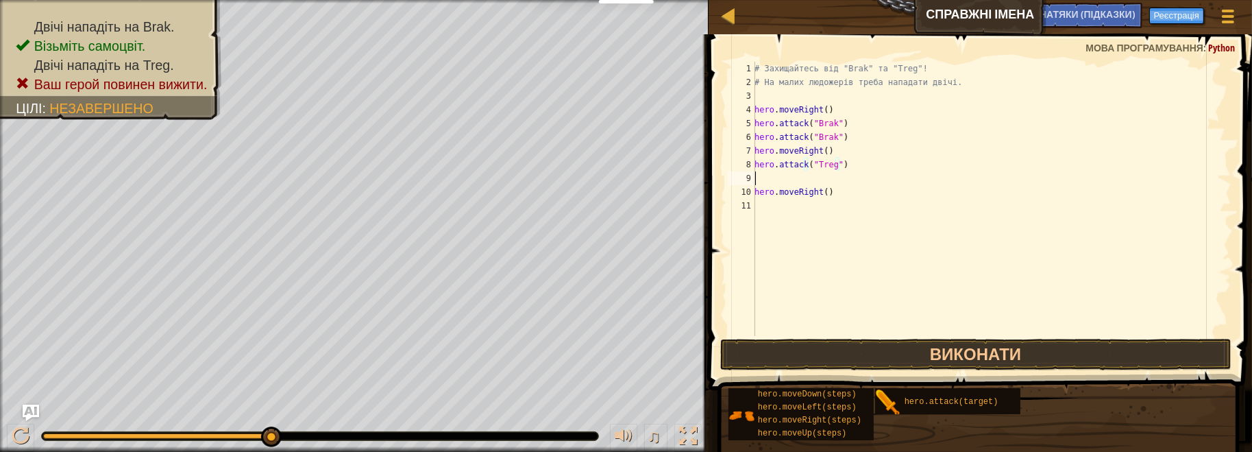
type textarea "hero.attack("Treg")"
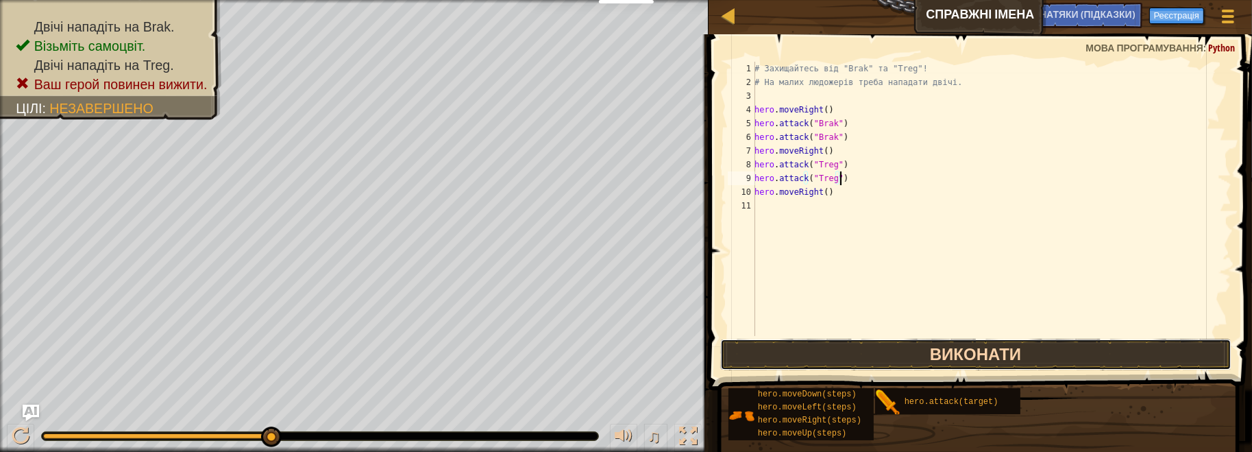
click at [952, 352] on button "Виконати" at bounding box center [975, 355] width 511 height 32
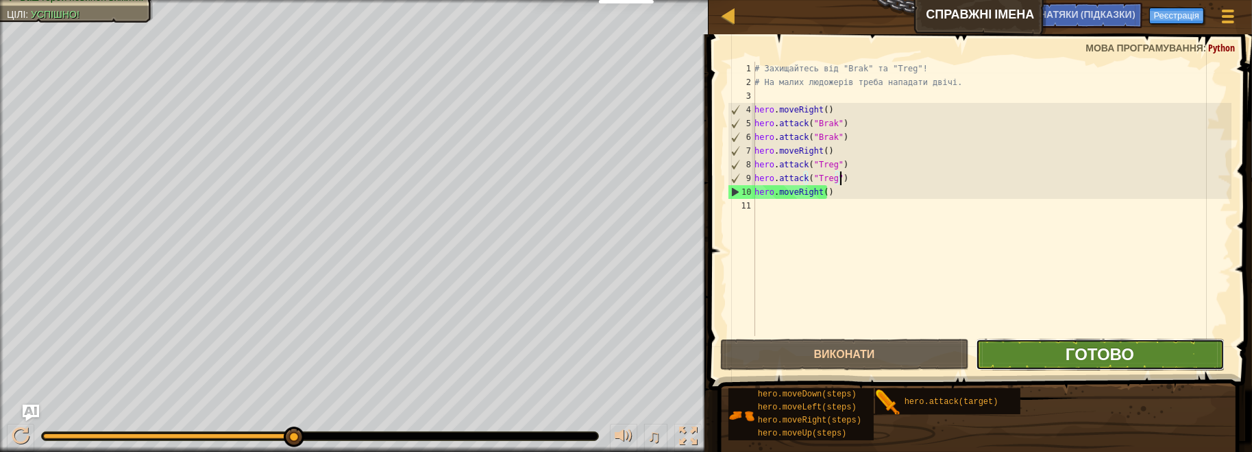
click at [1100, 357] on span "Готово" at bounding box center [1100, 354] width 69 height 22
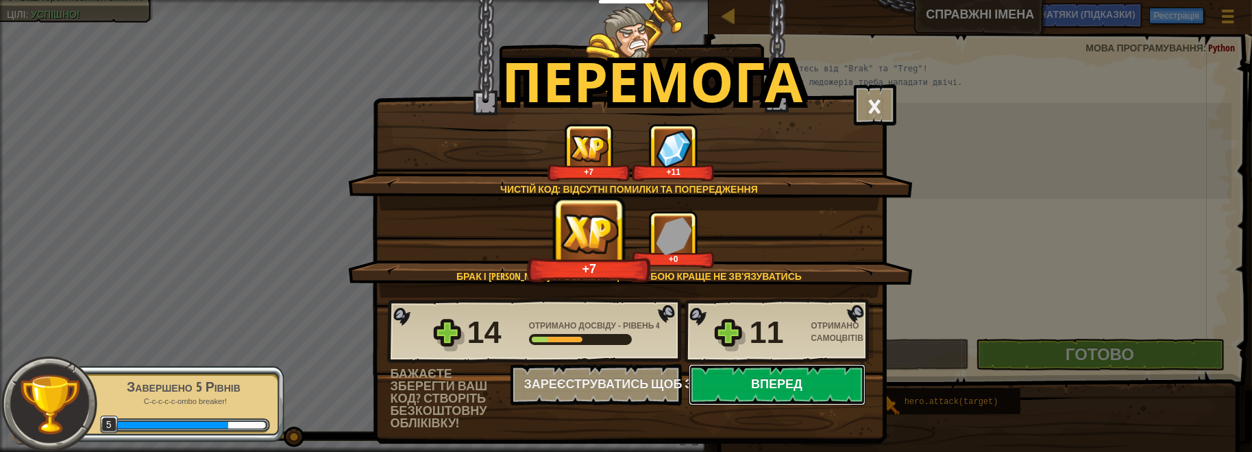
click at [772, 386] on button "Вперед" at bounding box center [777, 384] width 177 height 41
select select "uk"
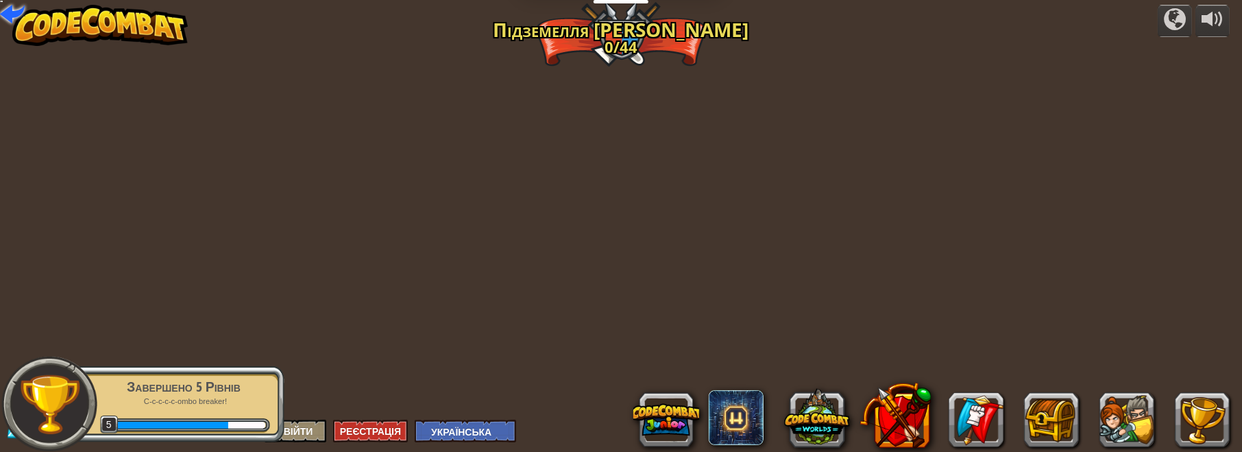
select select "uk"
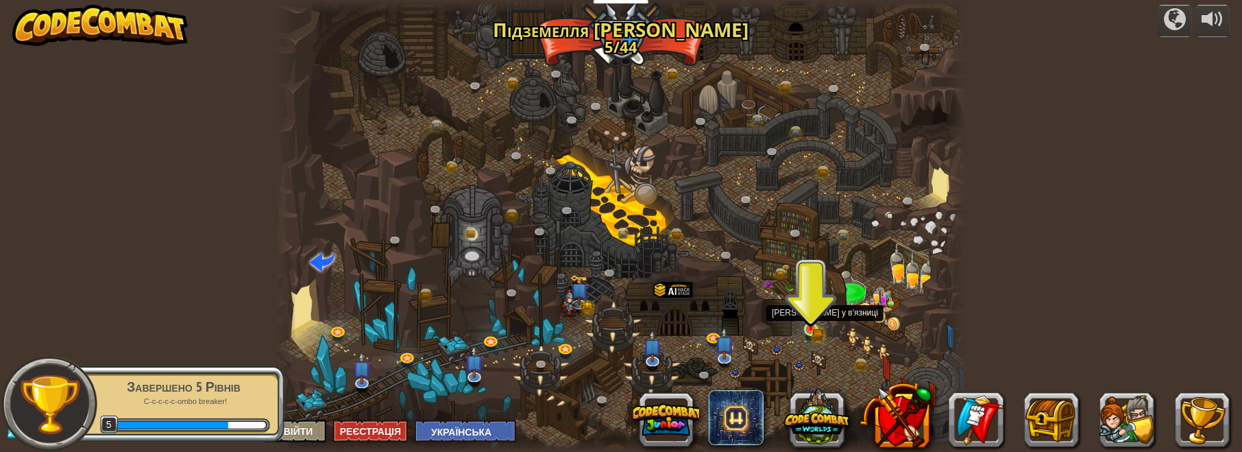
click at [810, 328] on img at bounding box center [810, 312] width 16 height 36
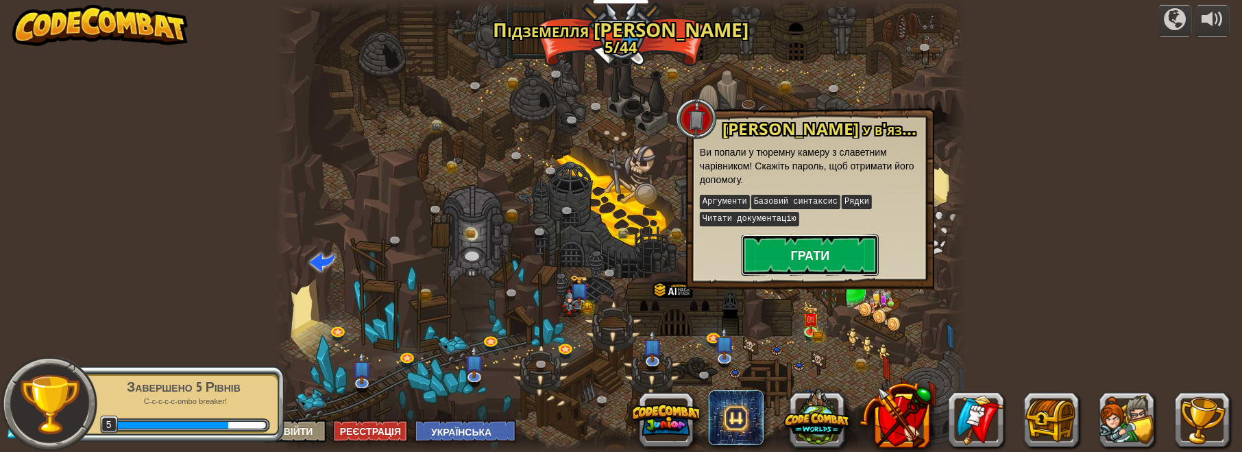
click at [819, 249] on button "Грати" at bounding box center [809, 254] width 137 height 41
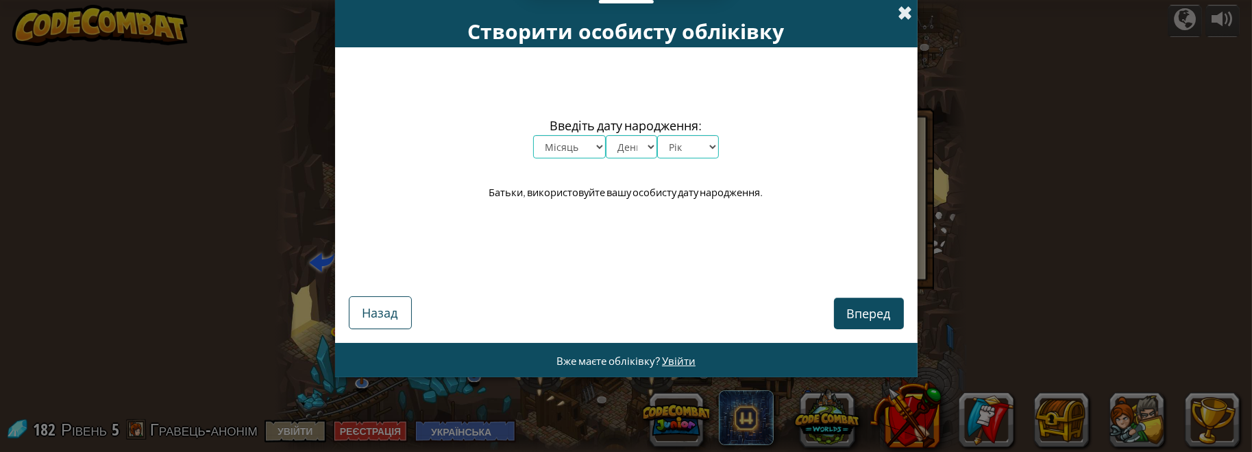
click at [907, 13] on span at bounding box center [905, 12] width 14 height 14
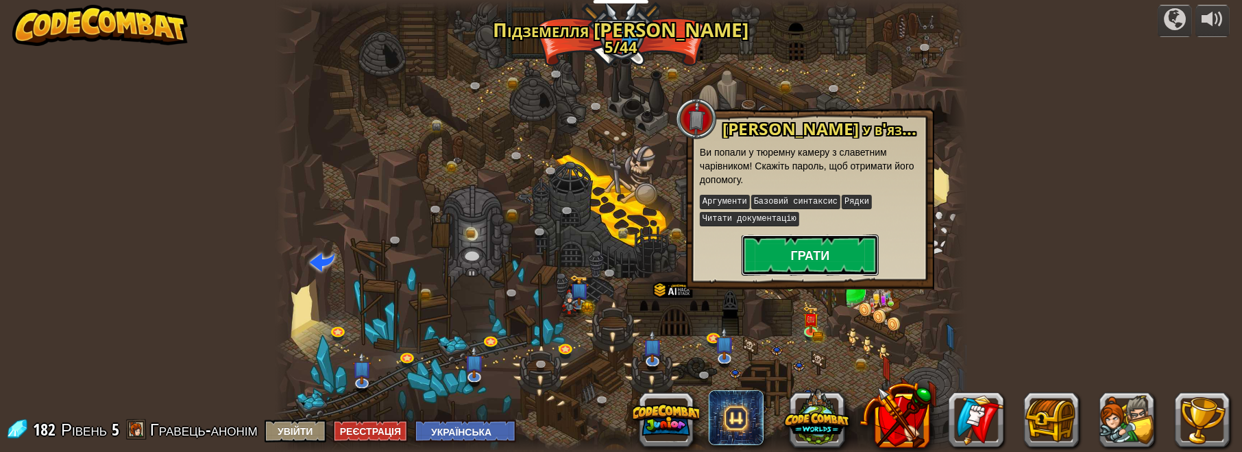
click at [802, 254] on button "Грати" at bounding box center [809, 254] width 137 height 41
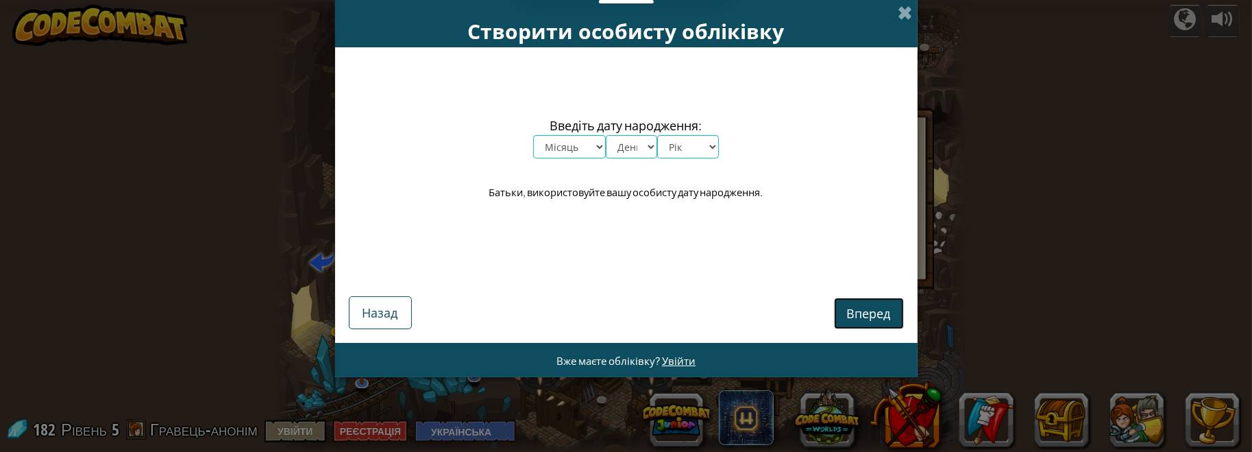
click at [859, 317] on span "Вперед" at bounding box center [869, 313] width 44 height 16
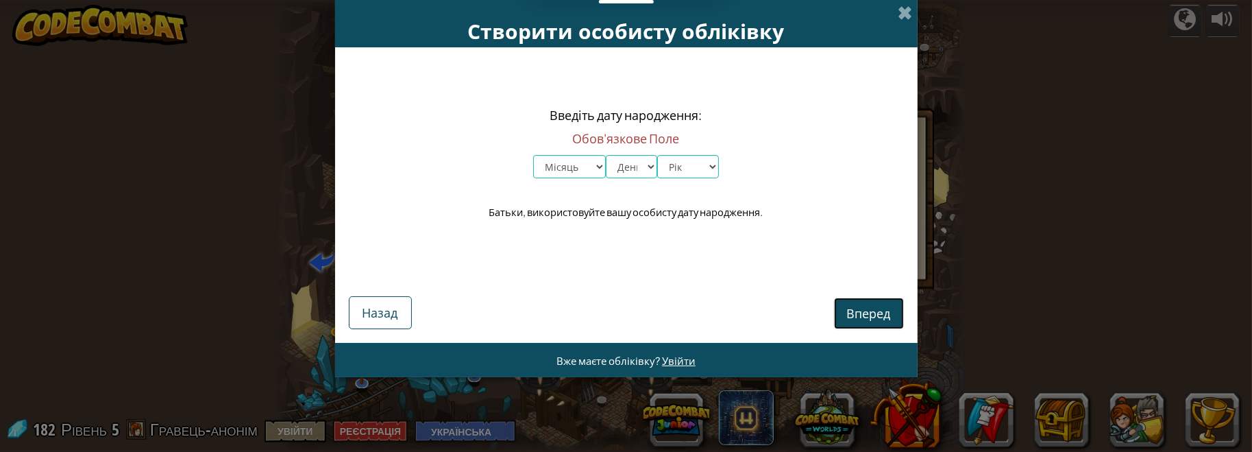
click at [856, 319] on span "Вперед" at bounding box center [869, 313] width 44 height 16
click at [907, 12] on span at bounding box center [905, 12] width 14 height 14
